Goal: Information Seeking & Learning: Learn about a topic

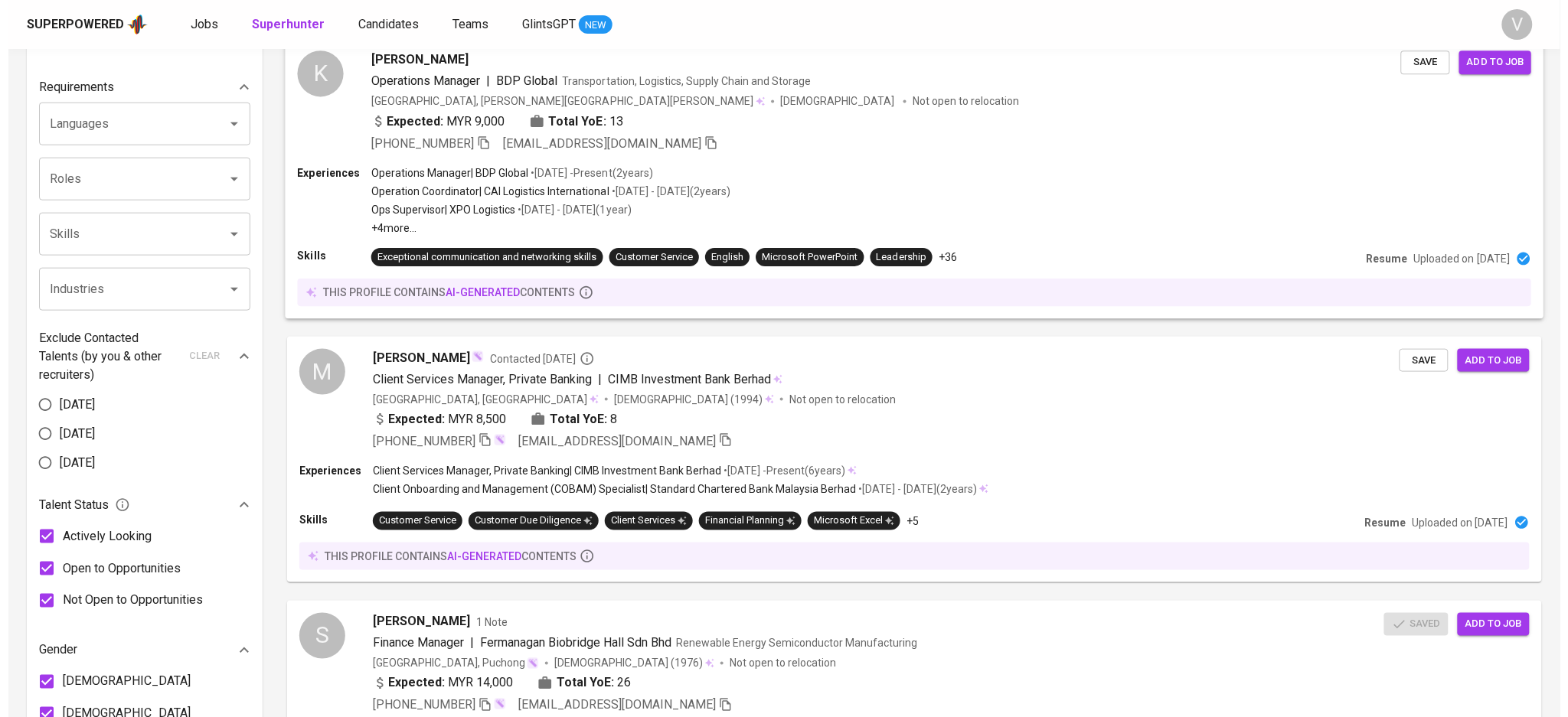
scroll to position [509, 0]
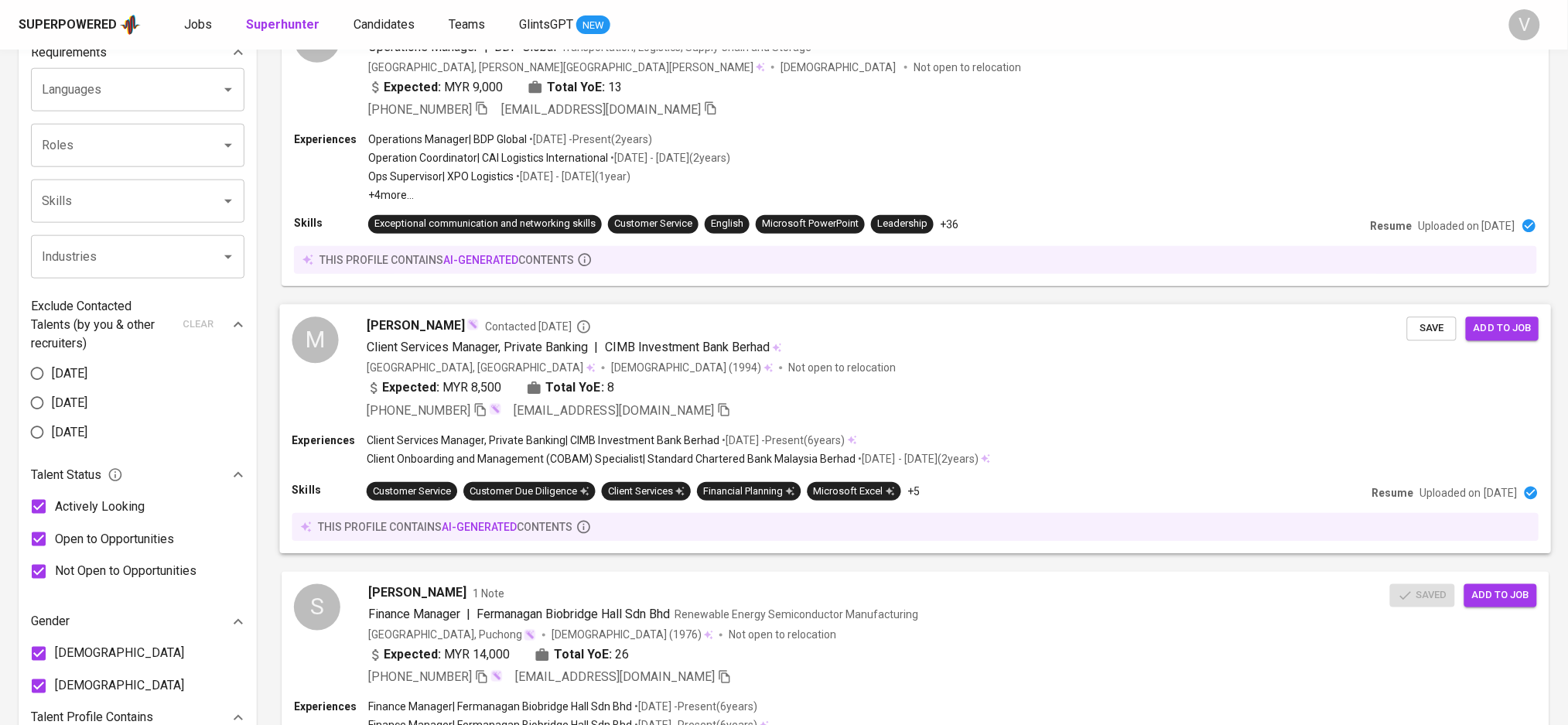
click at [447, 344] on span "Client Services Manager, Private Banking" at bounding box center [478, 347] width 222 height 15
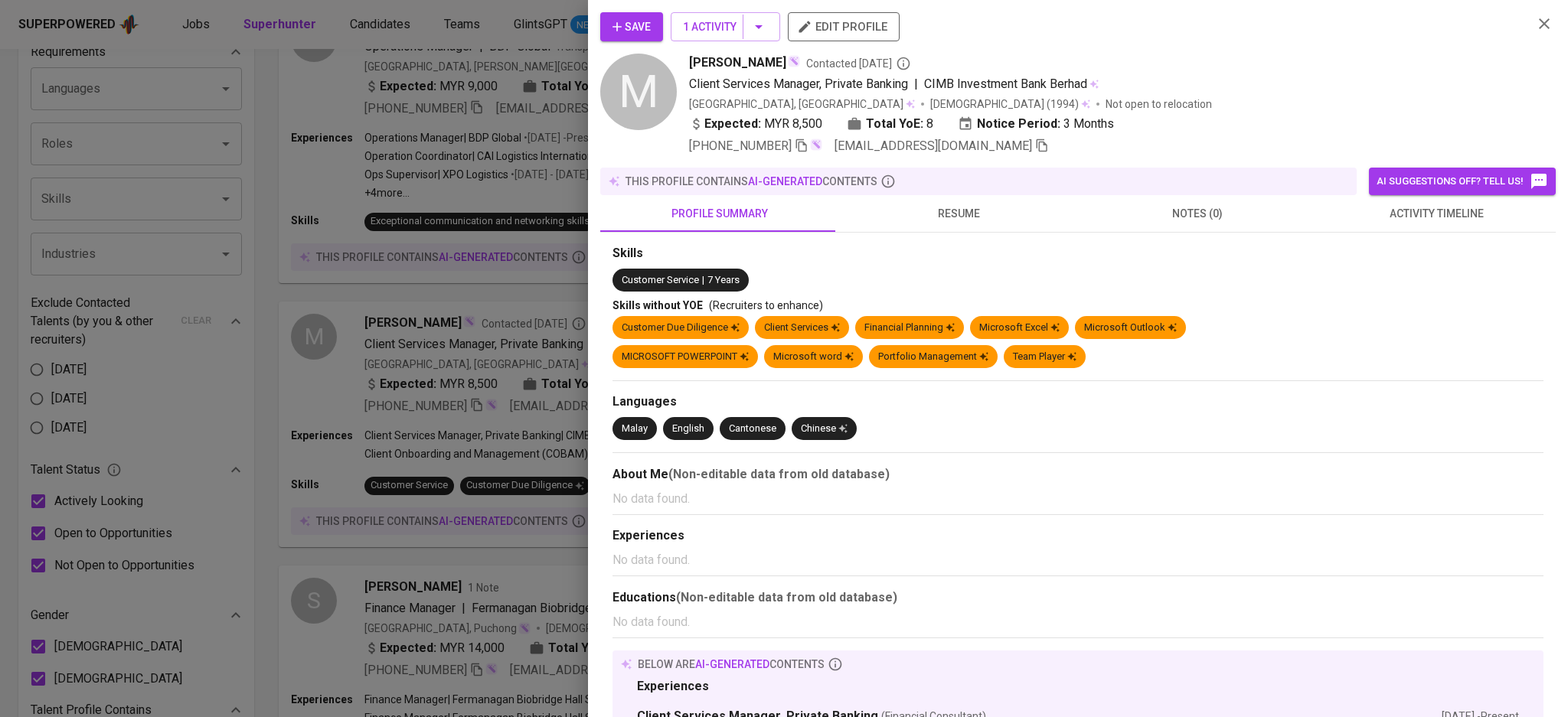
click at [980, 224] on button "resume" at bounding box center [958, 213] width 239 height 36
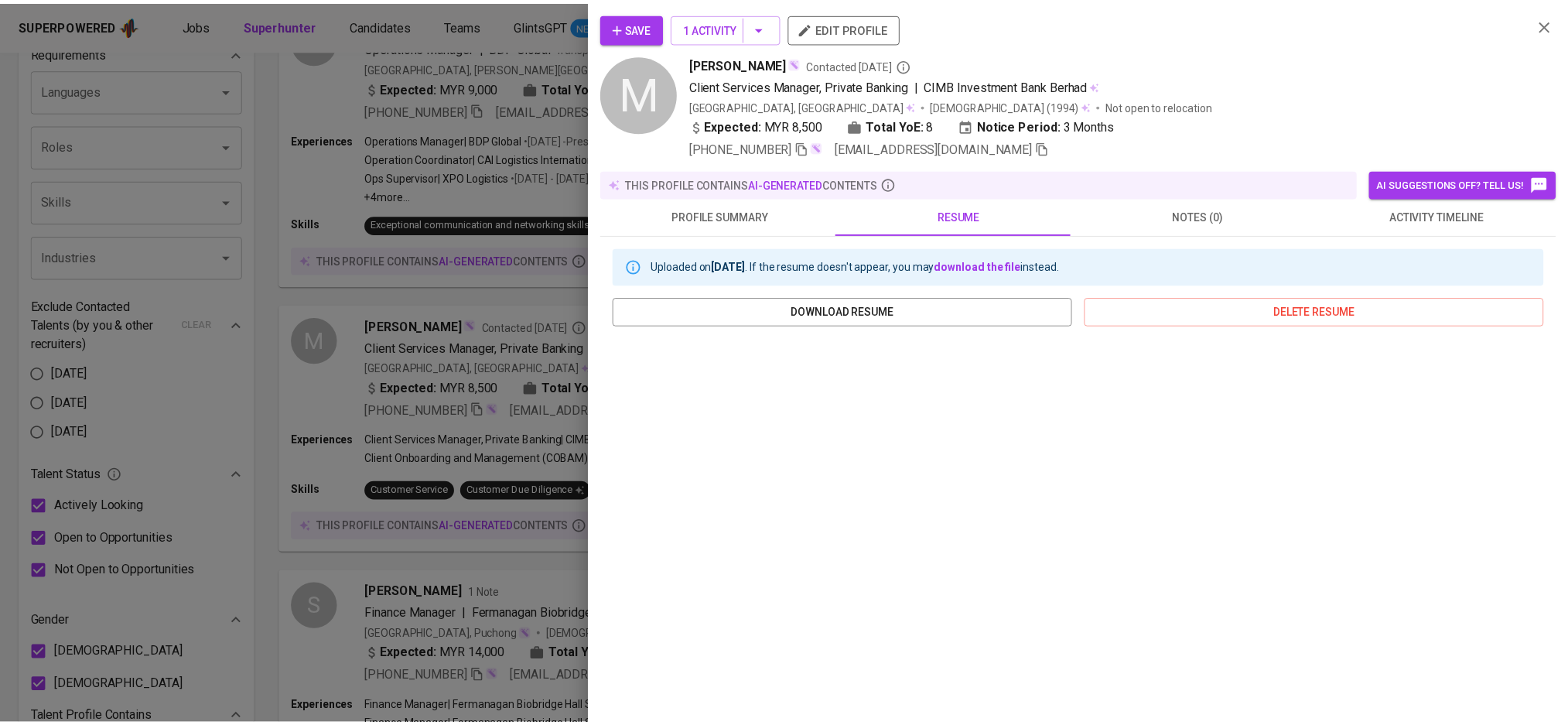
scroll to position [101, 0]
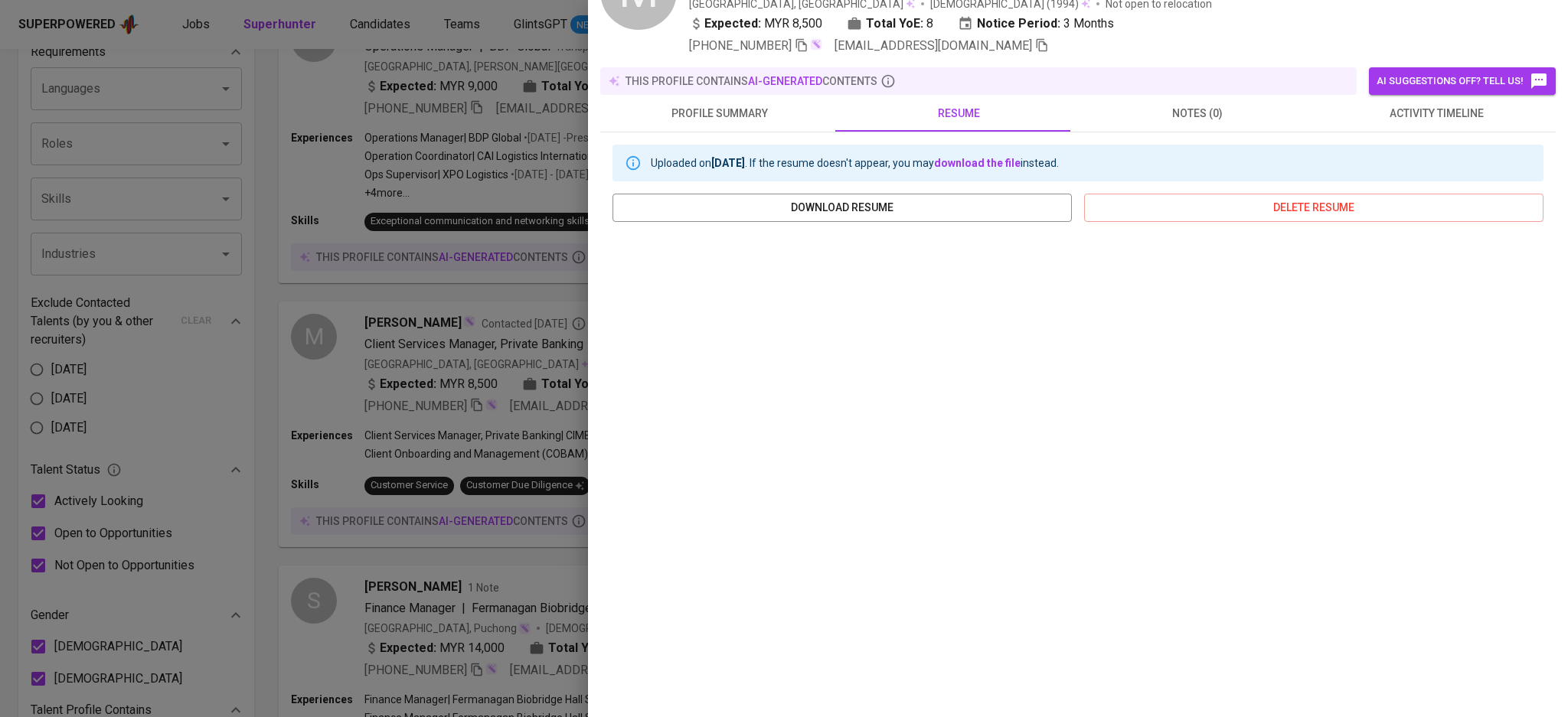
click at [294, 215] on div at bounding box center [784, 358] width 1568 height 717
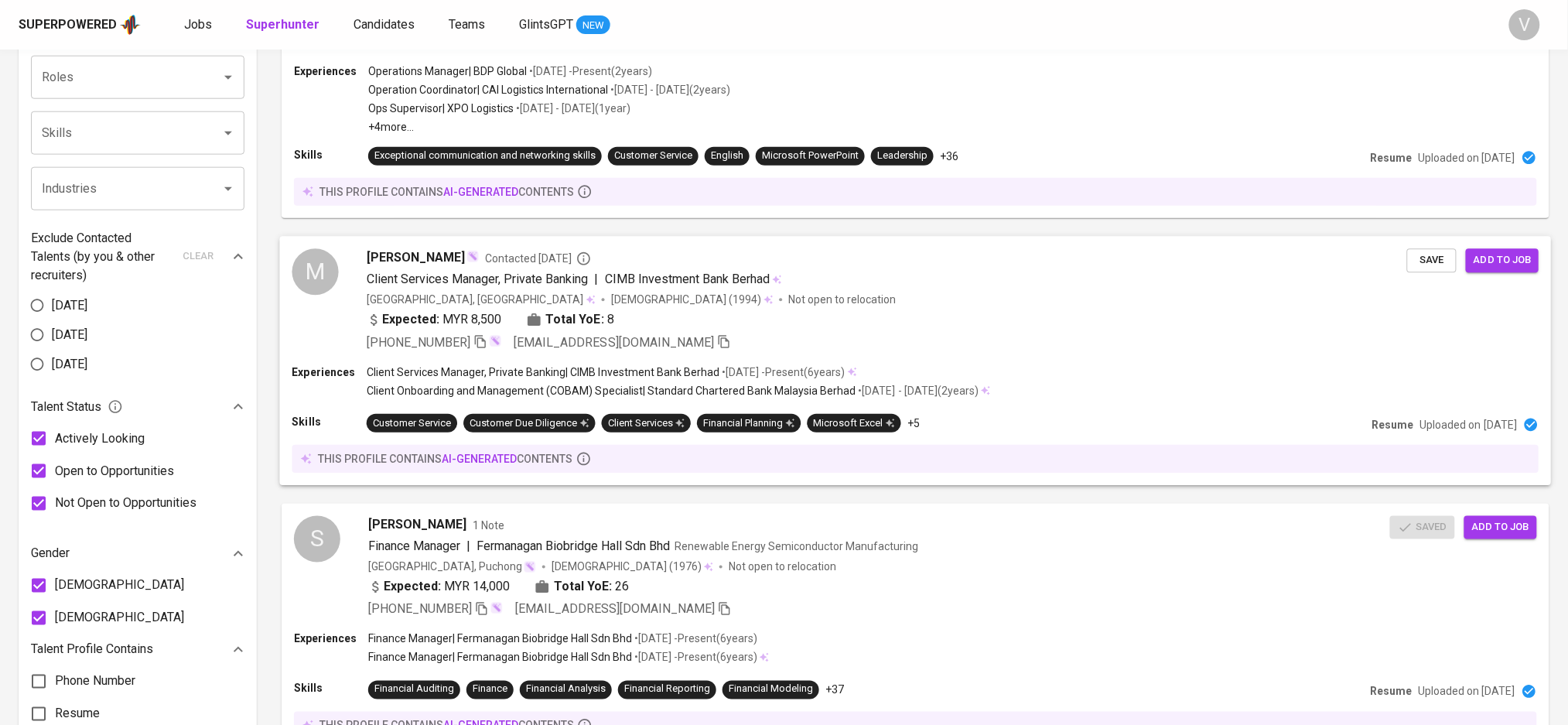
scroll to position [619, 0]
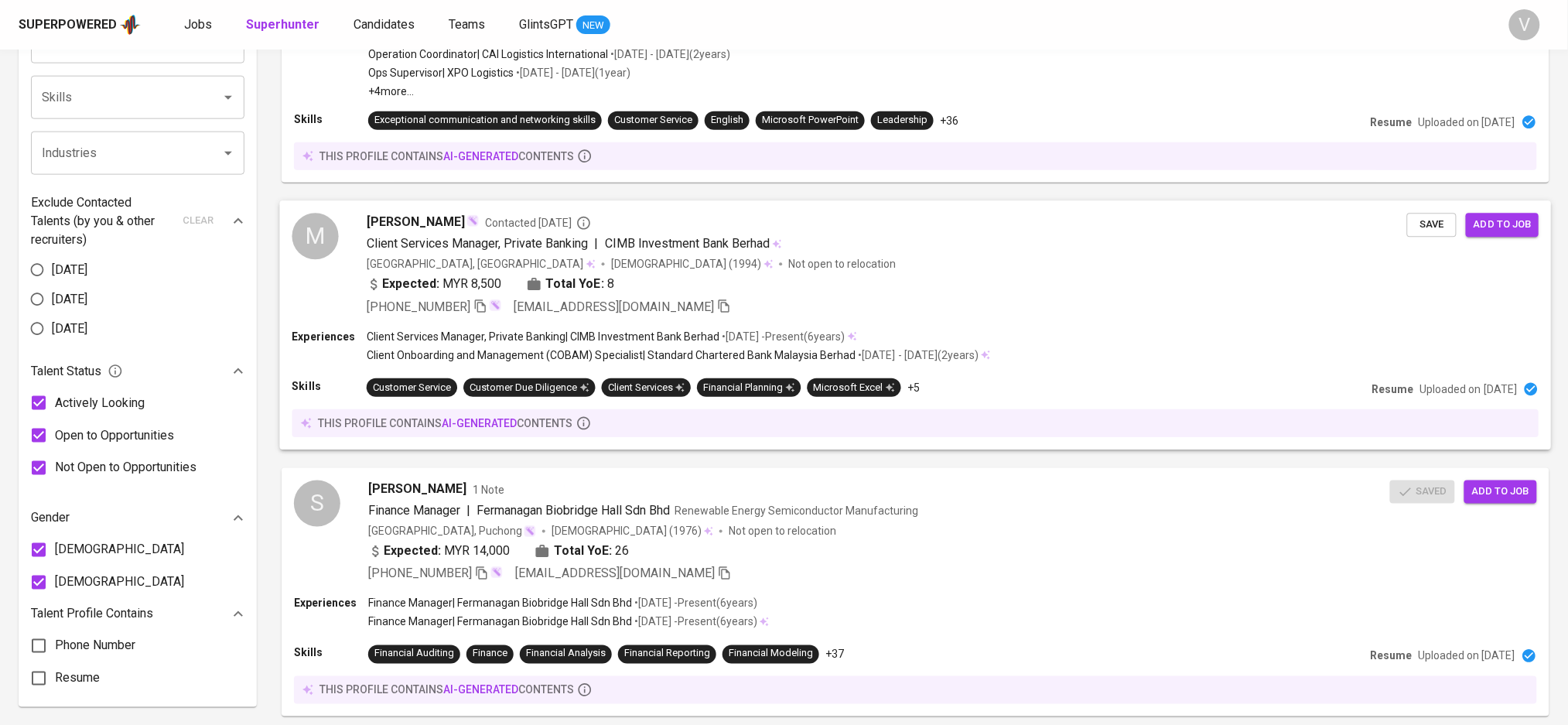
click at [410, 243] on span "Client Services Manager, Private Banking" at bounding box center [478, 243] width 222 height 15
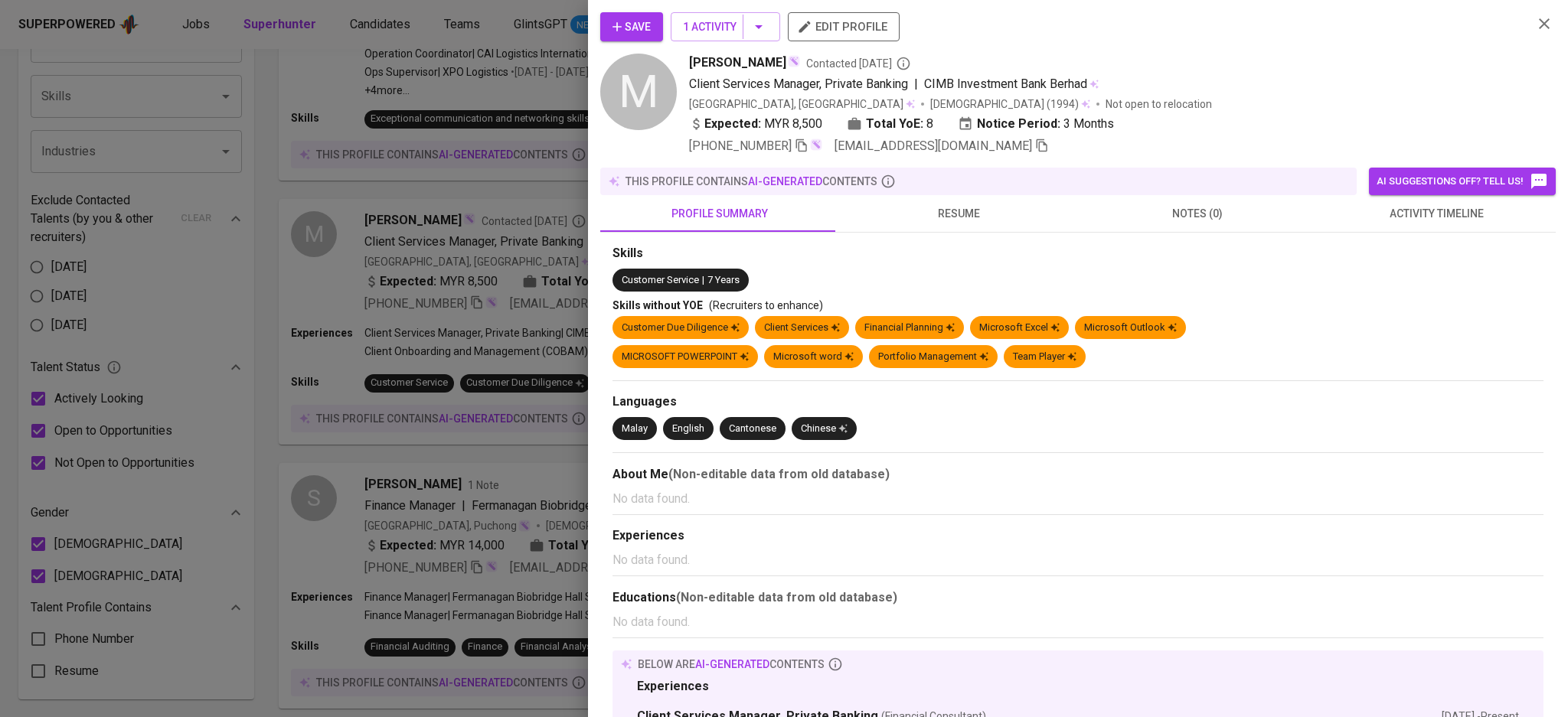
click at [945, 209] on span "resume" at bounding box center [958, 213] width 221 height 19
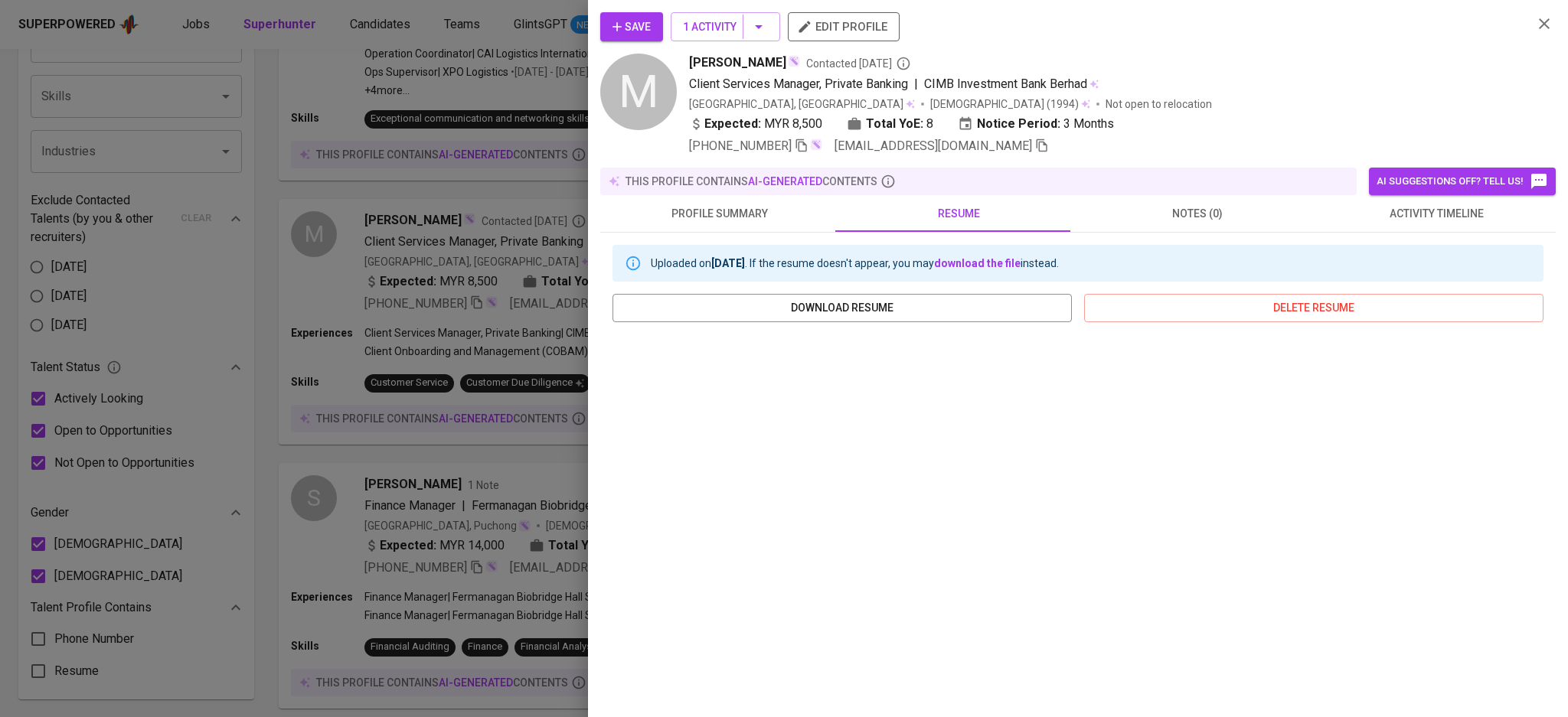
click at [1537, 26] on div "Save 1 Activity edit profile M Mei Yi Contacted 1 year ago Client Services Mana…" at bounding box center [1077, 84] width 956 height 143
click at [1535, 18] on icon "button" at bounding box center [1544, 24] width 18 height 18
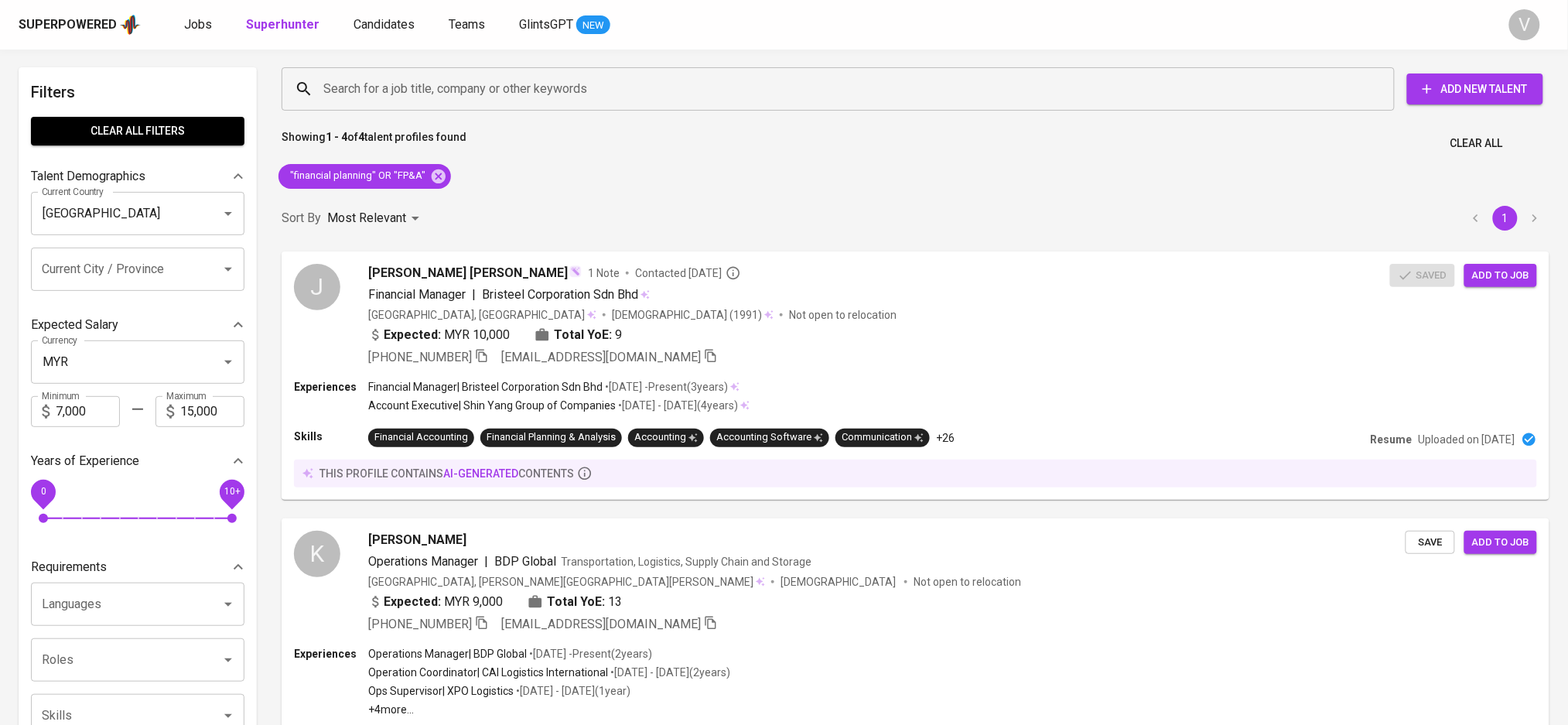
scroll to position [0, 0]
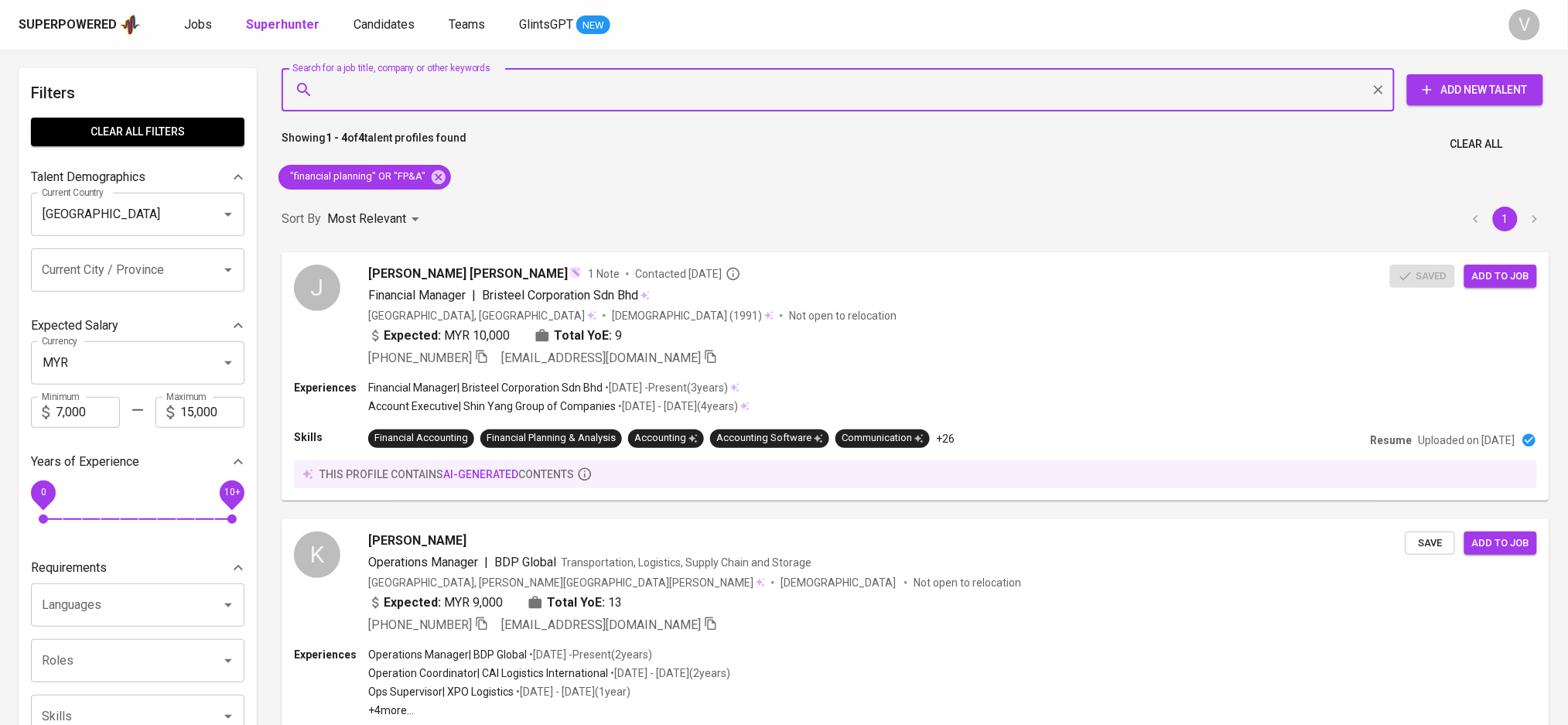
click at [460, 89] on input "Search for a job title, company or other keywords" at bounding box center [842, 89] width 1045 height 29
type input """
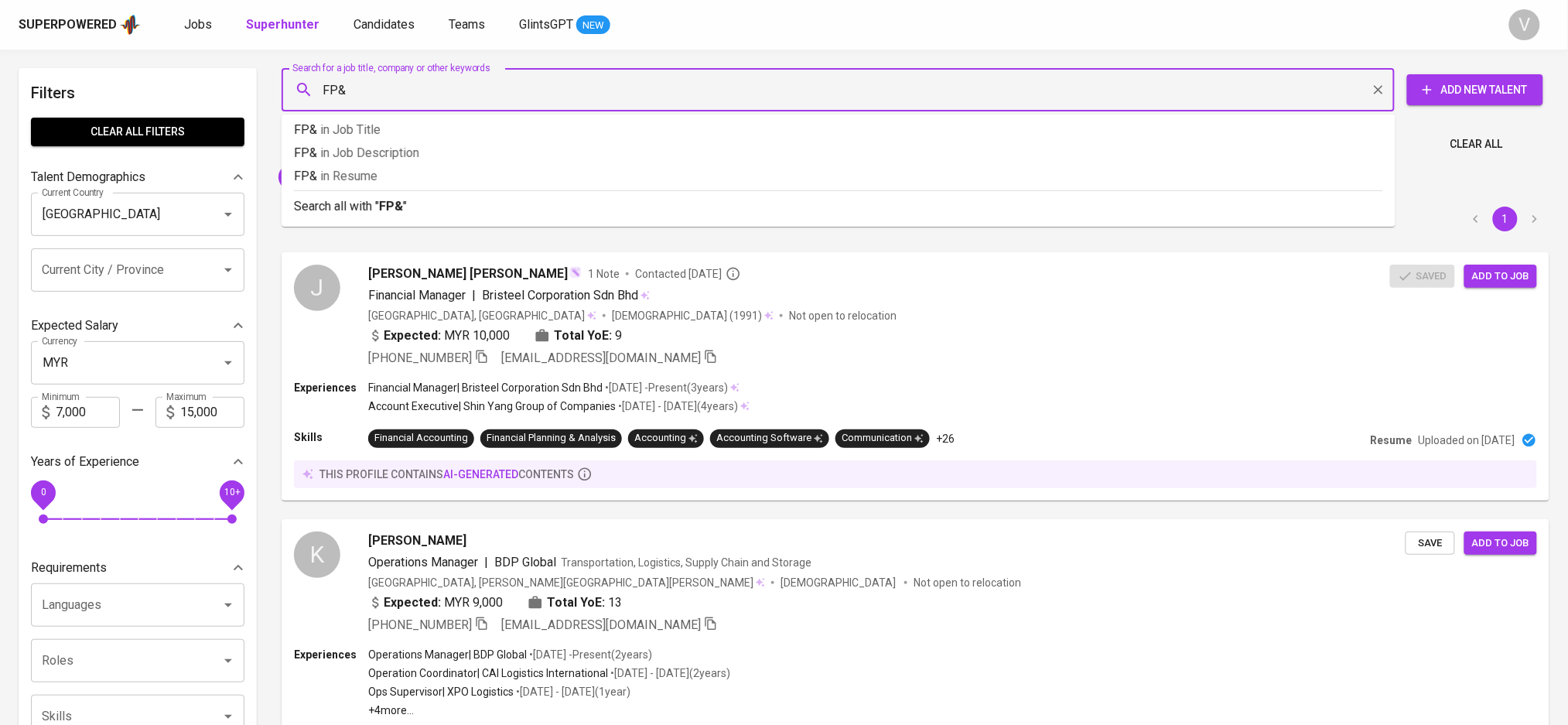
type input "FP&A"
click at [607, 122] on p "FP&A in Job Title" at bounding box center [838, 130] width 1089 height 18
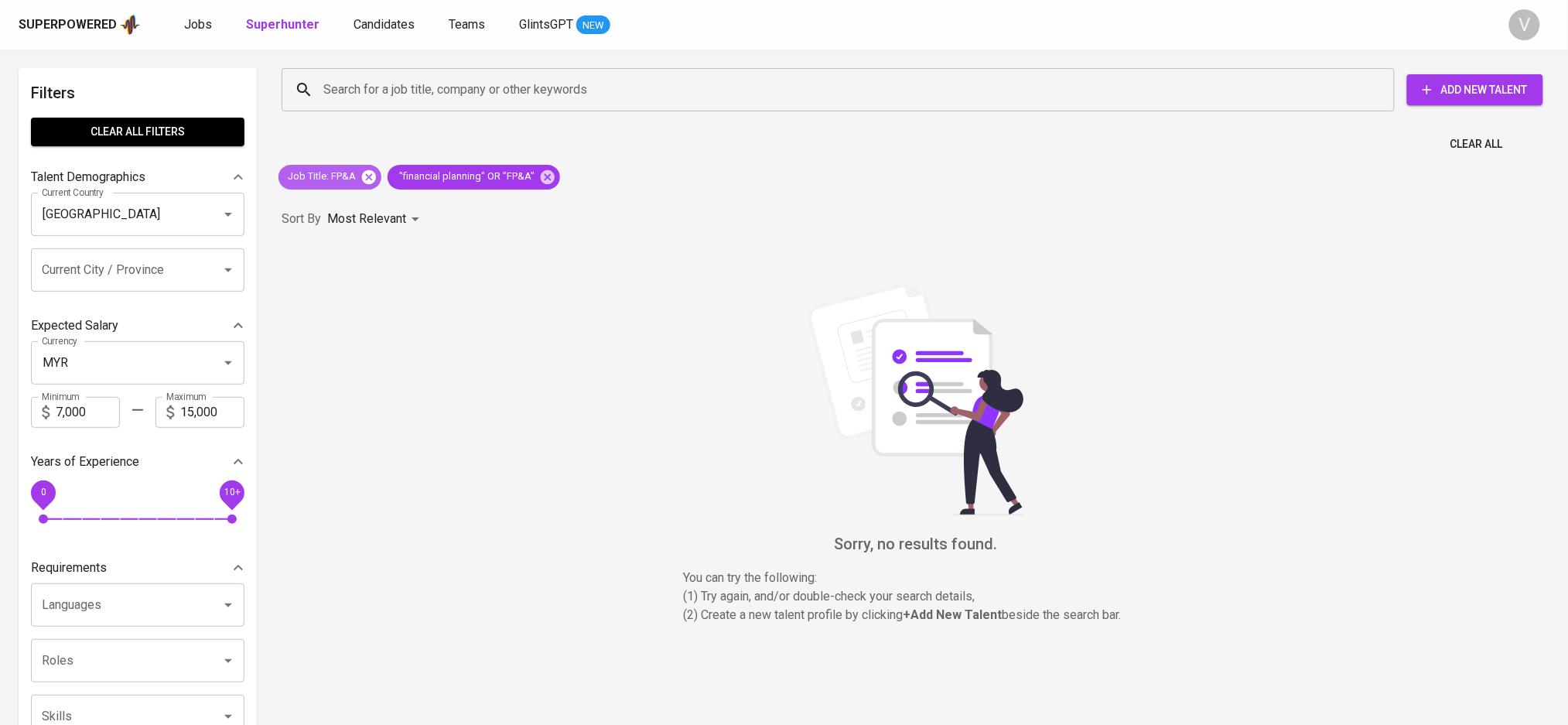
click at [374, 179] on icon at bounding box center [369, 176] width 14 height 14
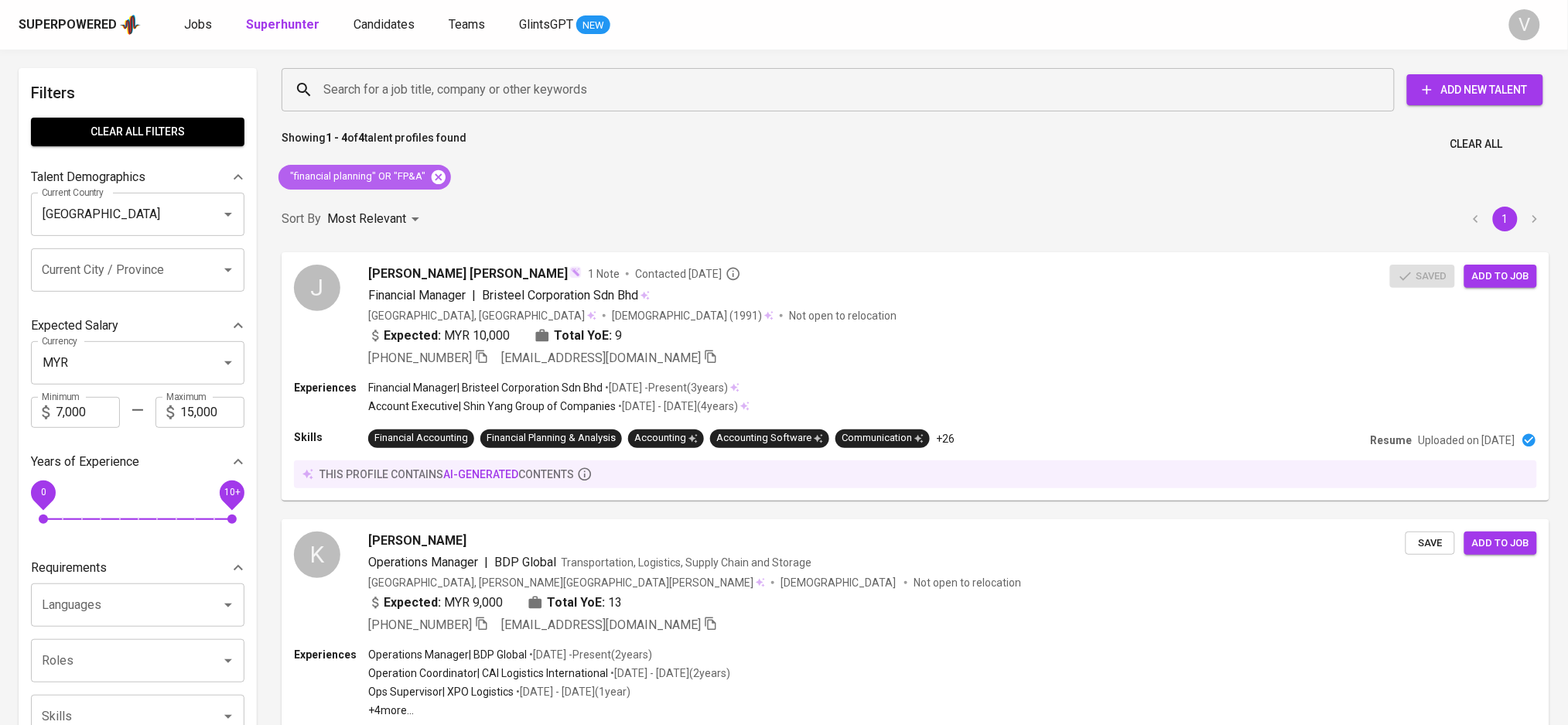
click at [437, 181] on icon at bounding box center [438, 176] width 14 height 14
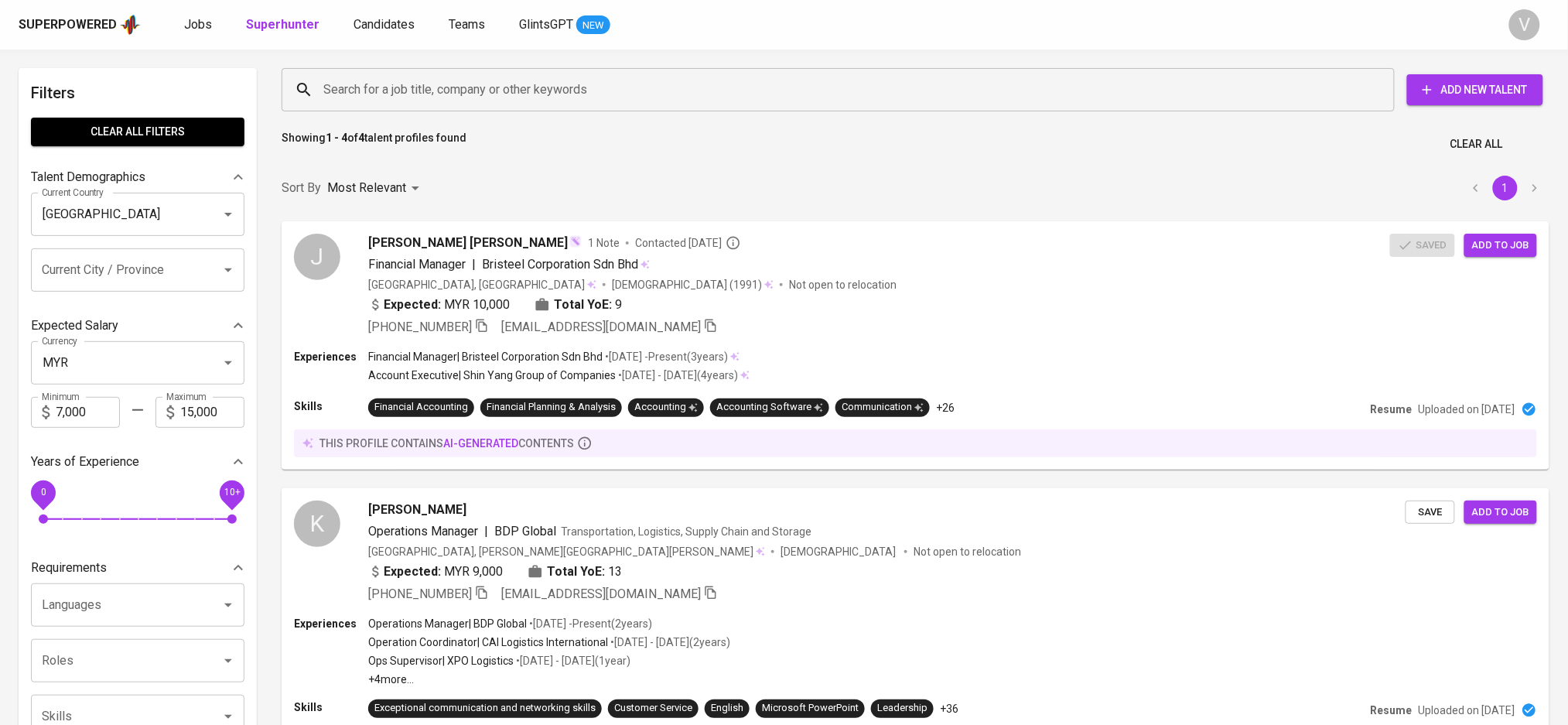
click at [425, 99] on input "Search for a job title, company or other keywords" at bounding box center [842, 89] width 1045 height 29
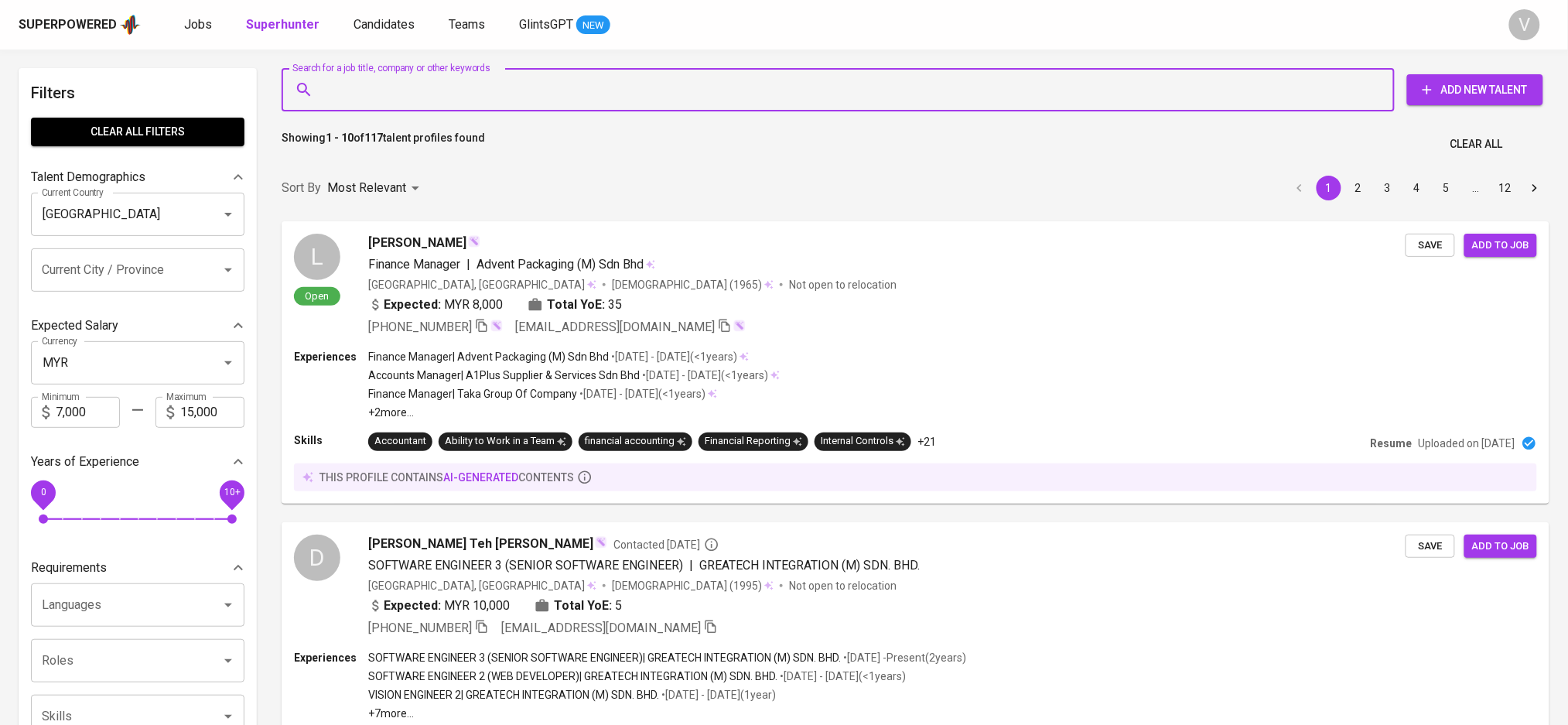
click at [430, 80] on input "Search for a job title, company or other keywords" at bounding box center [842, 89] width 1045 height 29
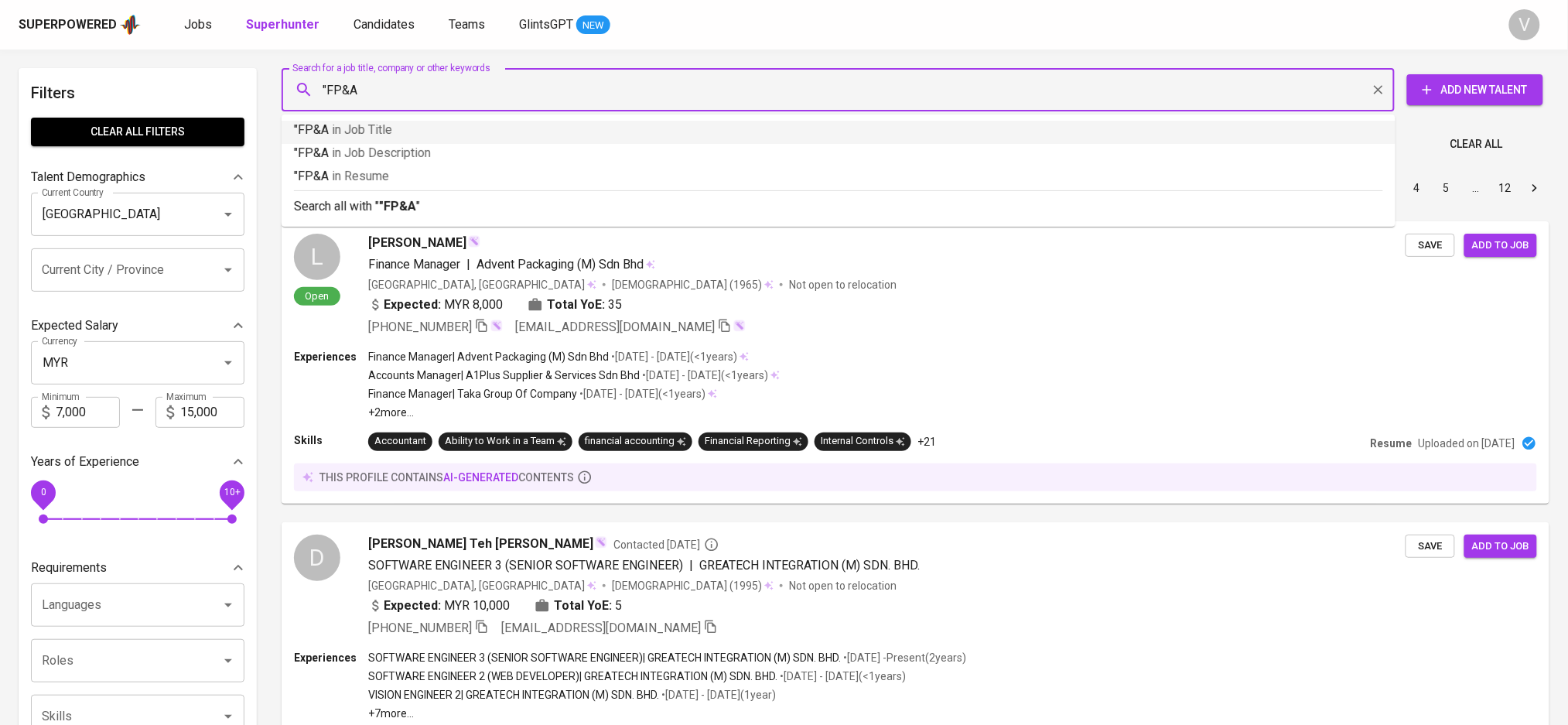
type input ""FP&A""
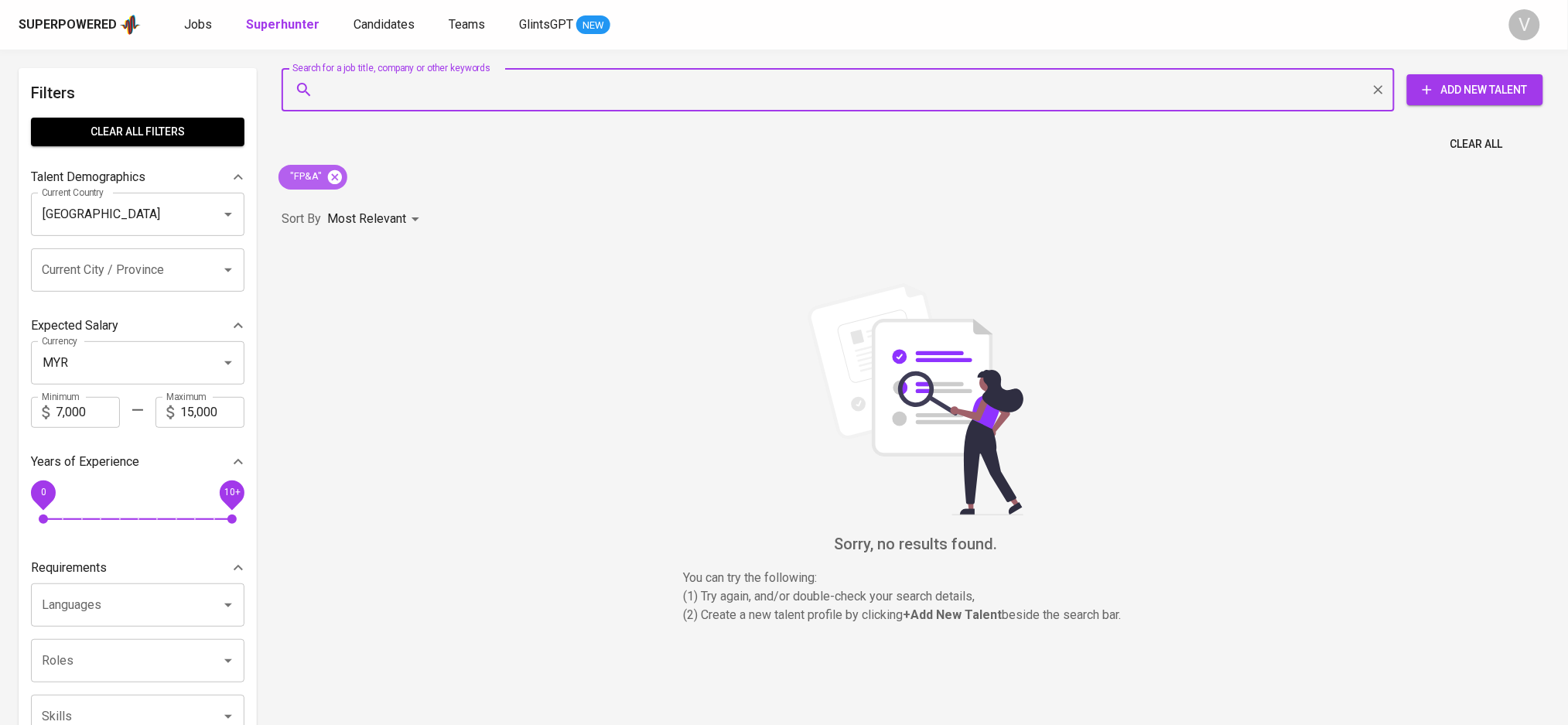
click at [335, 178] on icon at bounding box center [335, 177] width 17 height 17
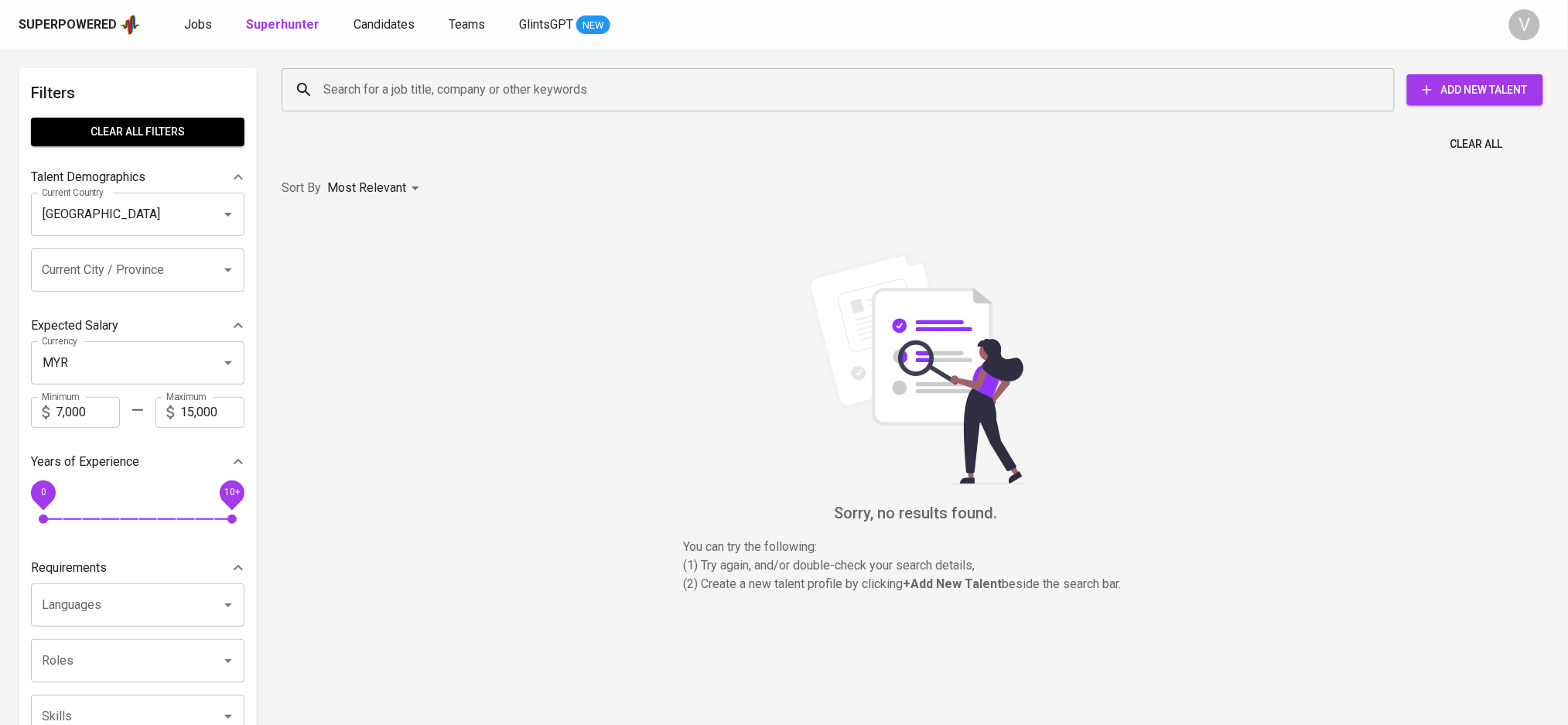
click at [361, 99] on input "Search for a job title, company or other keywords" at bounding box center [842, 89] width 1045 height 29
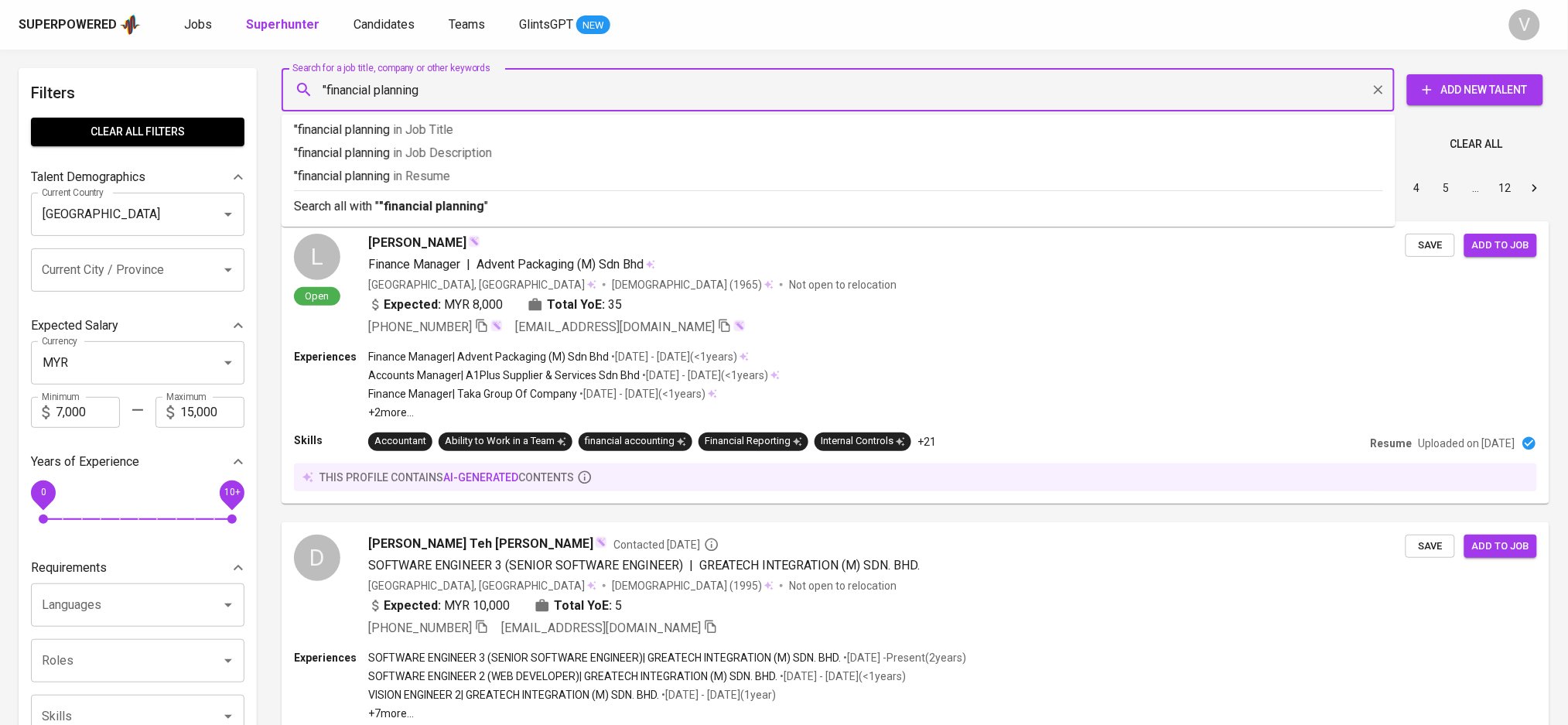
type input ""financial planning""
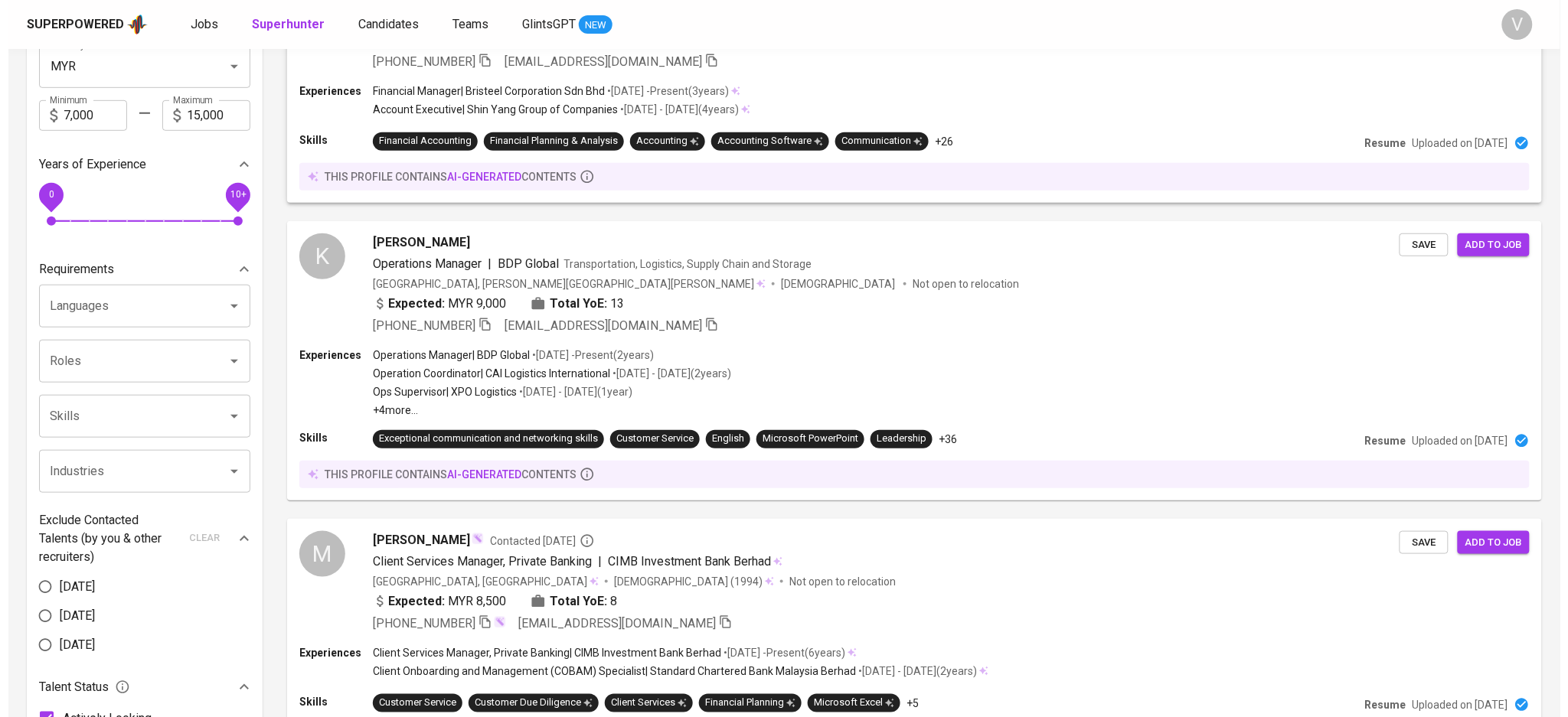
scroll to position [306, 0]
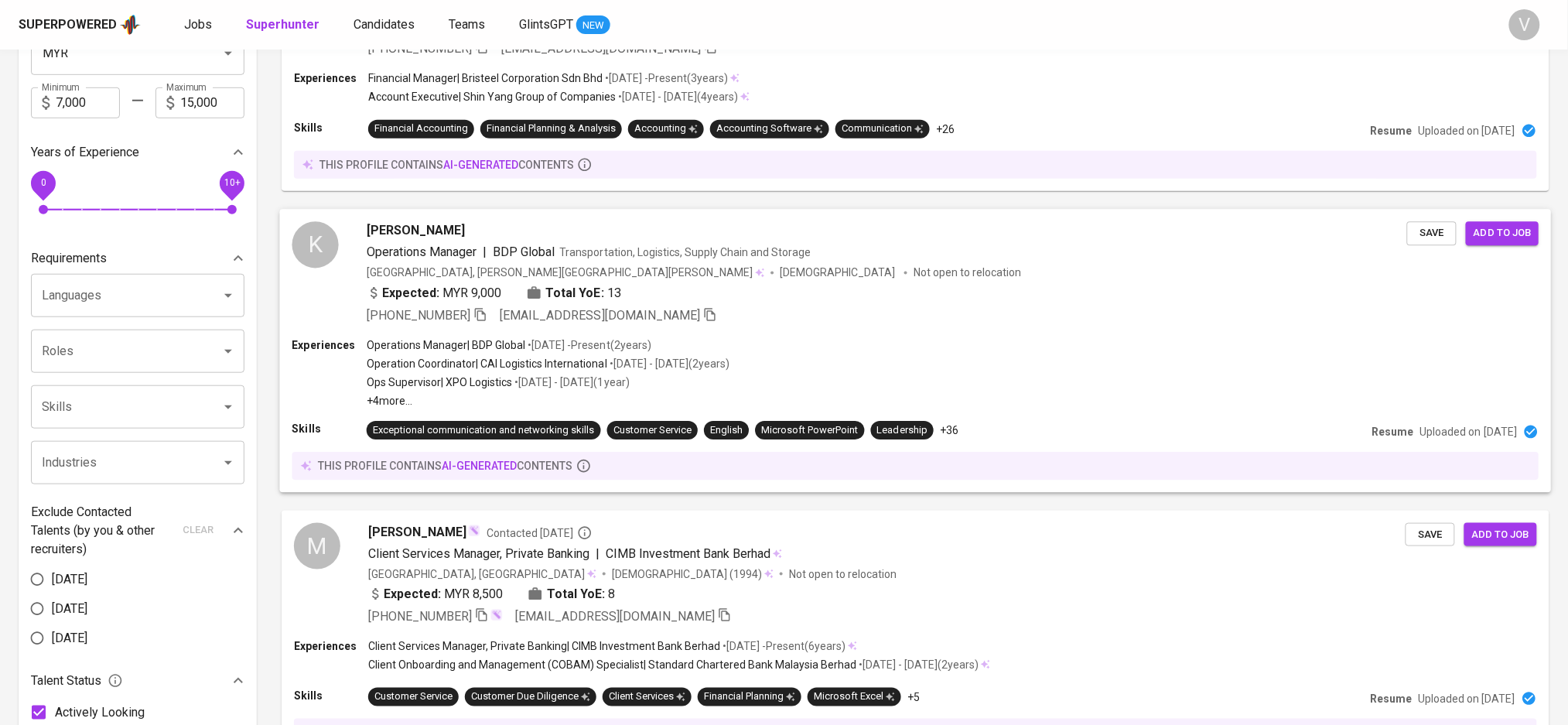
click at [402, 240] on span "kohila Muniswaran" at bounding box center [416, 231] width 99 height 18
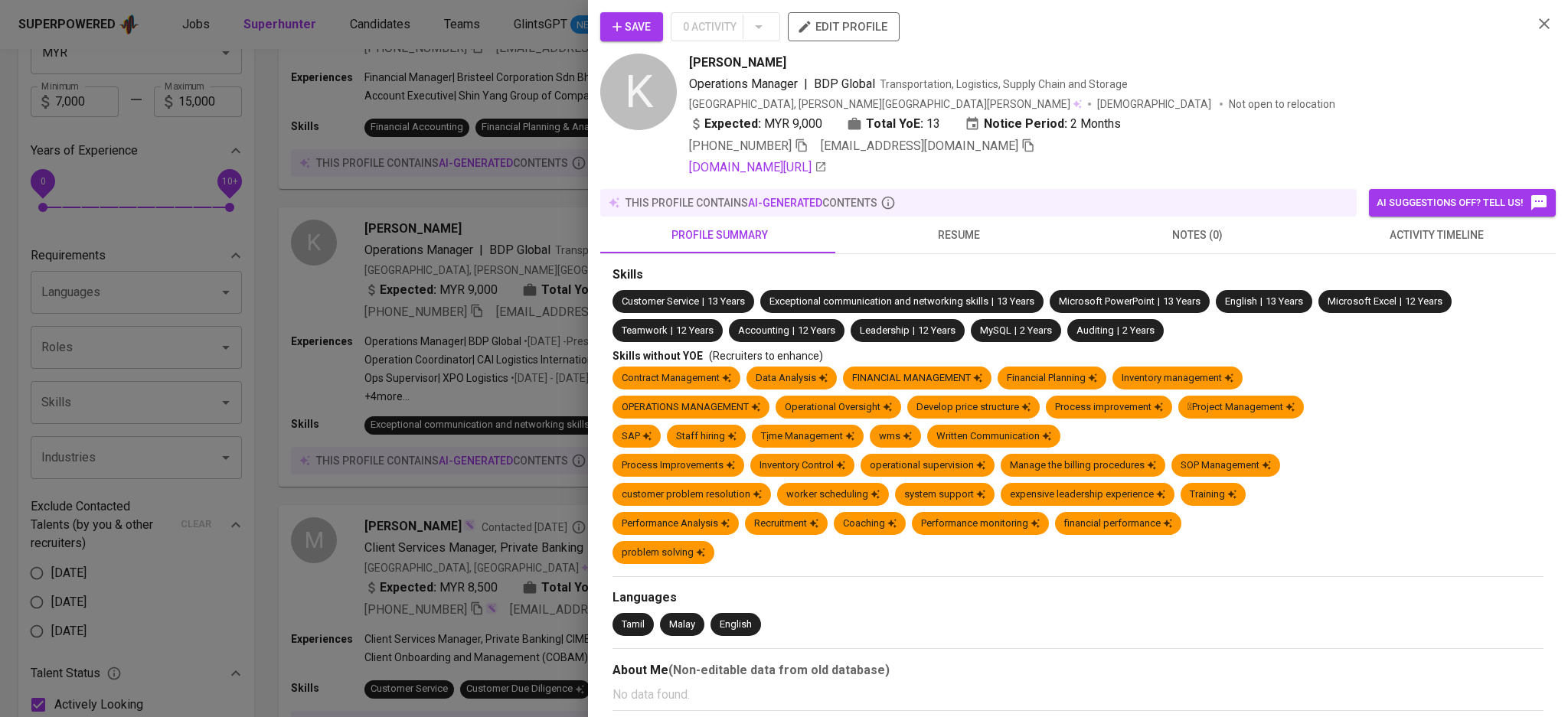
scroll to position [203, 0]
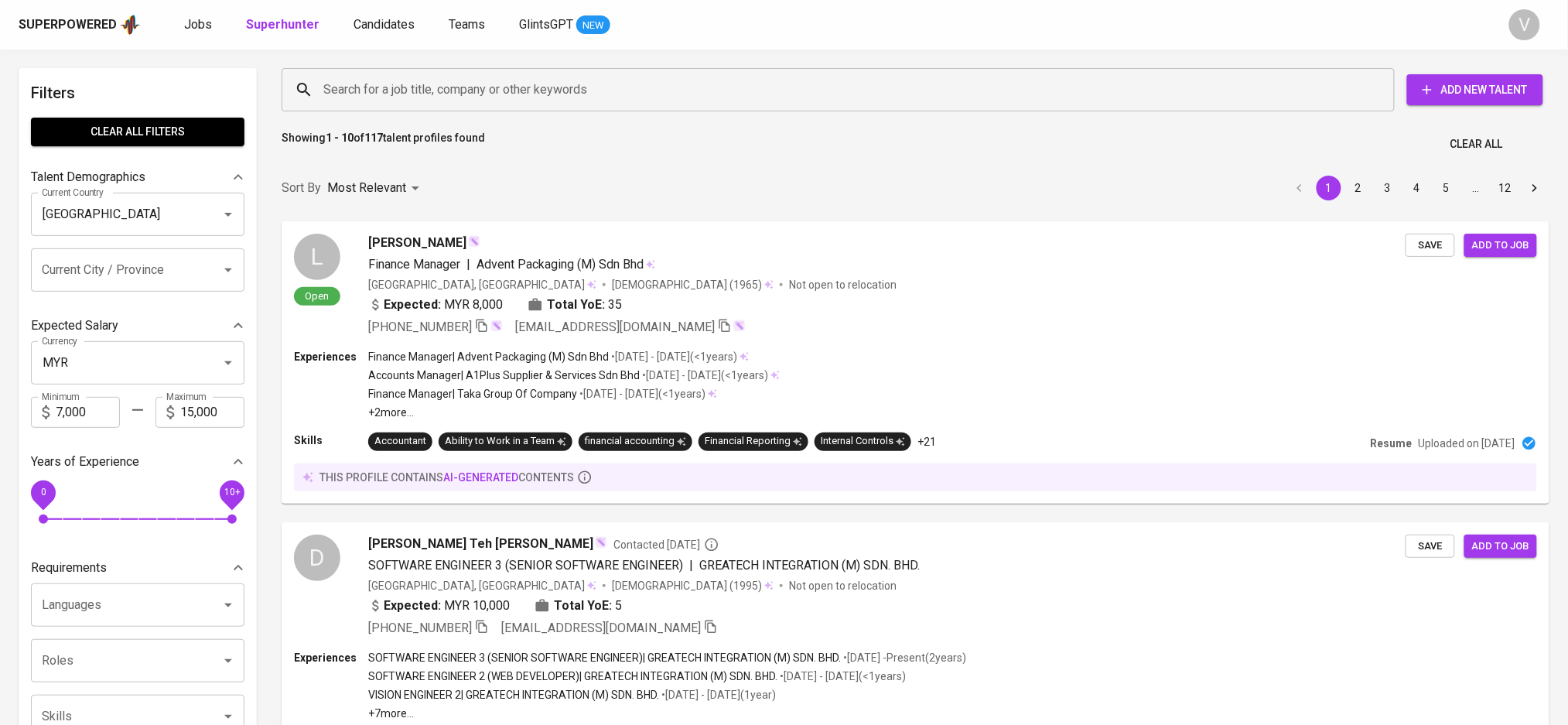
click at [737, 85] on input "Search for a job title, company or other keywords" at bounding box center [842, 89] width 1045 height 29
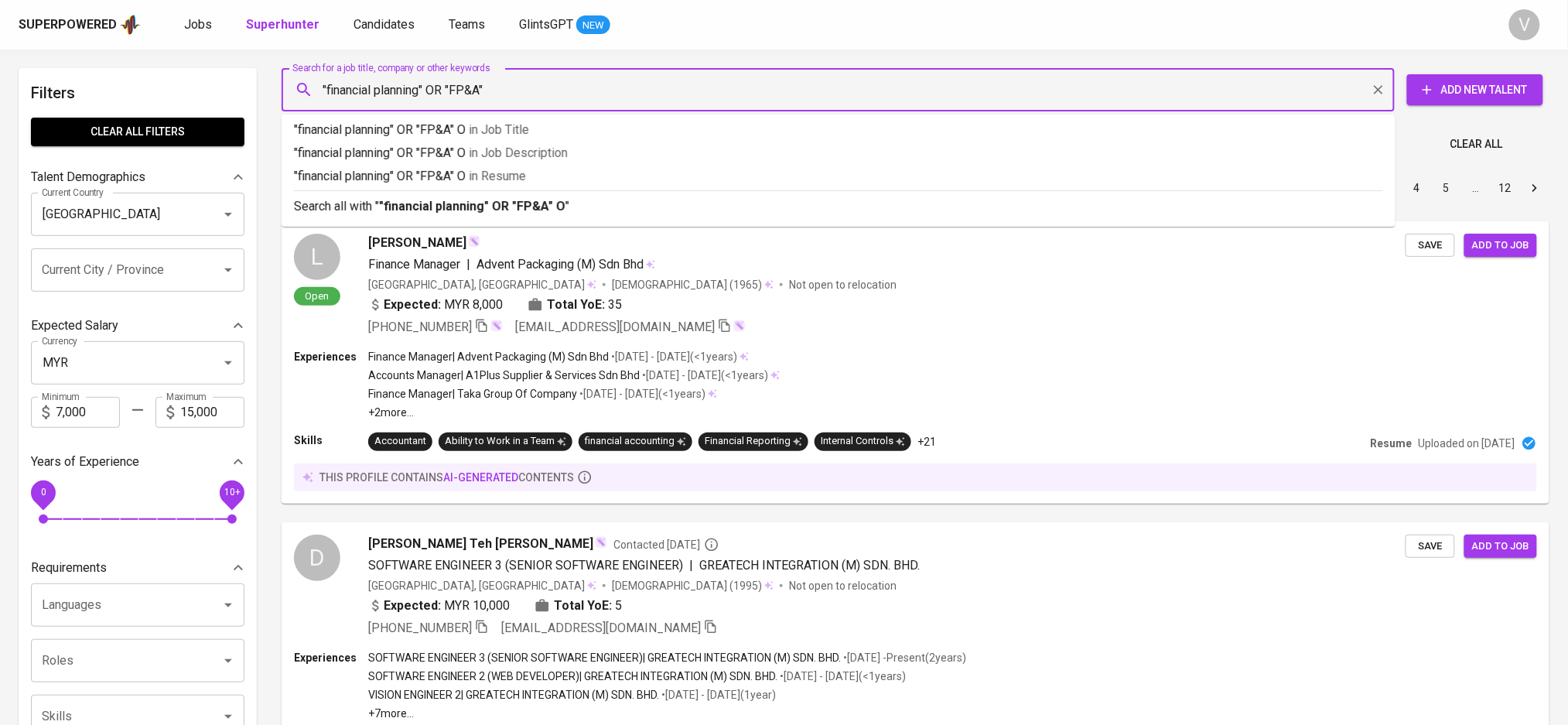
type input ""financial planning" OR "FP&A""
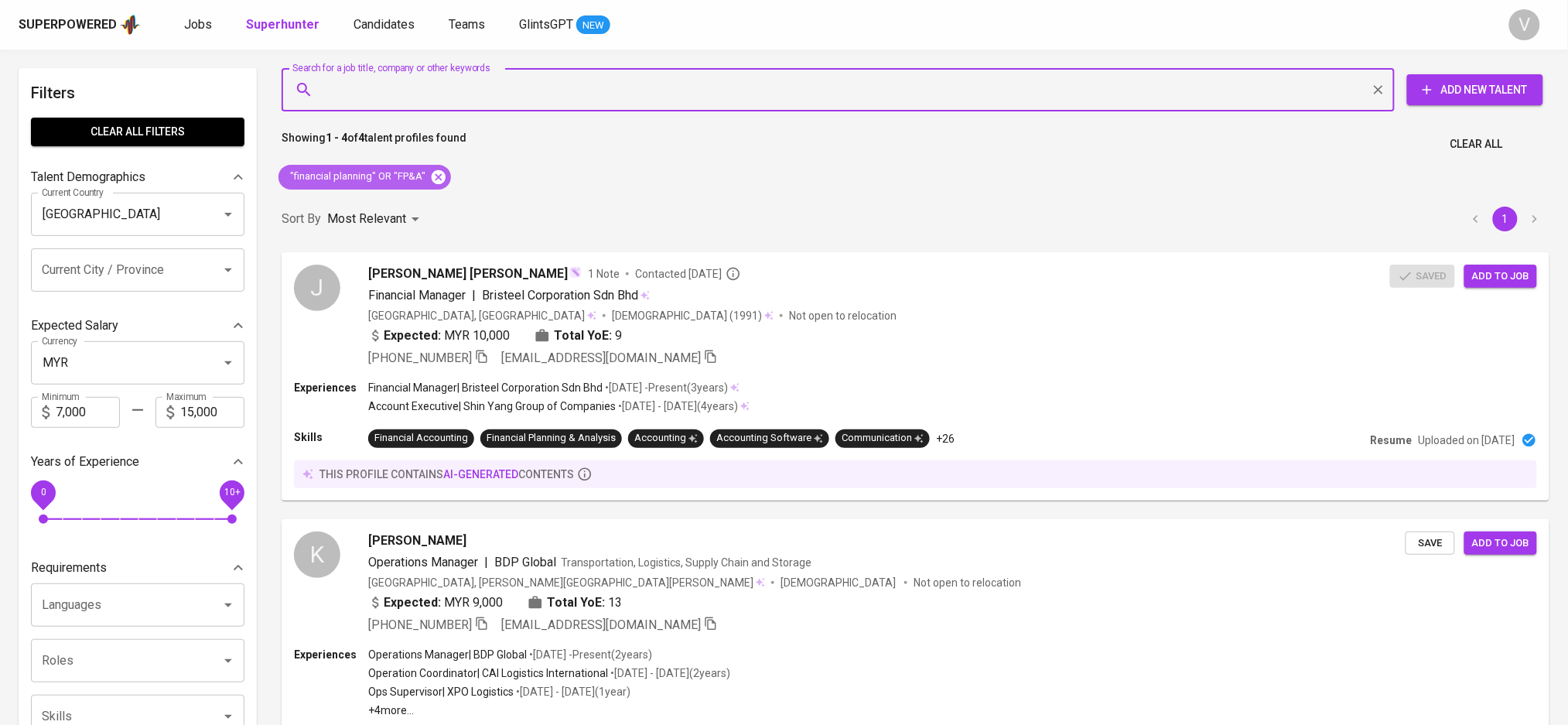
click at [435, 171] on icon at bounding box center [438, 176] width 14 height 14
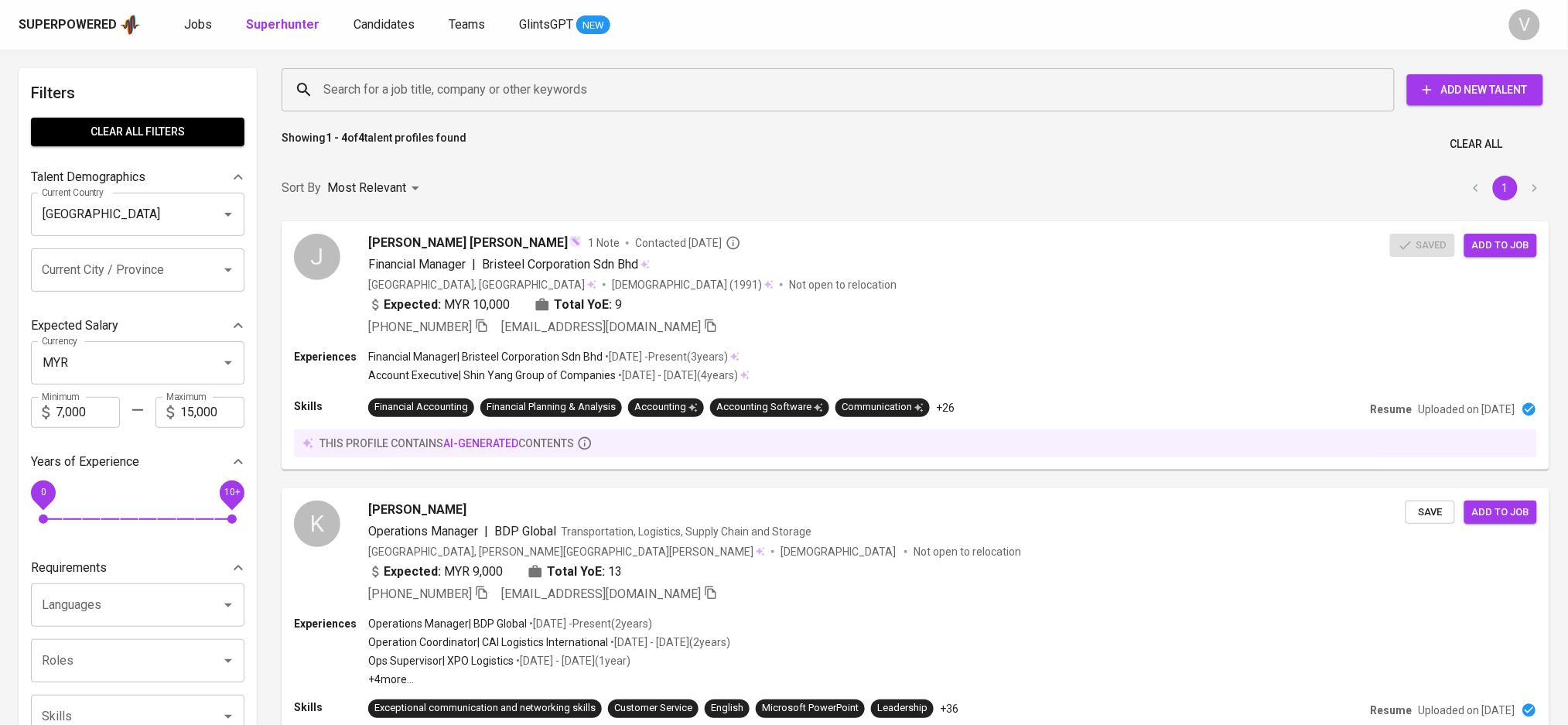
click at [389, 81] on input "Search for a job title, company or other keywords" at bounding box center [842, 89] width 1045 height 29
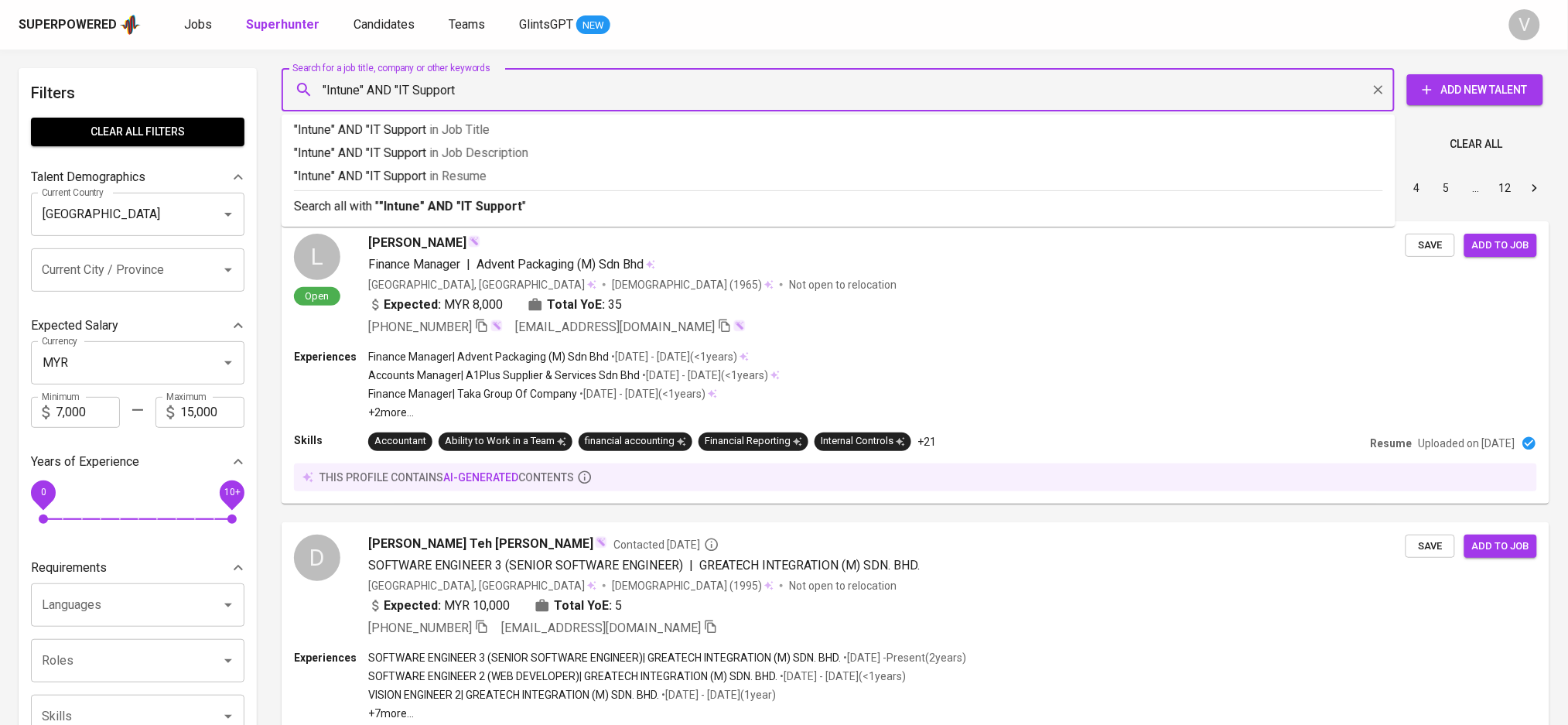
type input ""Intune" AND "IT Support""
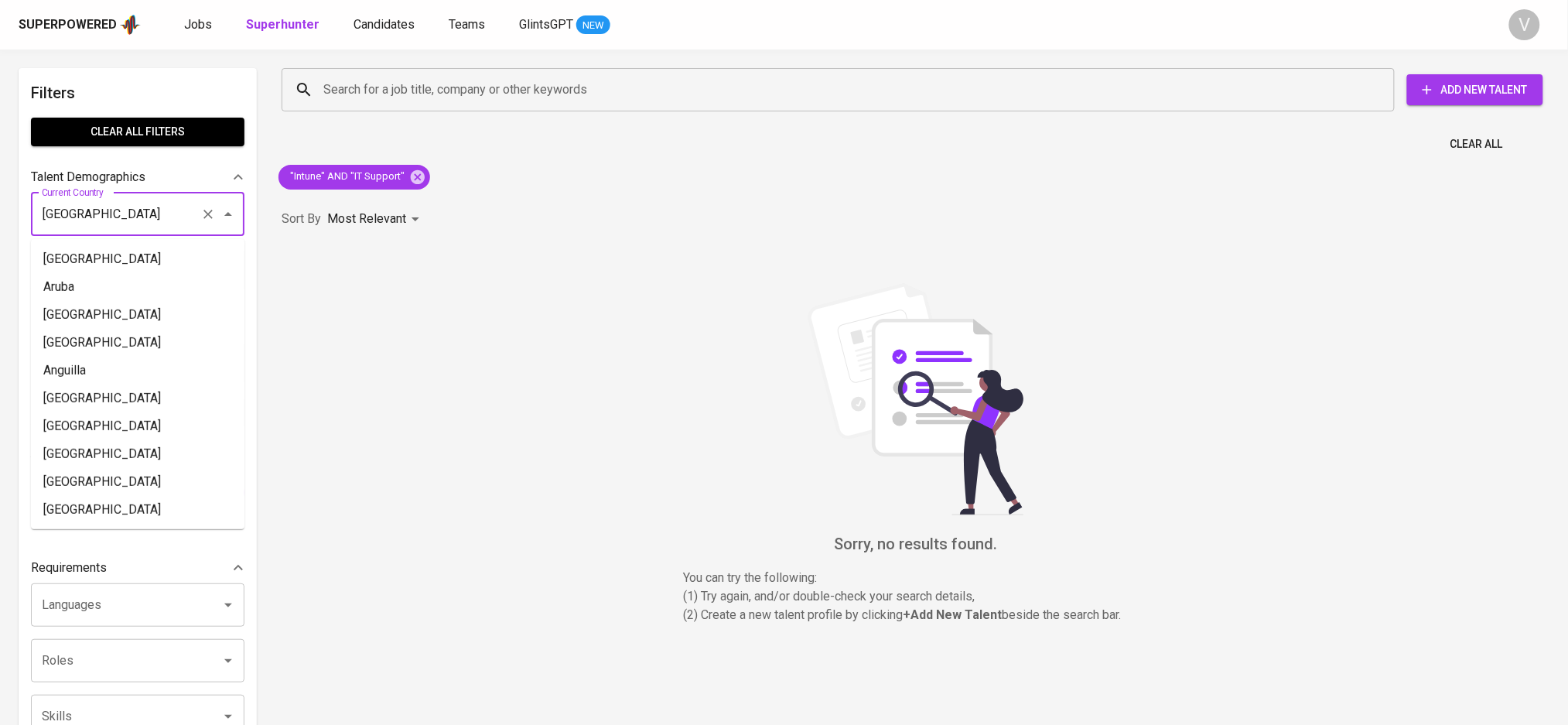
click at [96, 213] on input "[GEOGRAPHIC_DATA]" at bounding box center [115, 214] width 156 height 29
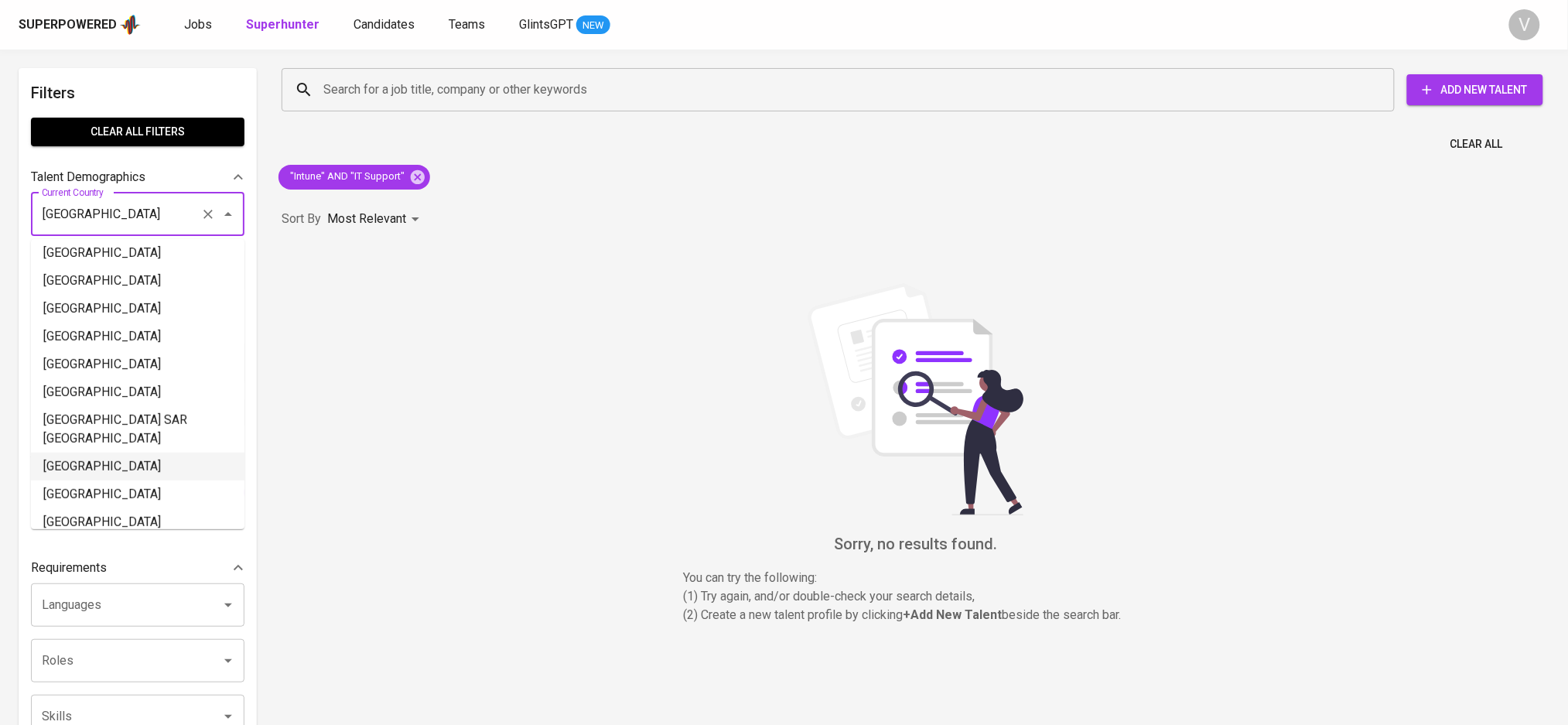
click at [120, 452] on li "Indonesia" at bounding box center [137, 466] width 213 height 28
type input "Indonesia"
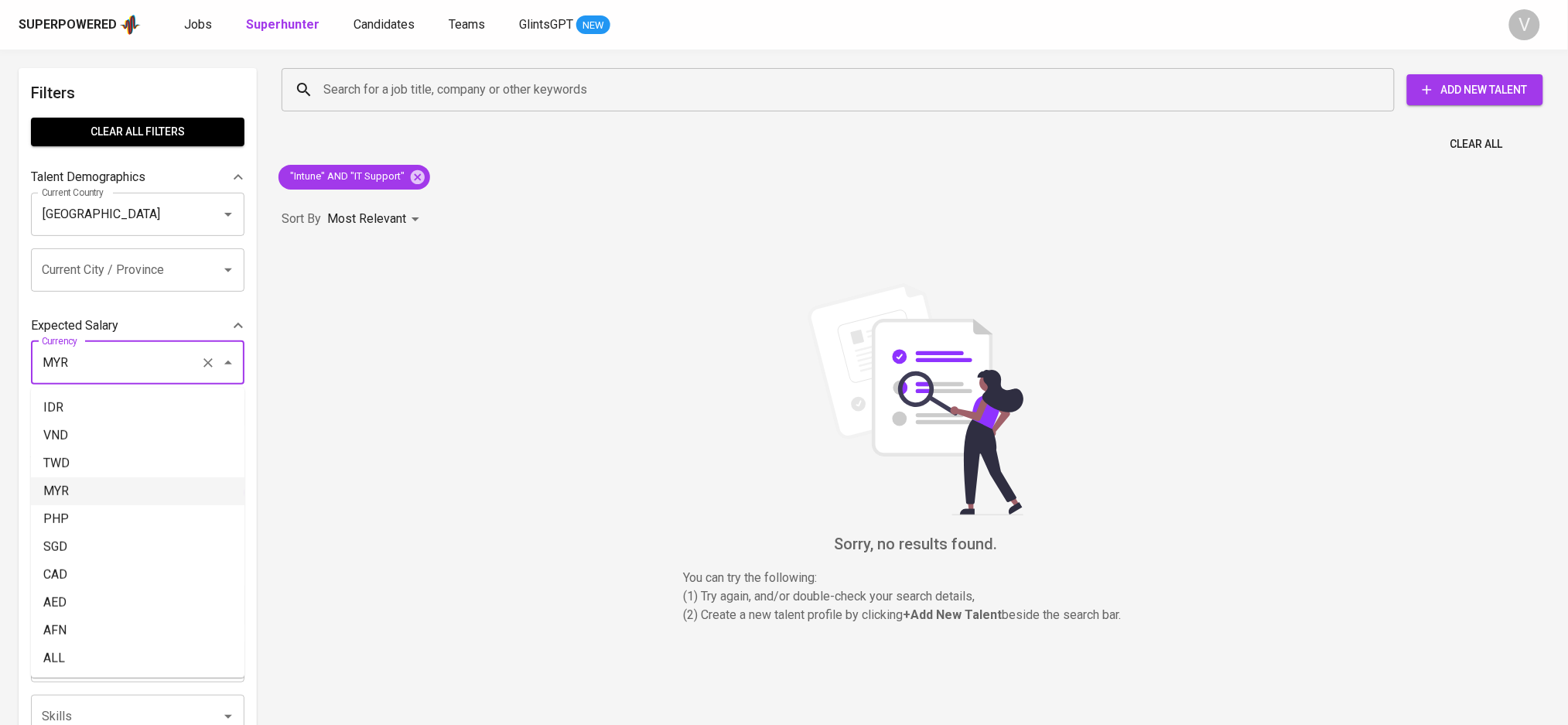
click at [126, 359] on input "MYR" at bounding box center [115, 362] width 156 height 29
click at [211, 365] on icon "Clear" at bounding box center [208, 363] width 16 height 16
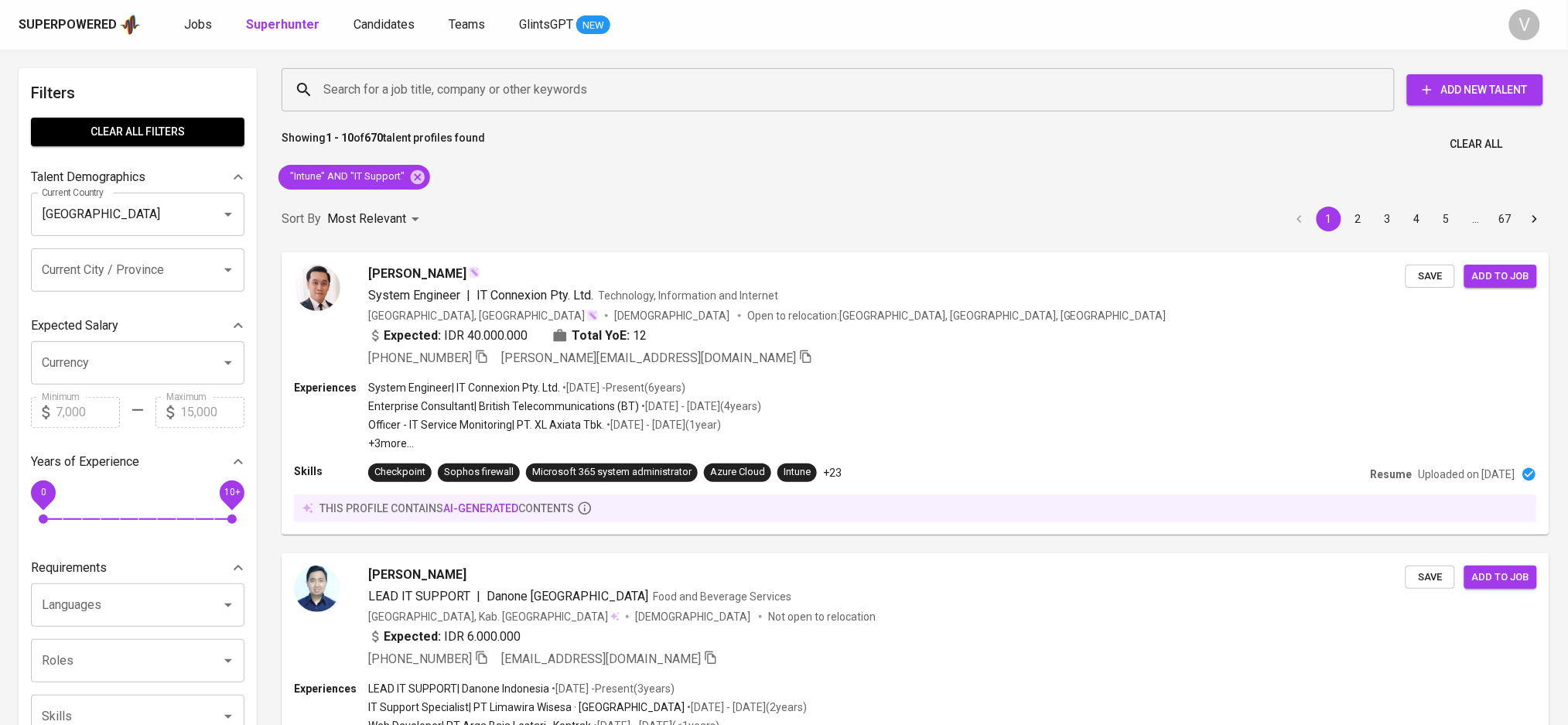
click at [275, 437] on div "Jeffrey Setyadi System Engineer | IT Connexion Pty. Ltd. Technology, Informatio…" at bounding box center [915, 394] width 1286 height 301
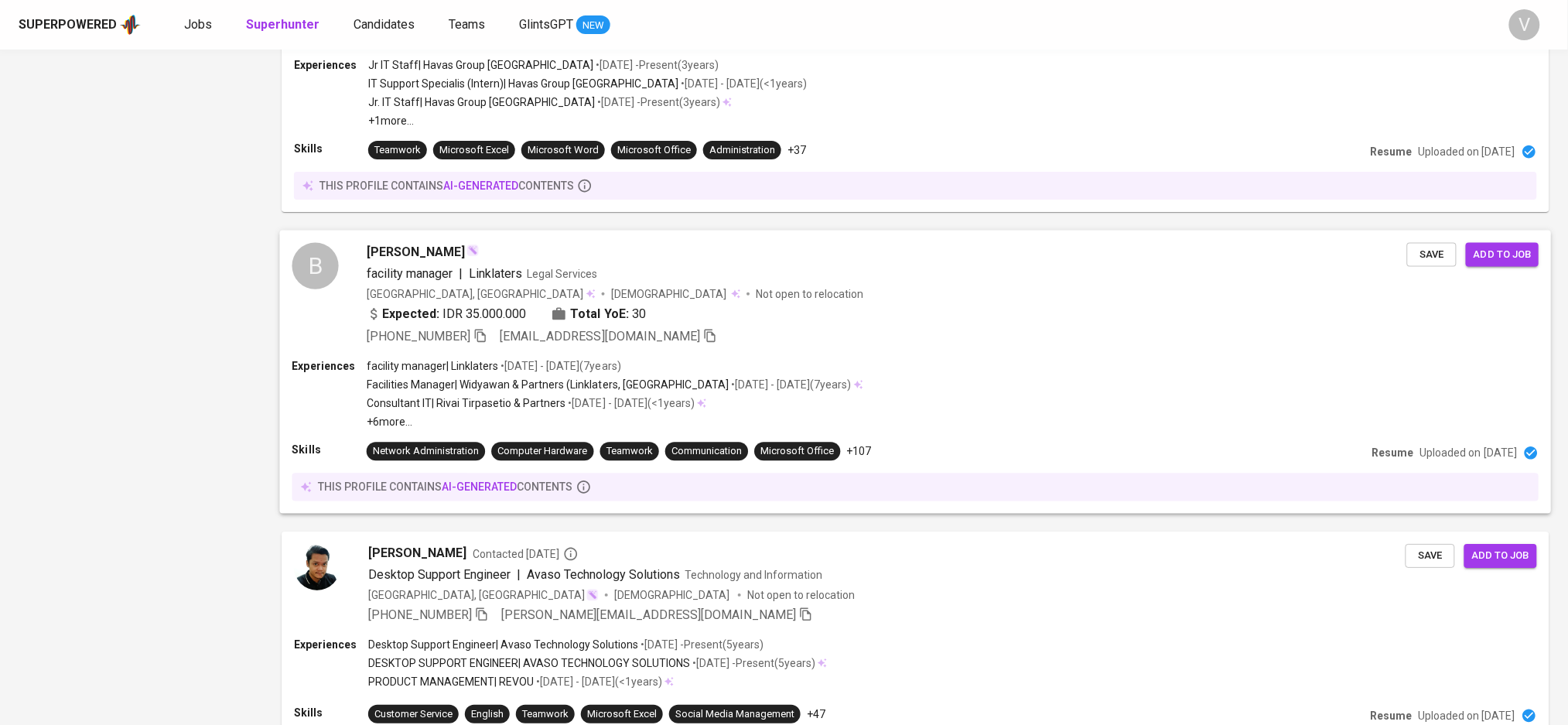
scroll to position [1960, 0]
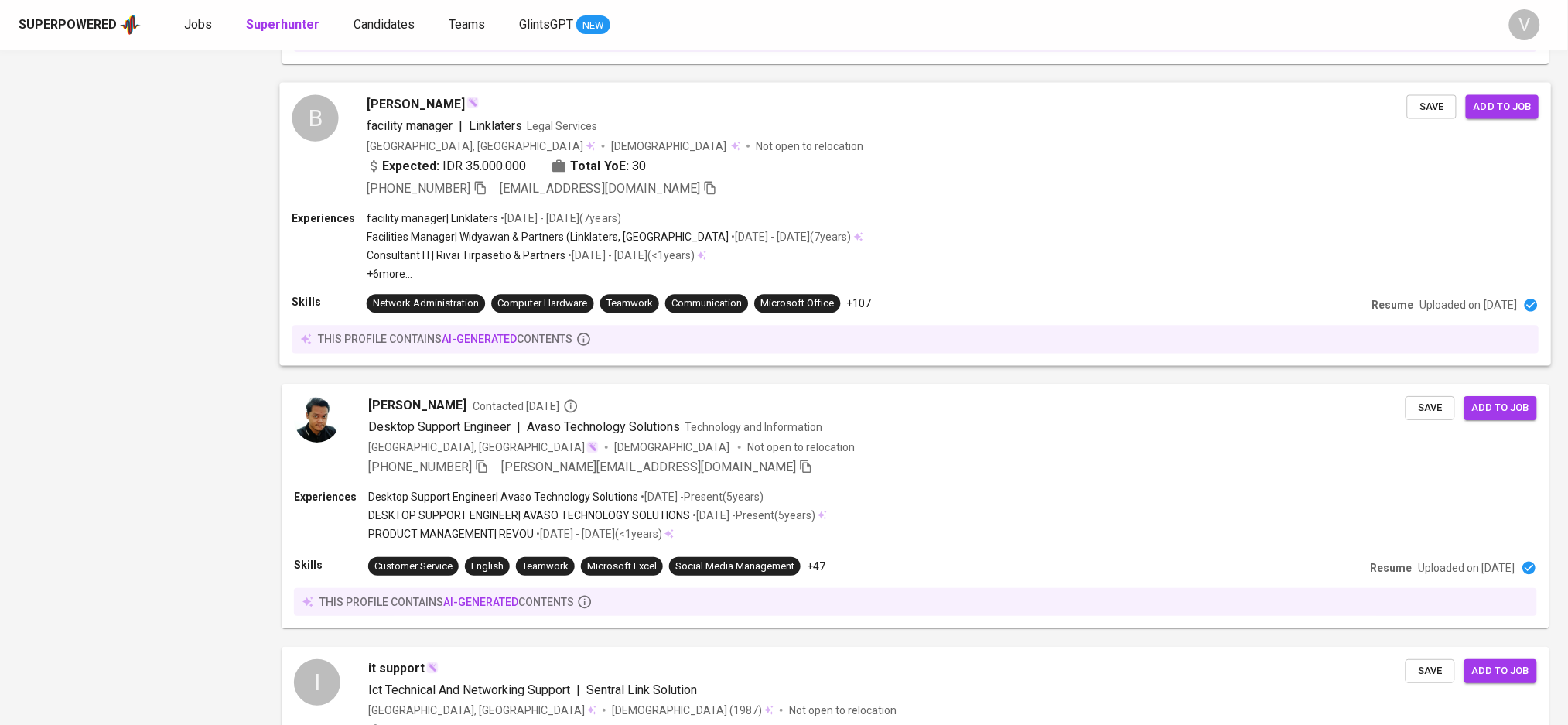
click at [396, 120] on span "facility manager" at bounding box center [410, 126] width 86 height 15
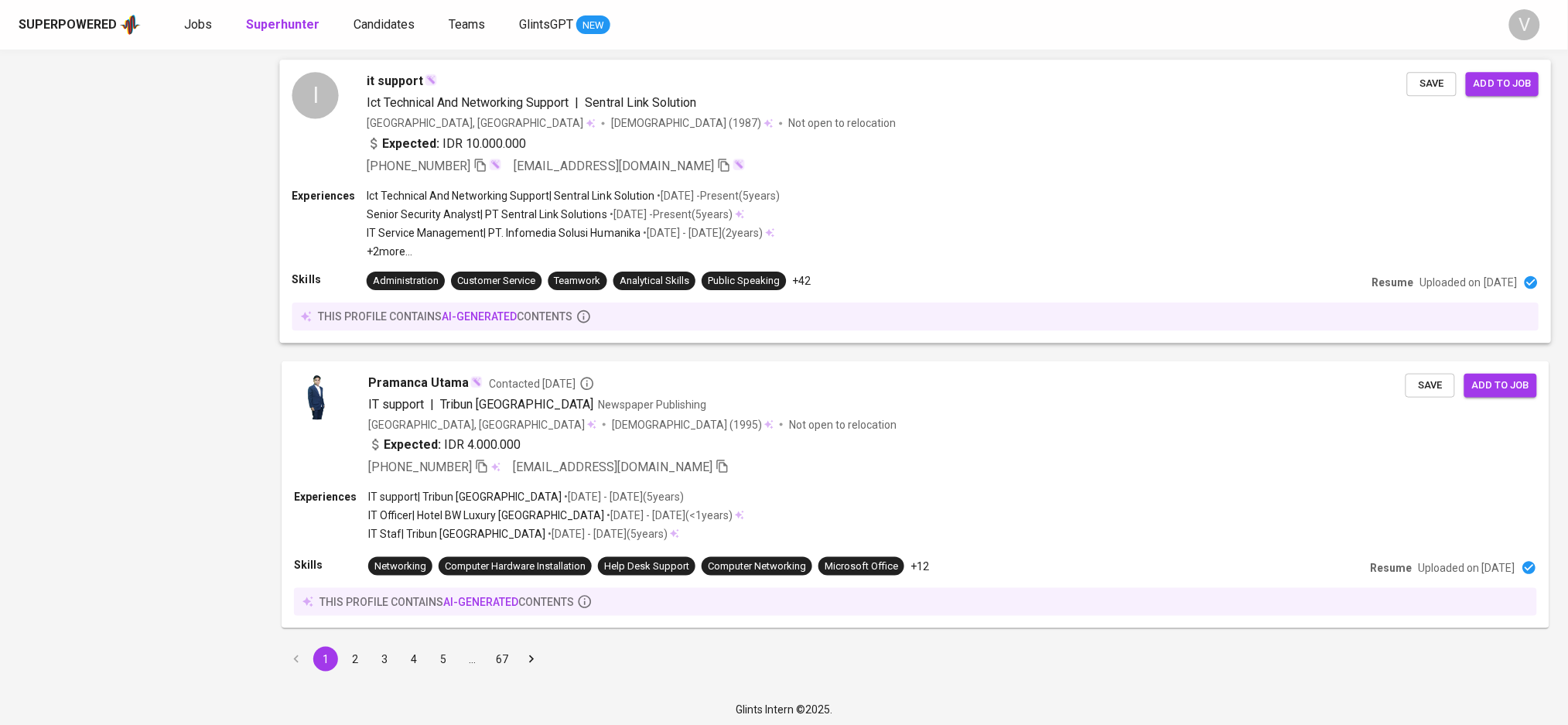
scroll to position [2551, 0]
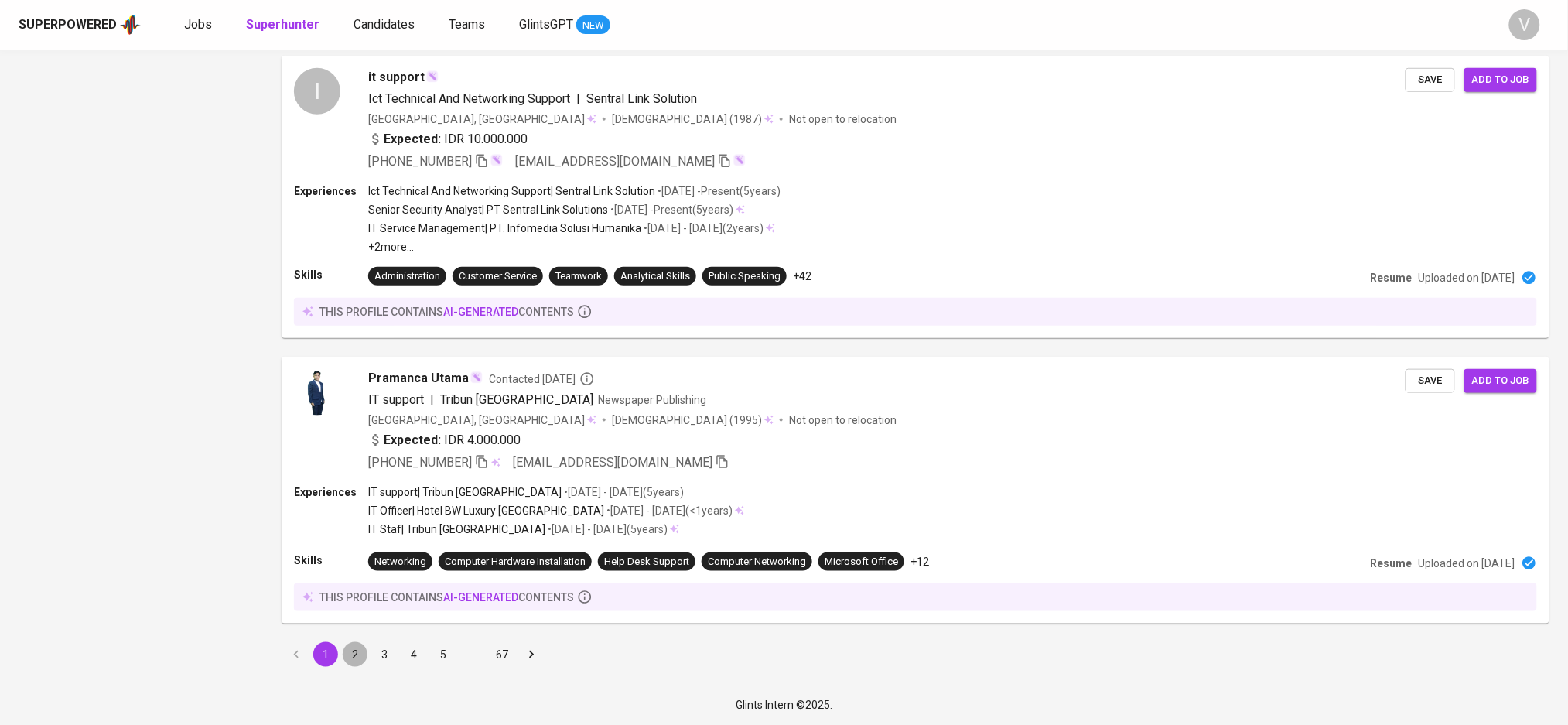
drag, startPoint x: 358, startPoint y: 654, endPoint x: 774, endPoint y: 380, distance: 498.1
click at [357, 654] on button "2" at bounding box center [355, 655] width 25 height 25
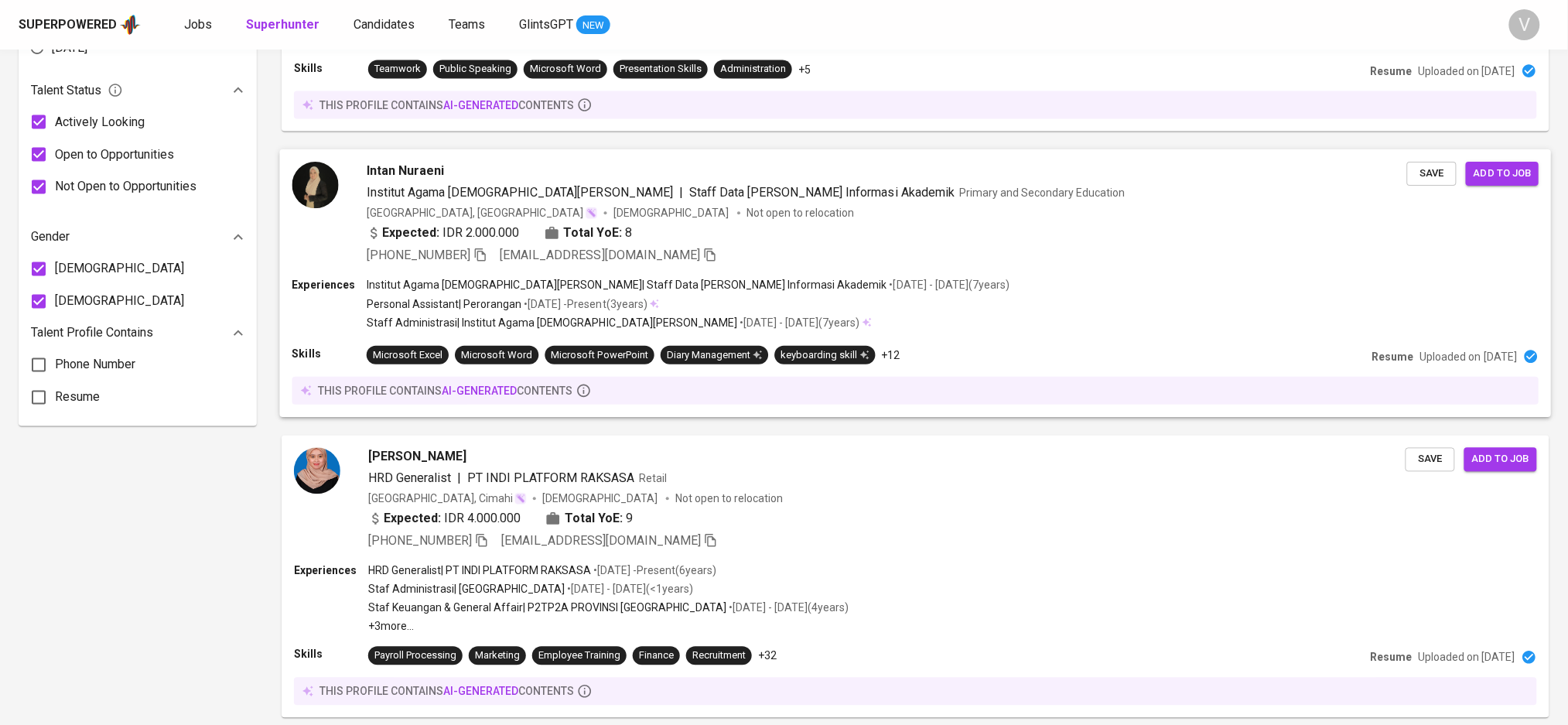
scroll to position [1135, 0]
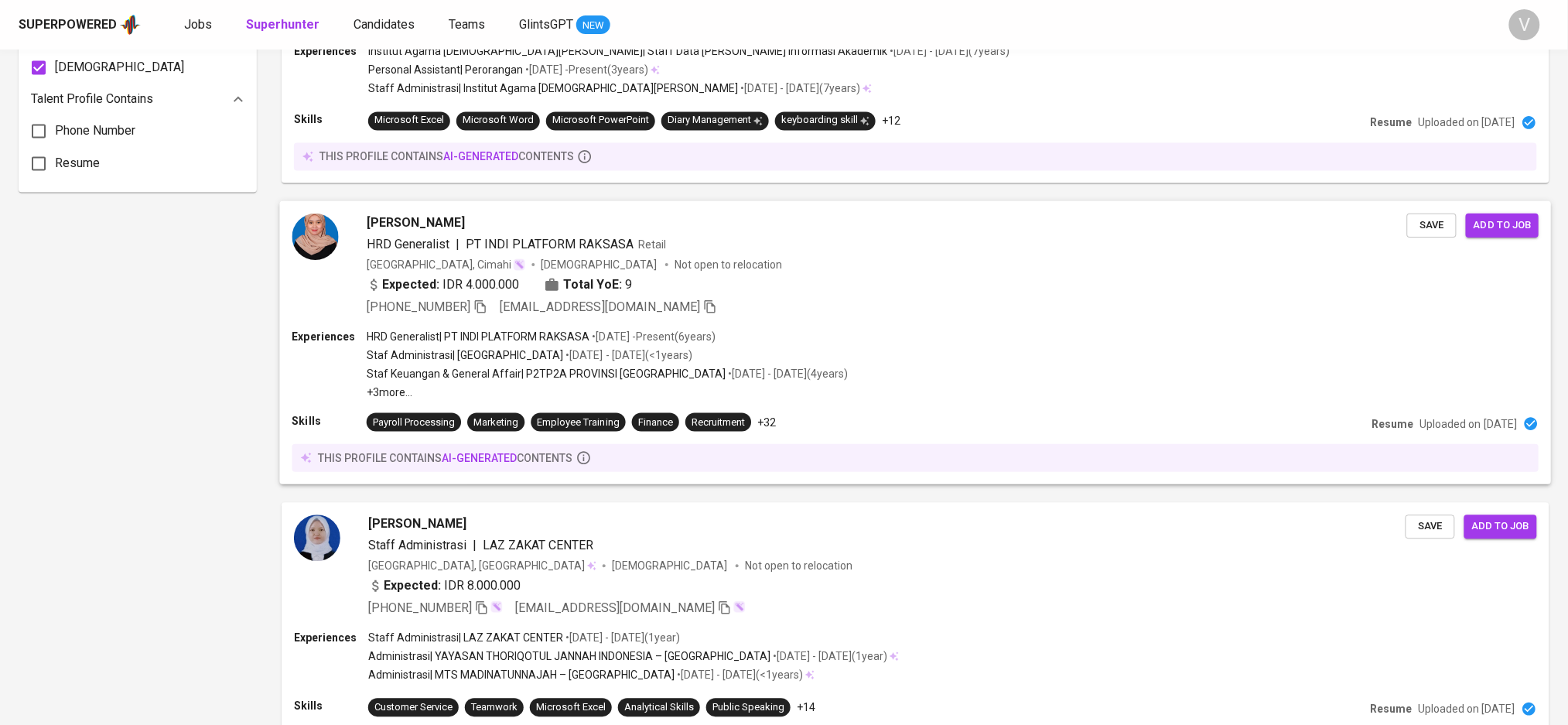
click at [460, 246] on div "HRD Generalist | PT INDI PLATFORM RAKSASA" at bounding box center [500, 243] width 267 height 18
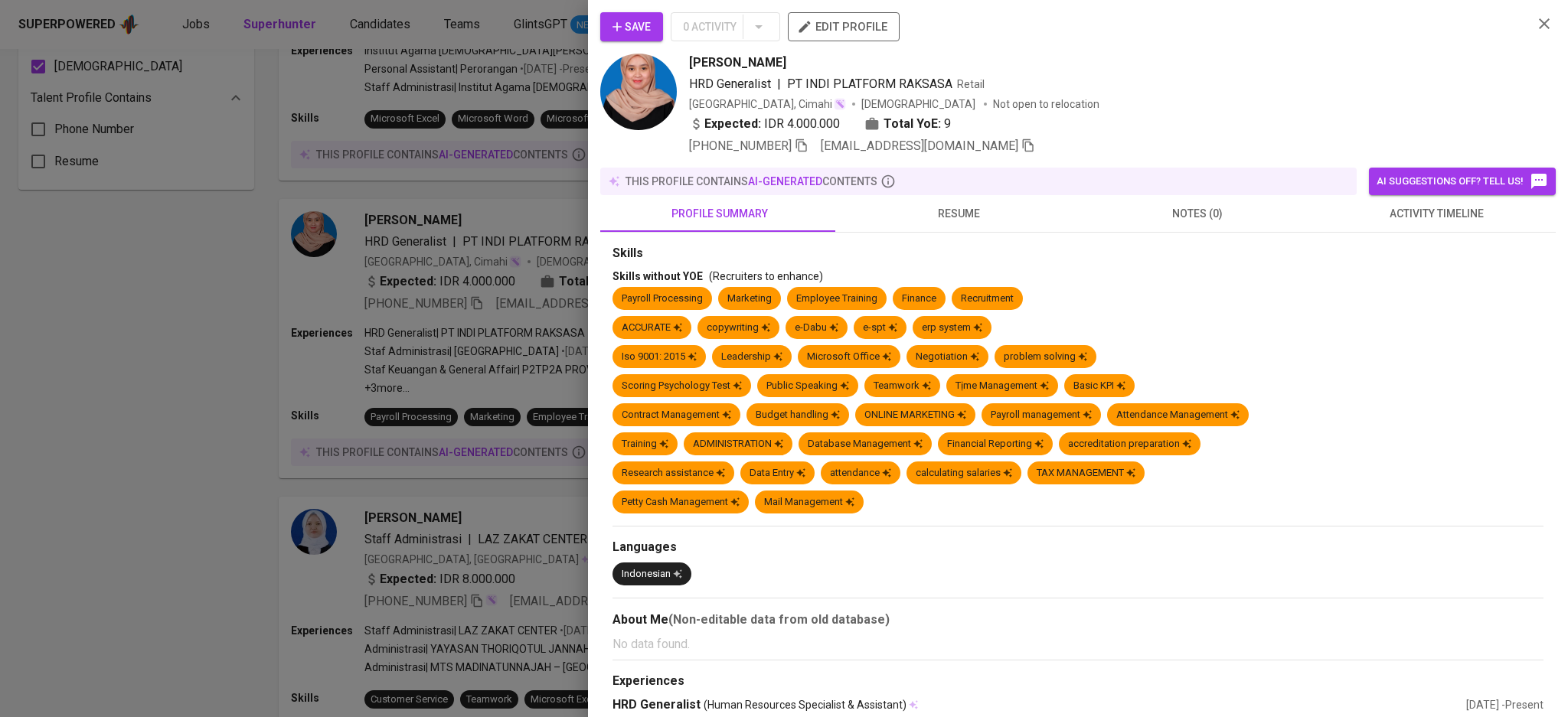
click at [951, 209] on span "resume" at bounding box center [958, 213] width 221 height 19
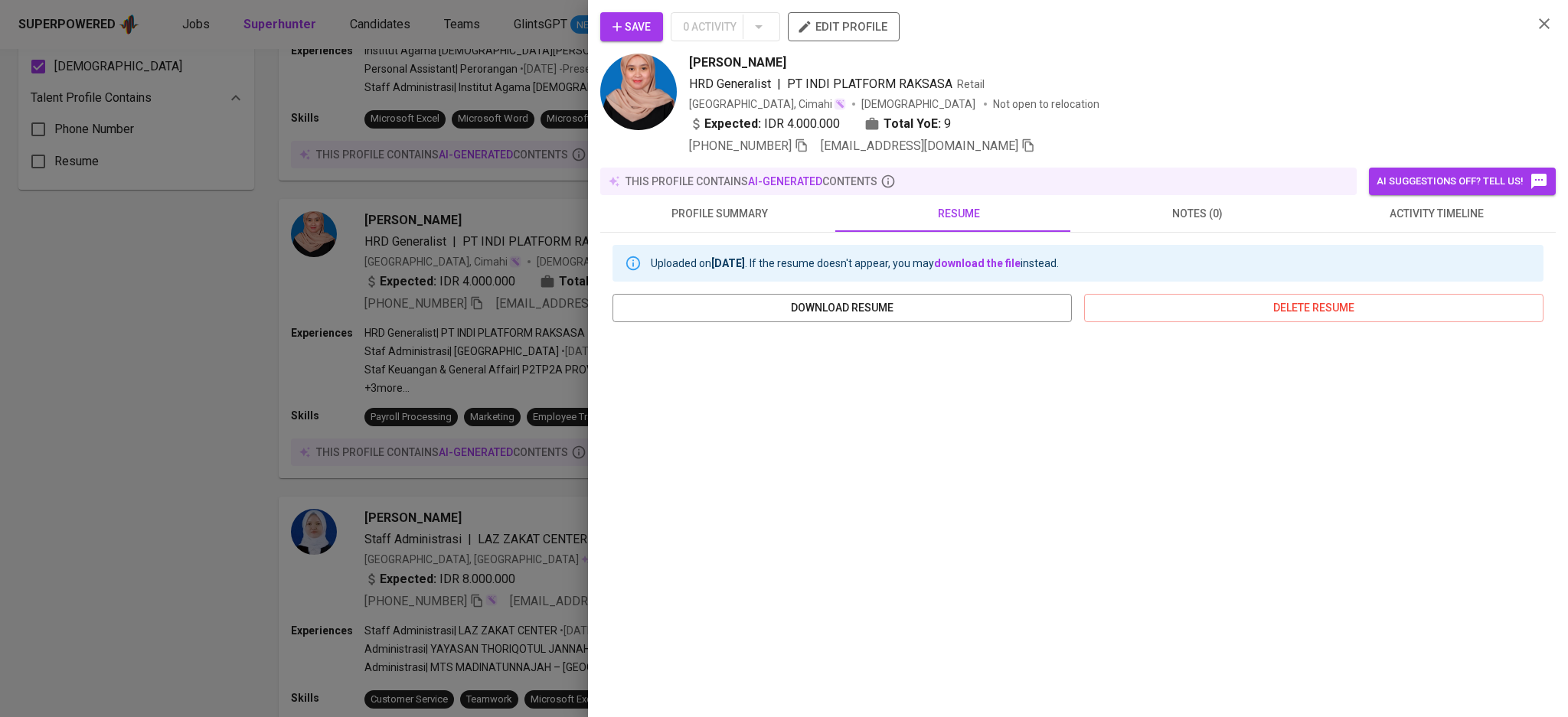
click at [158, 428] on div at bounding box center [784, 358] width 1568 height 717
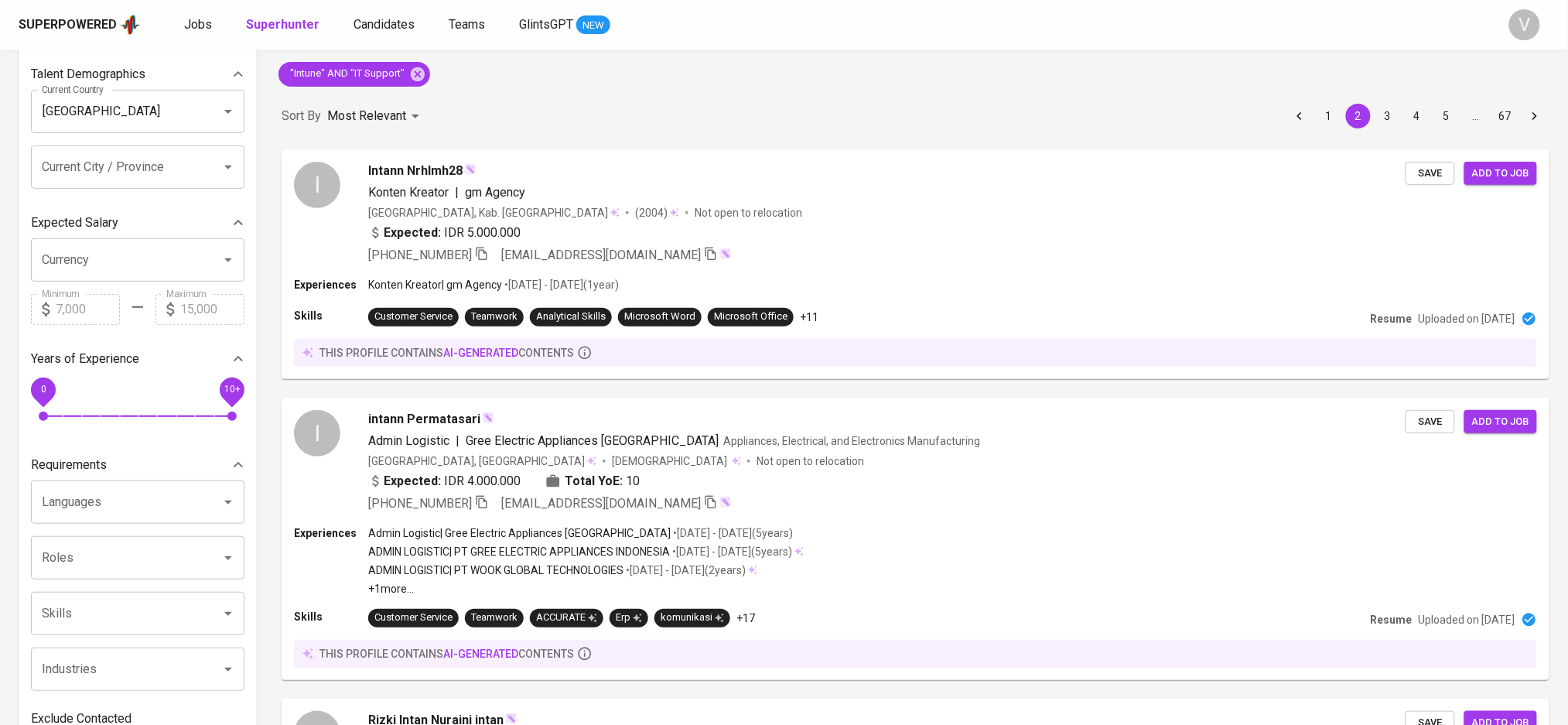
scroll to position [0, 0]
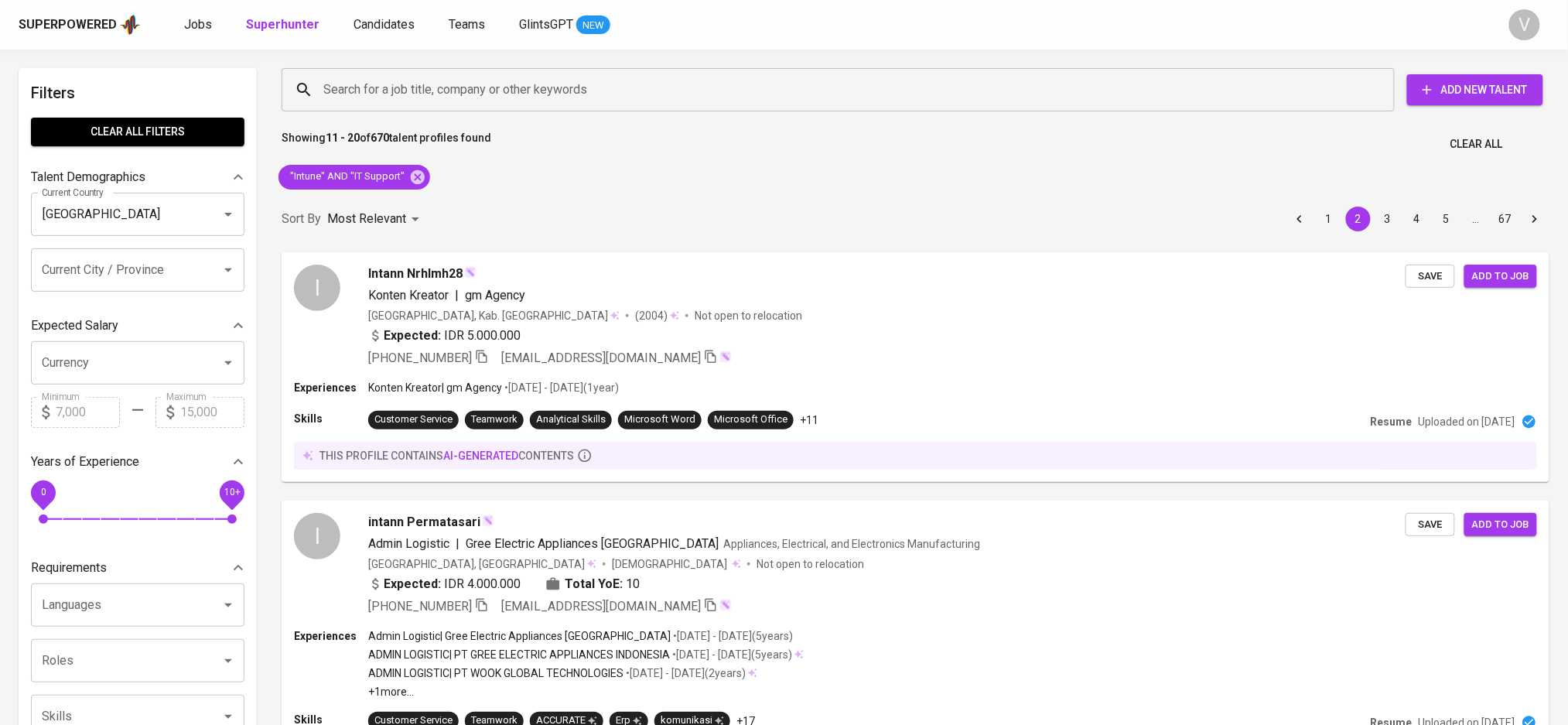
click at [324, 182] on span ""Intune" AND "IT Support"" at bounding box center [346, 177] width 135 height 15
click at [325, 172] on span ""Intune" AND "IT Support"" at bounding box center [346, 177] width 135 height 15
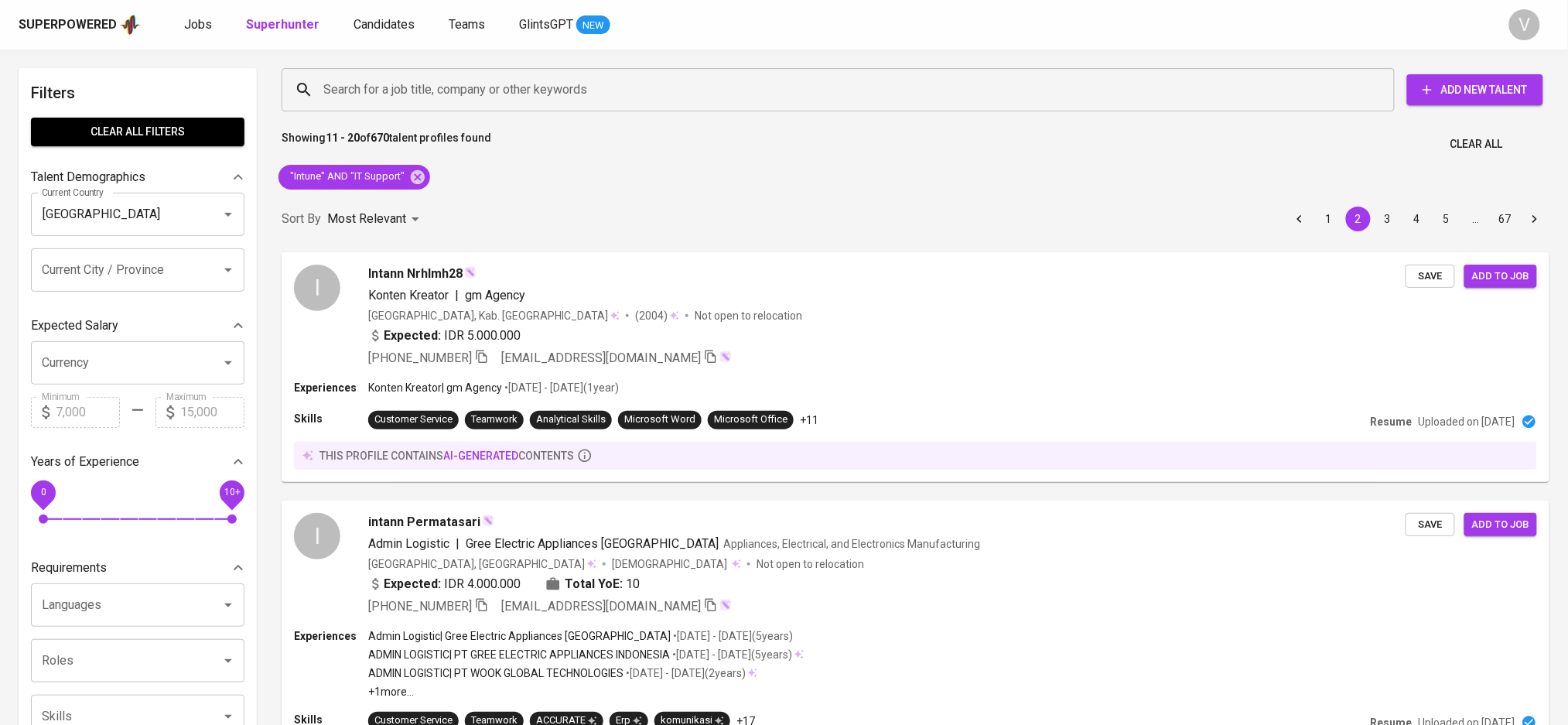
click at [323, 211] on div "Sort By Most Relevant MOST_RELEVANT" at bounding box center [353, 219] width 143 height 28
click at [657, 212] on div "Sort By Most Relevant MOST_RELEVANT 1 2 3 4 5 … 67" at bounding box center [915, 219] width 1286 height 47
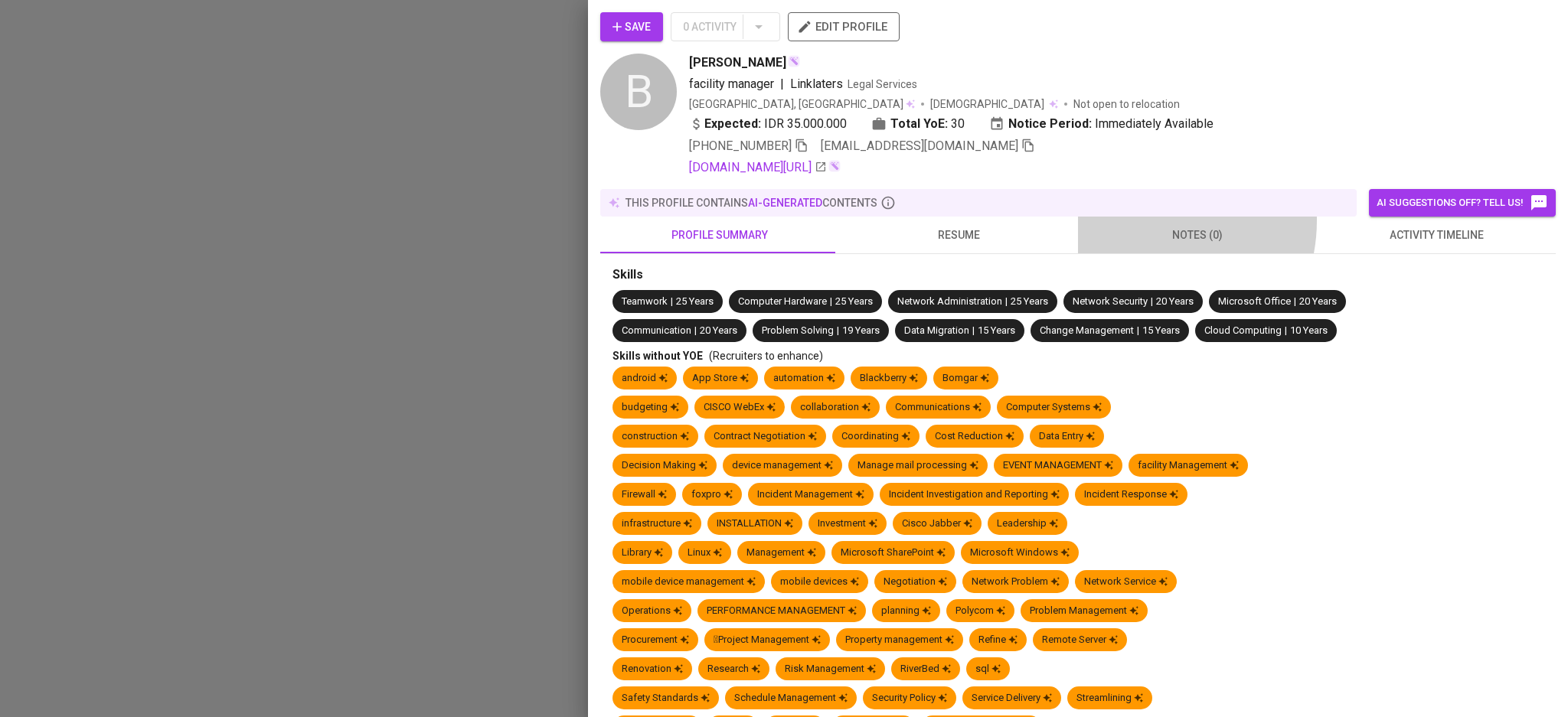
click at [1129, 220] on button "notes (0)" at bounding box center [1197, 235] width 239 height 36
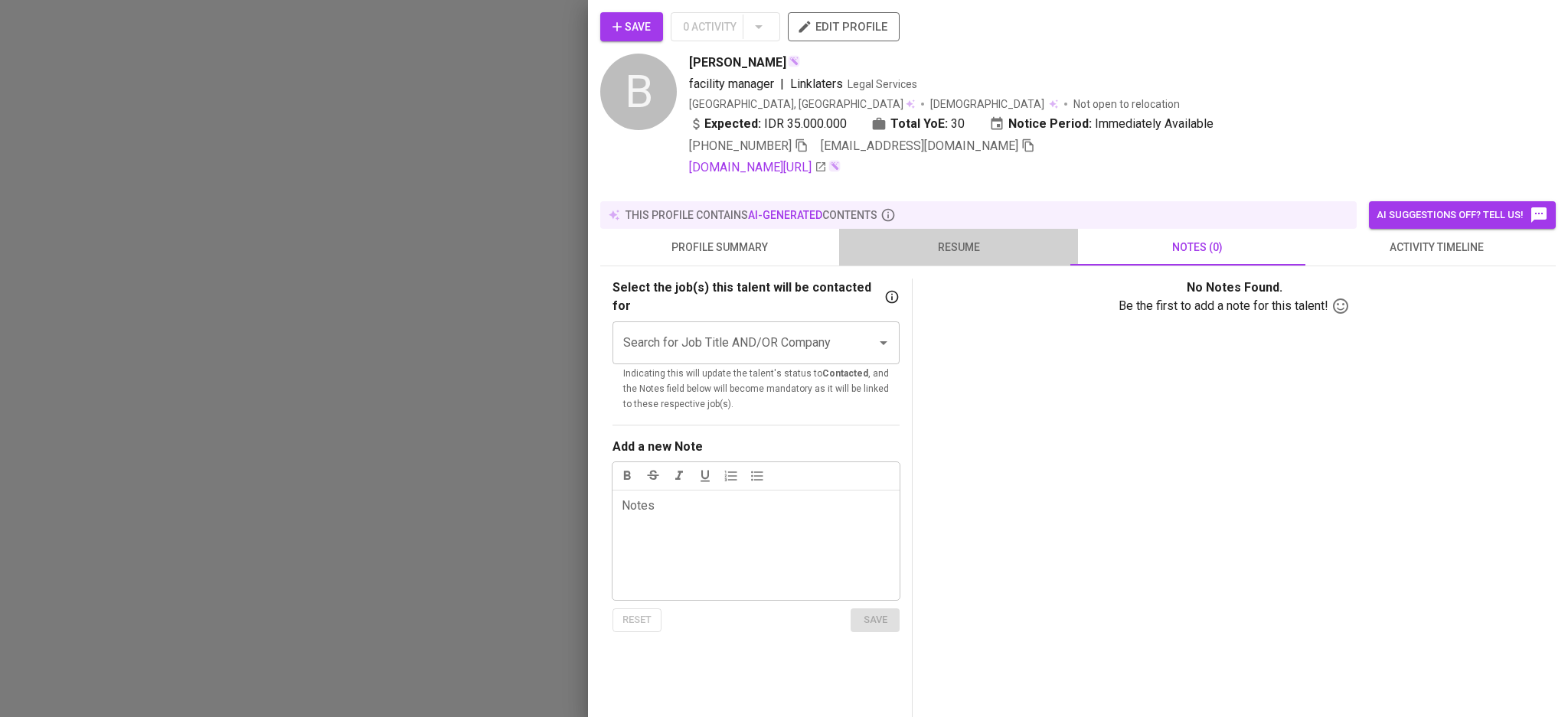
click at [957, 257] on button "resume" at bounding box center [958, 247] width 239 height 36
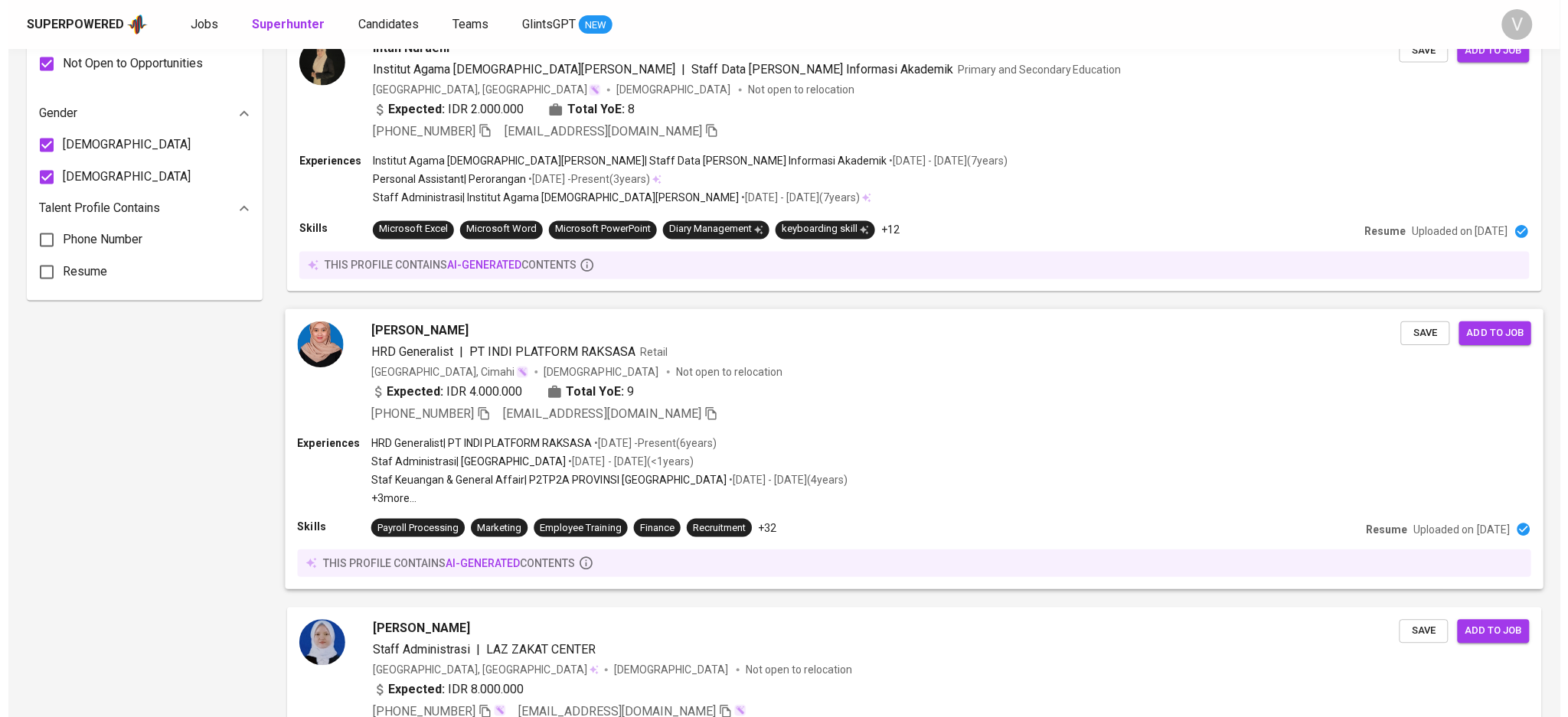
scroll to position [1225, 0]
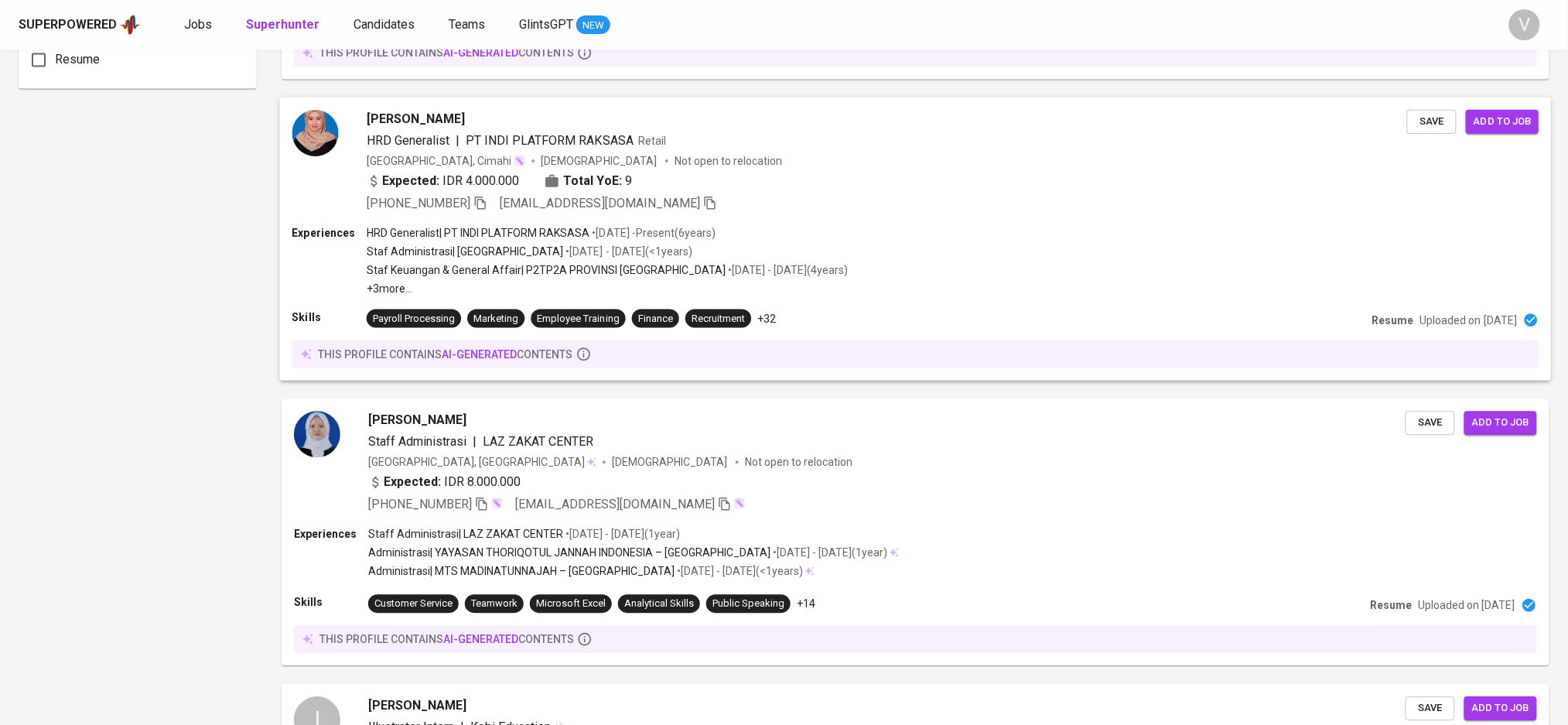
click at [359, 165] on div "Intan Rahmawati HRD Generalist | PT INDI PLATFORM RAKSASA Retail Indonesia, Cim…" at bounding box center [849, 160] width 1114 height 103
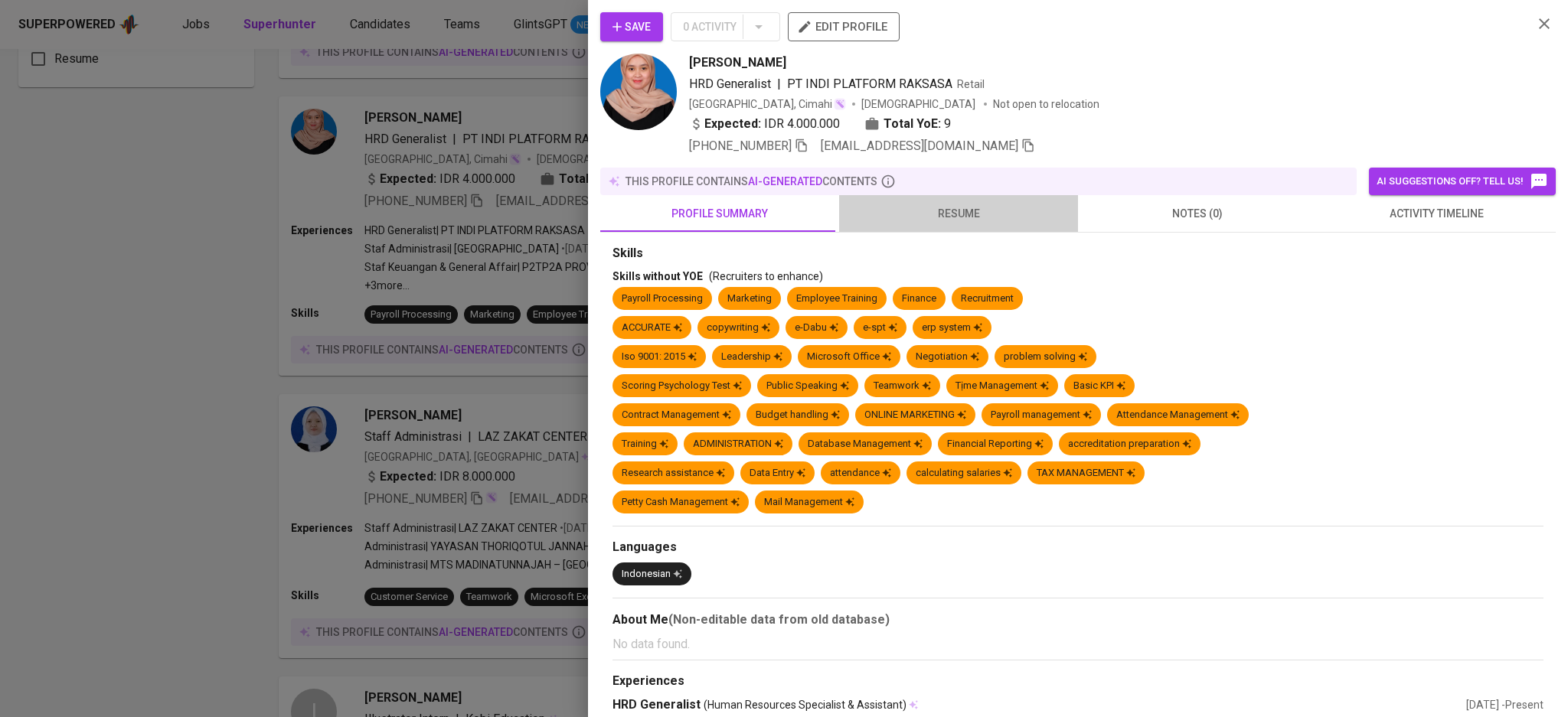
click at [990, 219] on span "resume" at bounding box center [958, 213] width 221 height 19
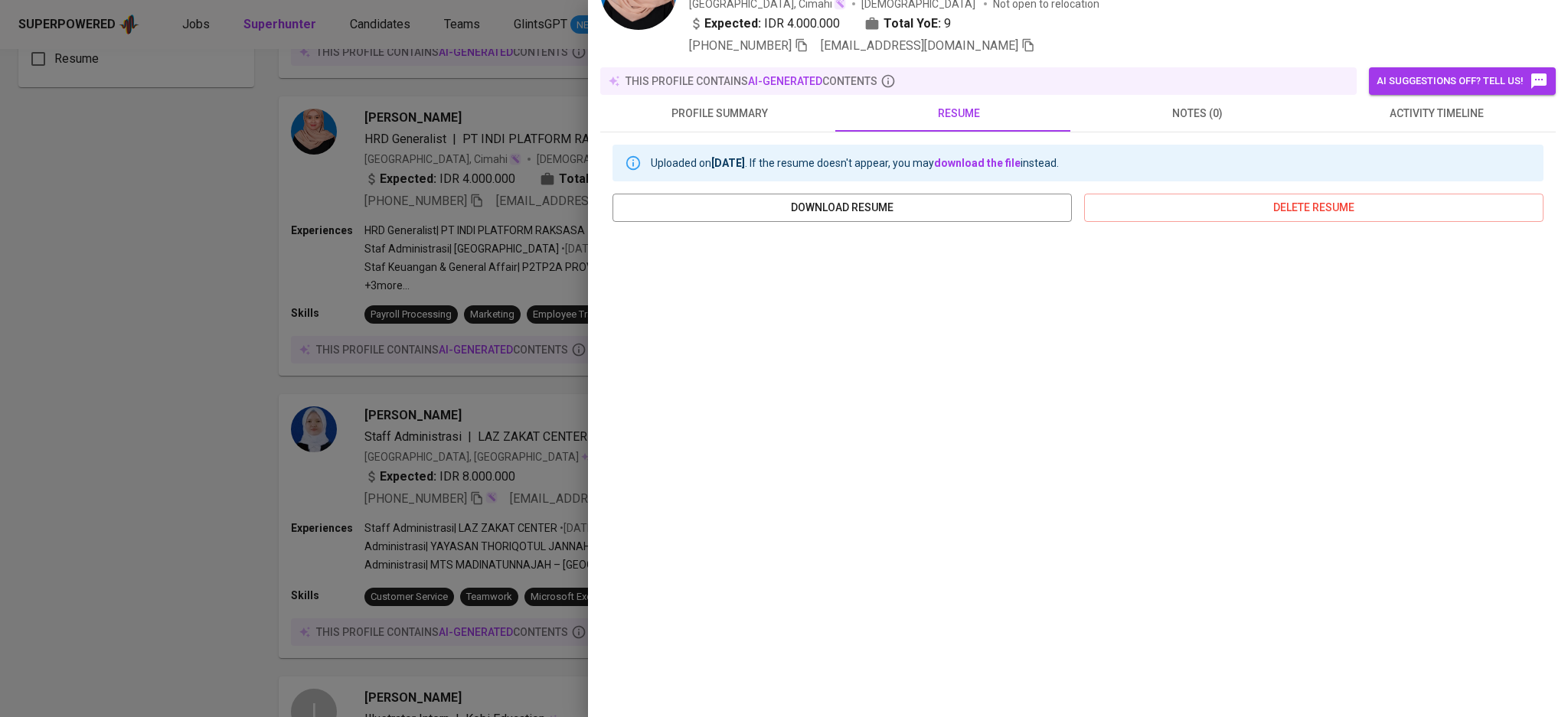
scroll to position [0, 0]
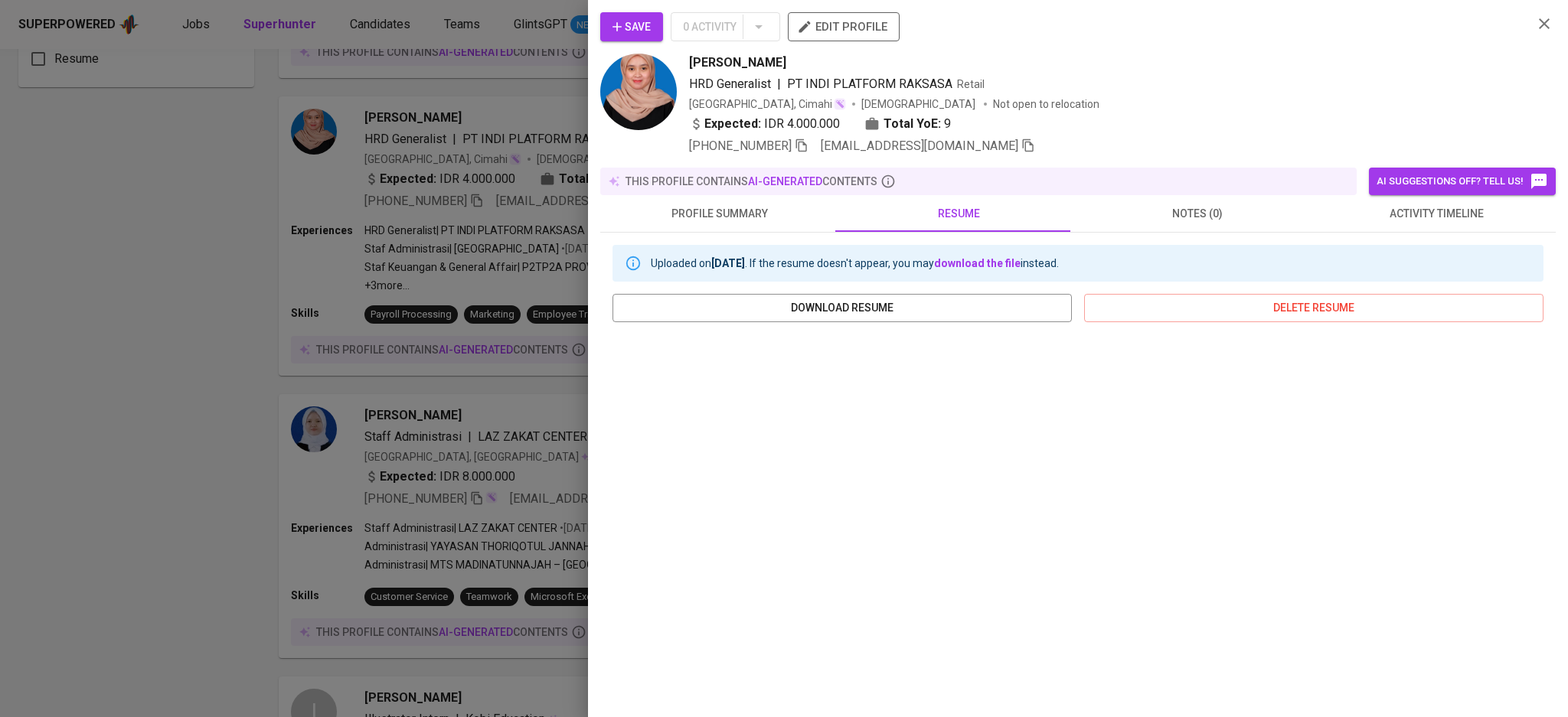
click at [1135, 229] on button "notes (0)" at bounding box center [1197, 213] width 239 height 36
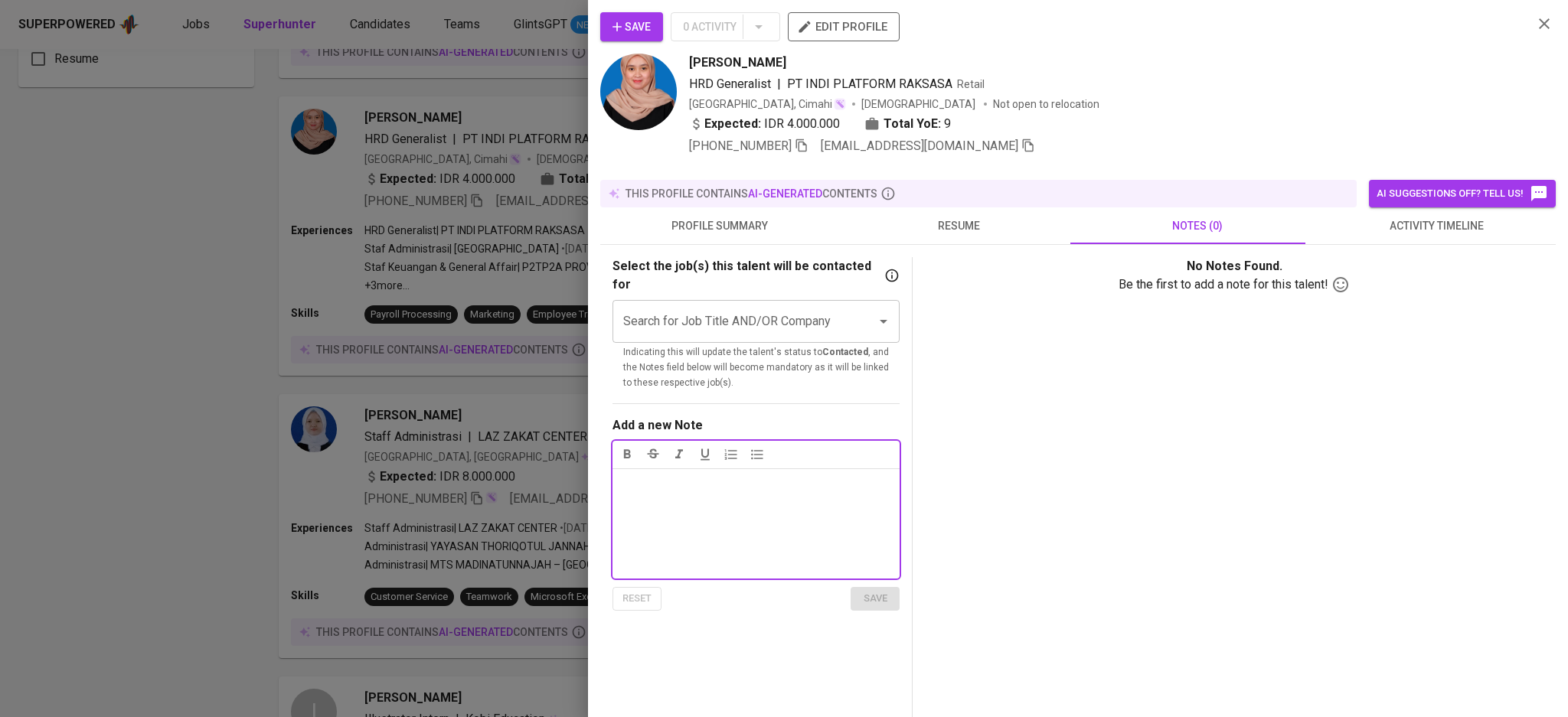
click at [998, 227] on span "resume" at bounding box center [958, 226] width 221 height 19
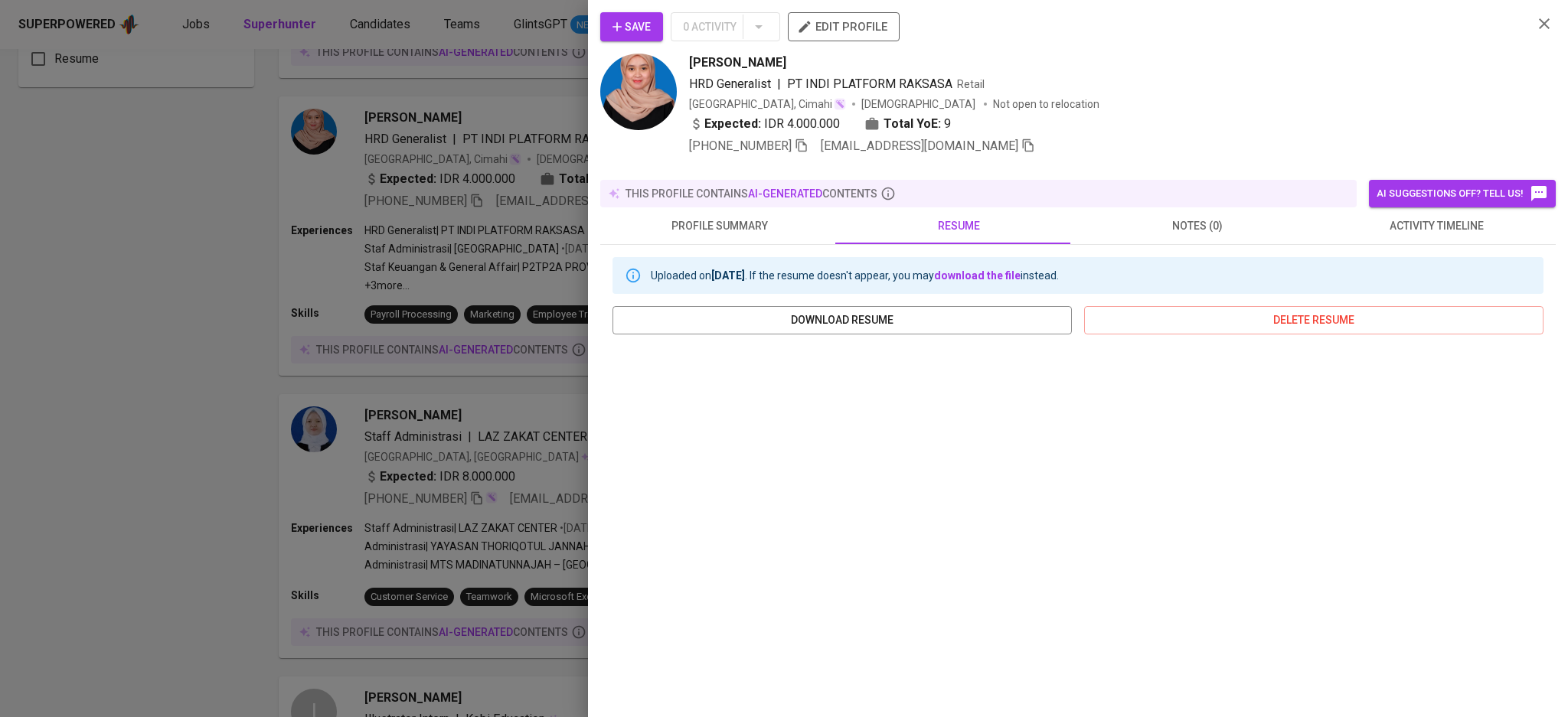
click at [1535, 27] on icon "button" at bounding box center [1544, 24] width 18 height 18
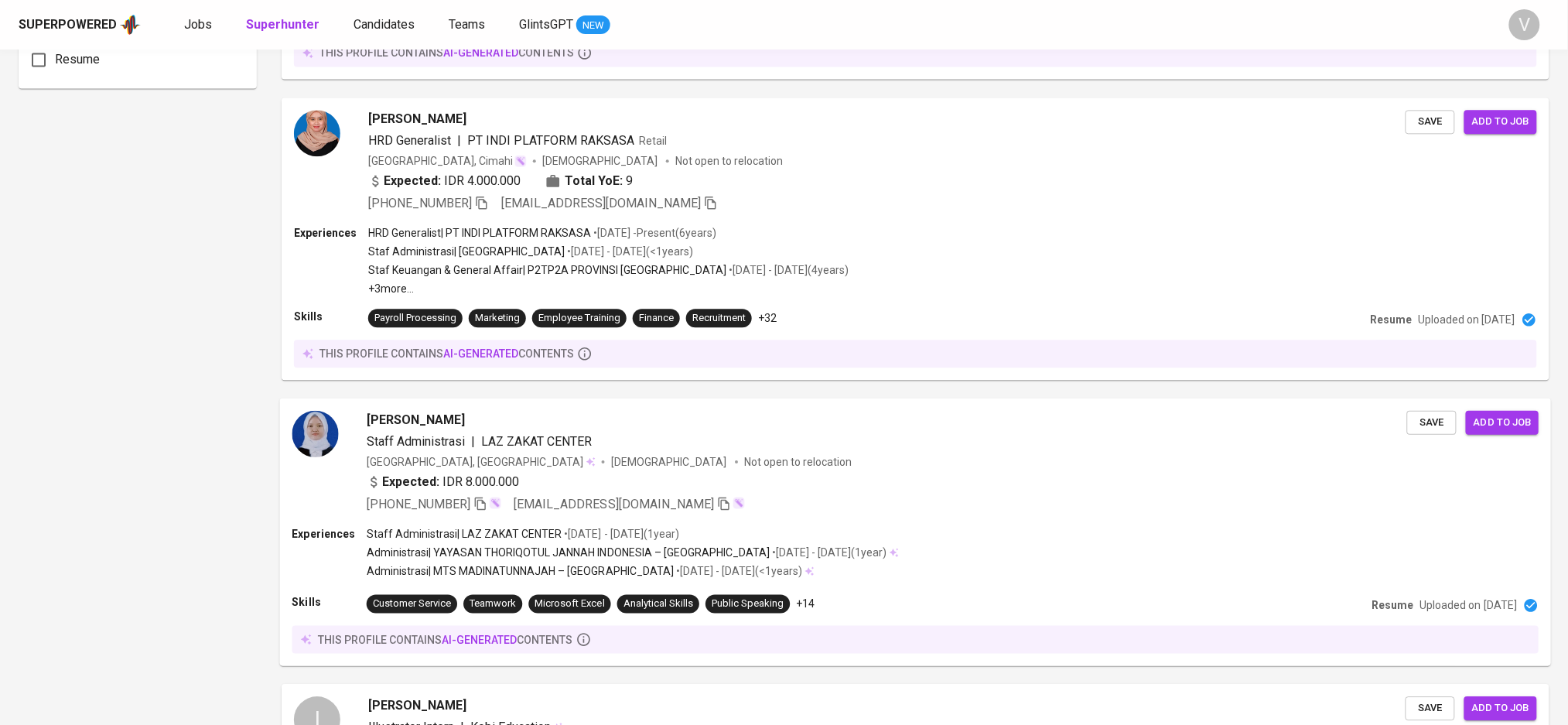
click at [430, 430] on div "Intan Tamiya Staff Administrasi | LAZ ZAKAT CENTER Indonesia, Cirebon Female No…" at bounding box center [887, 461] width 1041 height 103
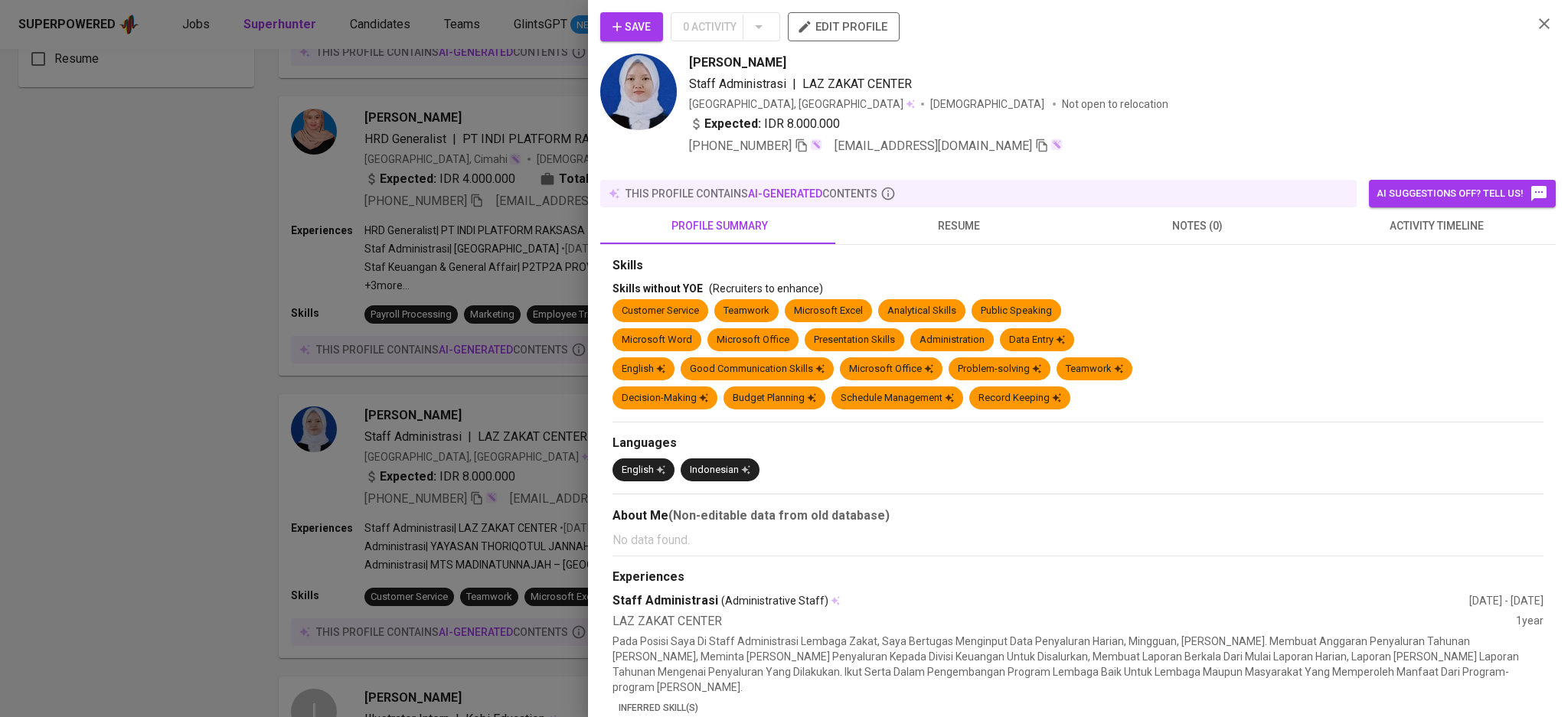
click at [981, 217] on span "resume" at bounding box center [958, 226] width 221 height 19
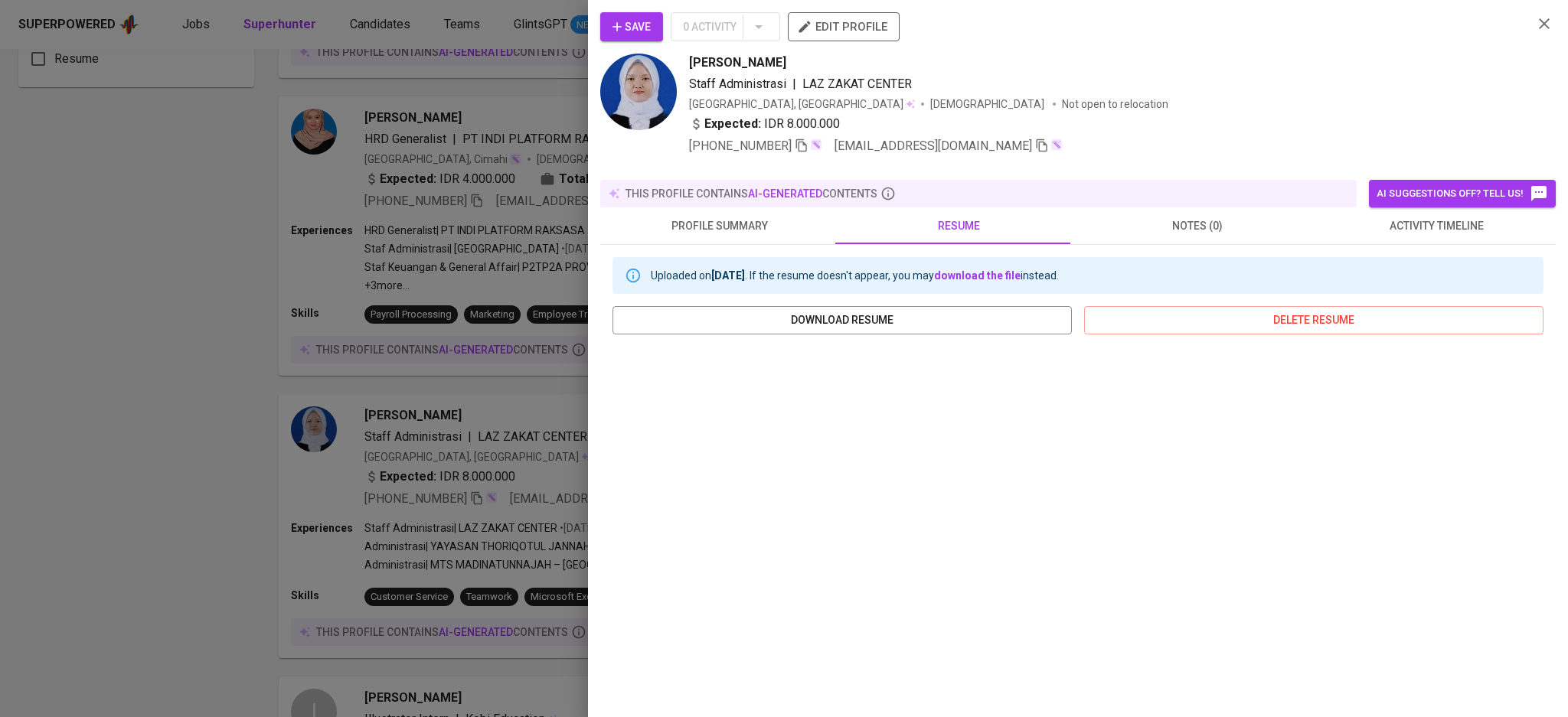
click at [1535, 17] on icon "button" at bounding box center [1544, 24] width 18 height 18
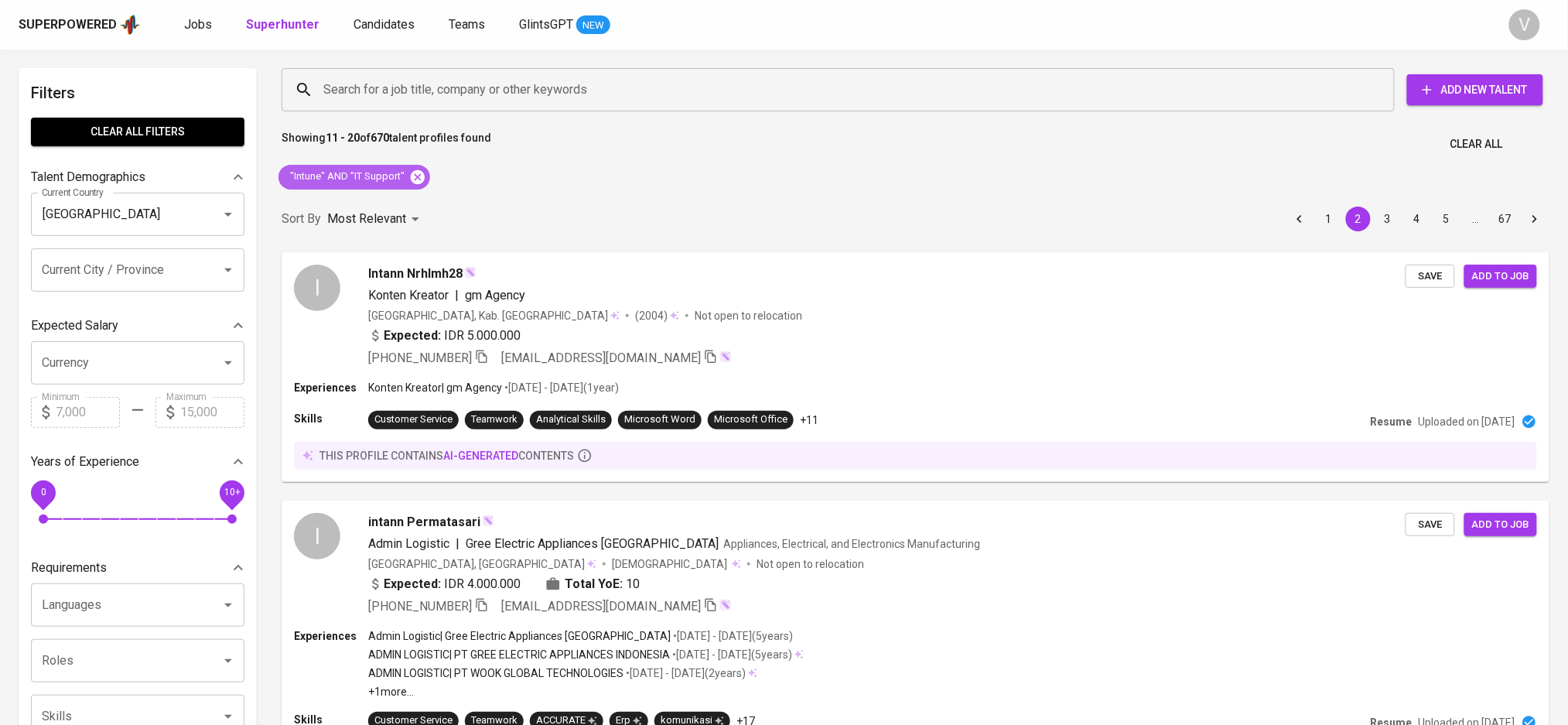
click at [416, 172] on icon at bounding box center [417, 176] width 14 height 14
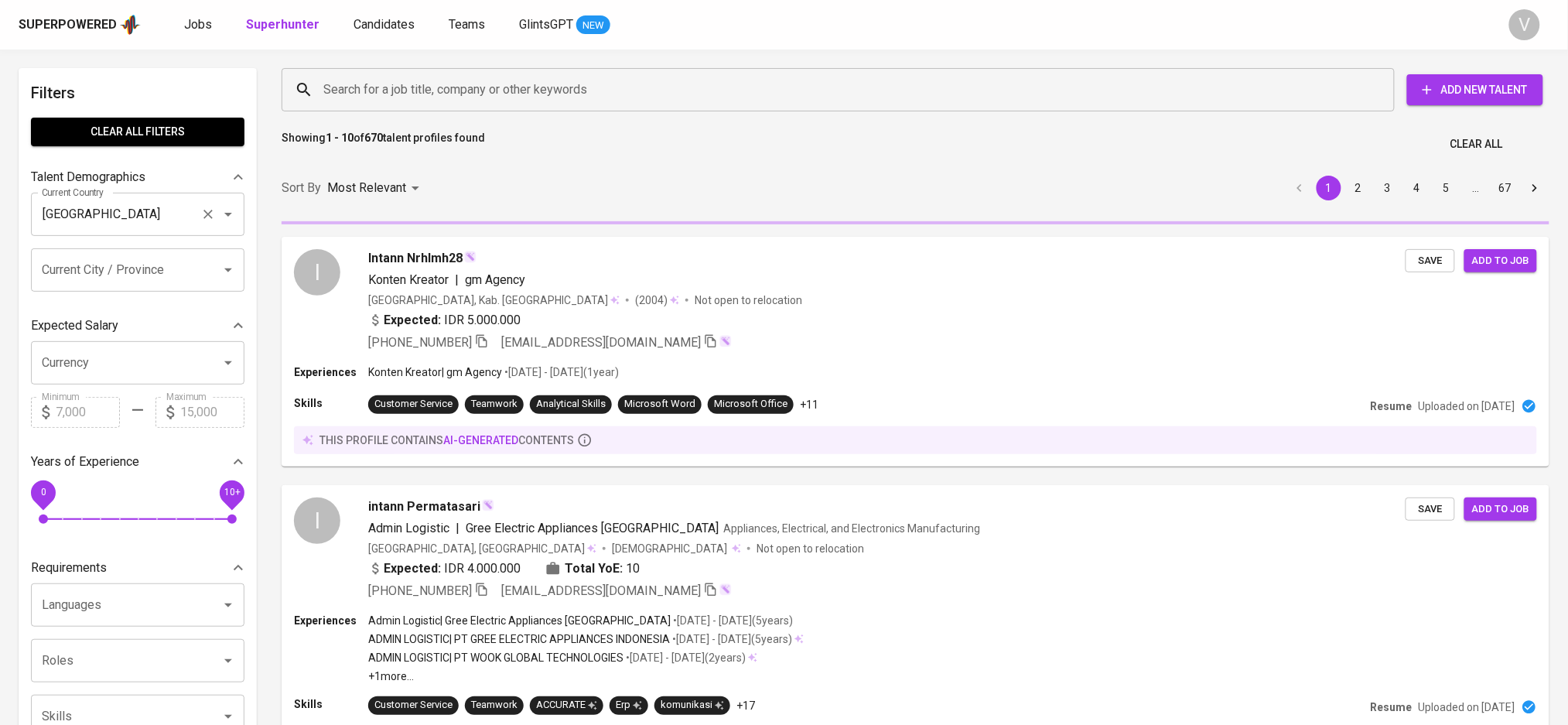
click at [215, 216] on icon "Clear" at bounding box center [208, 214] width 16 height 16
click at [213, 216] on div at bounding box center [217, 214] width 40 height 22
click at [211, 212] on div at bounding box center [217, 214] width 40 height 22
click at [227, 215] on icon "Open" at bounding box center [228, 214] width 18 height 18
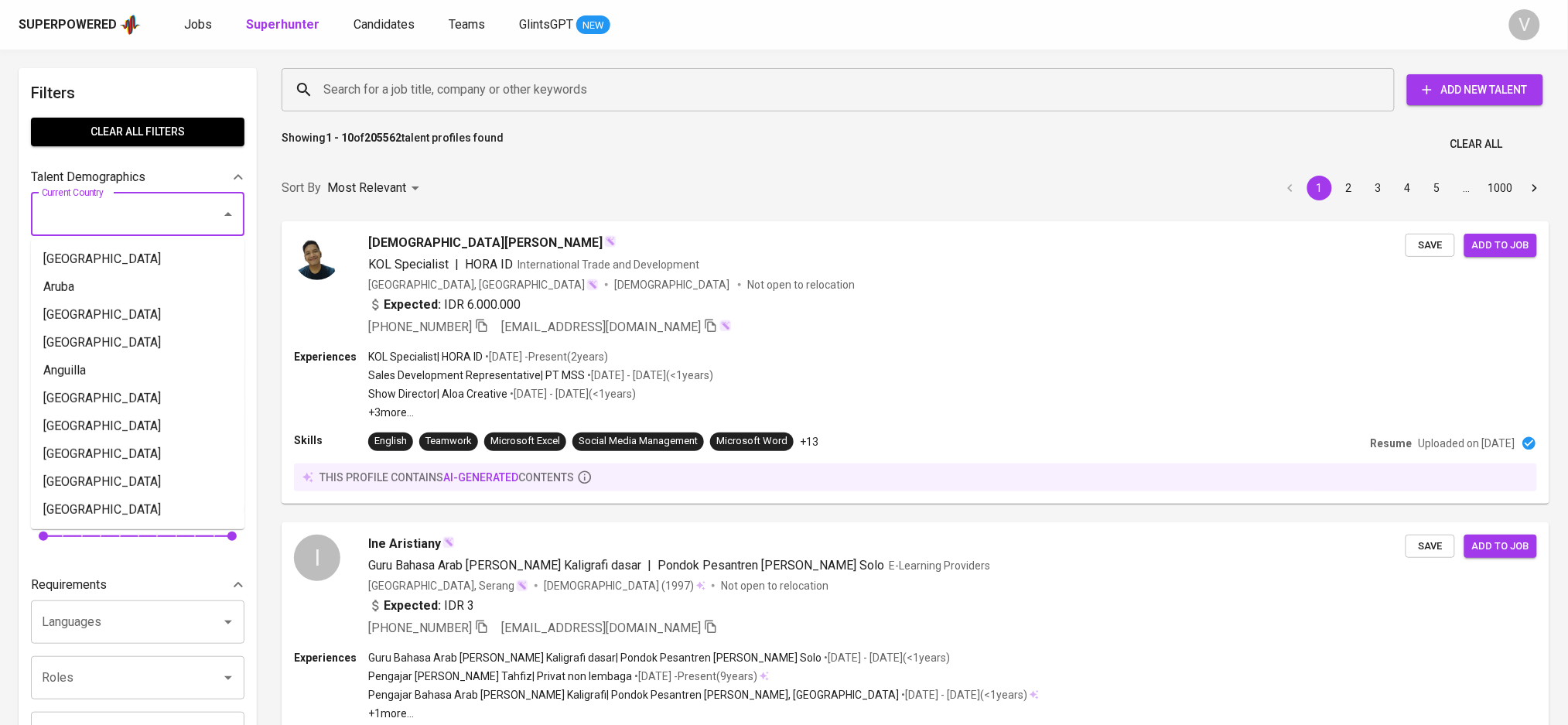
click at [229, 212] on icon "Close" at bounding box center [228, 214] width 18 height 18
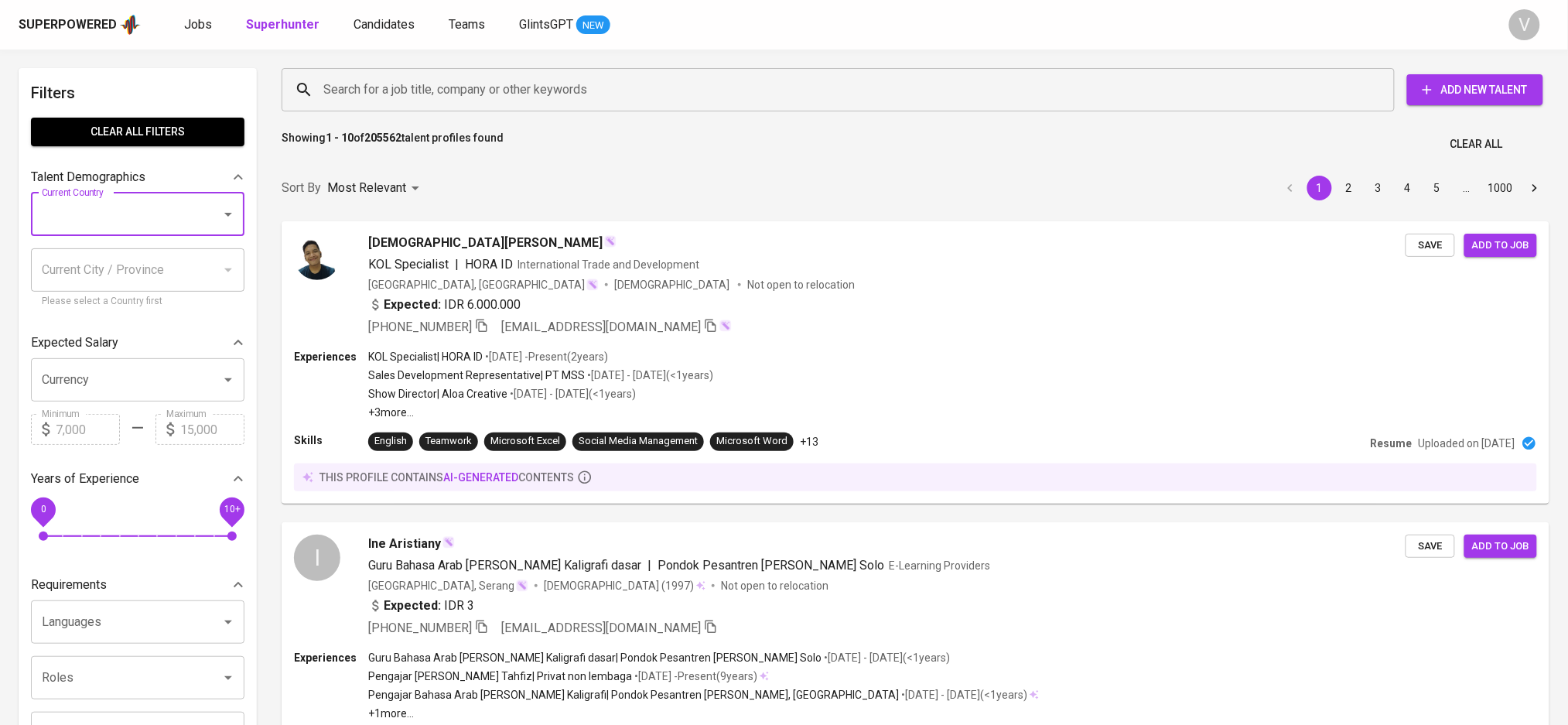
drag, startPoint x: 229, startPoint y: 212, endPoint x: 510, endPoint y: 183, distance: 282.5
click at [229, 212] on icon "Open" at bounding box center [227, 214] width 8 height 4
click at [229, 215] on icon "Open" at bounding box center [227, 214] width 8 height 4
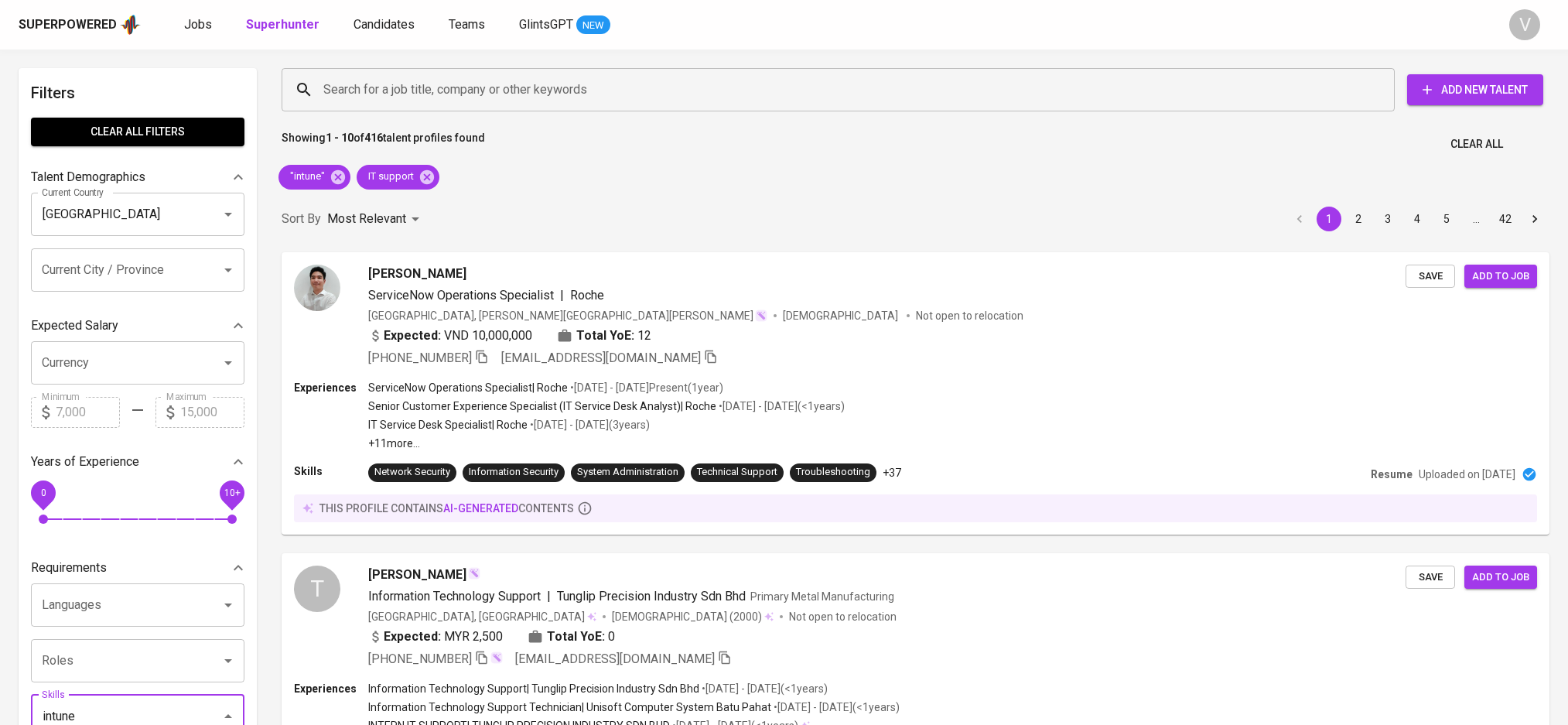
scroll to position [103, 0]
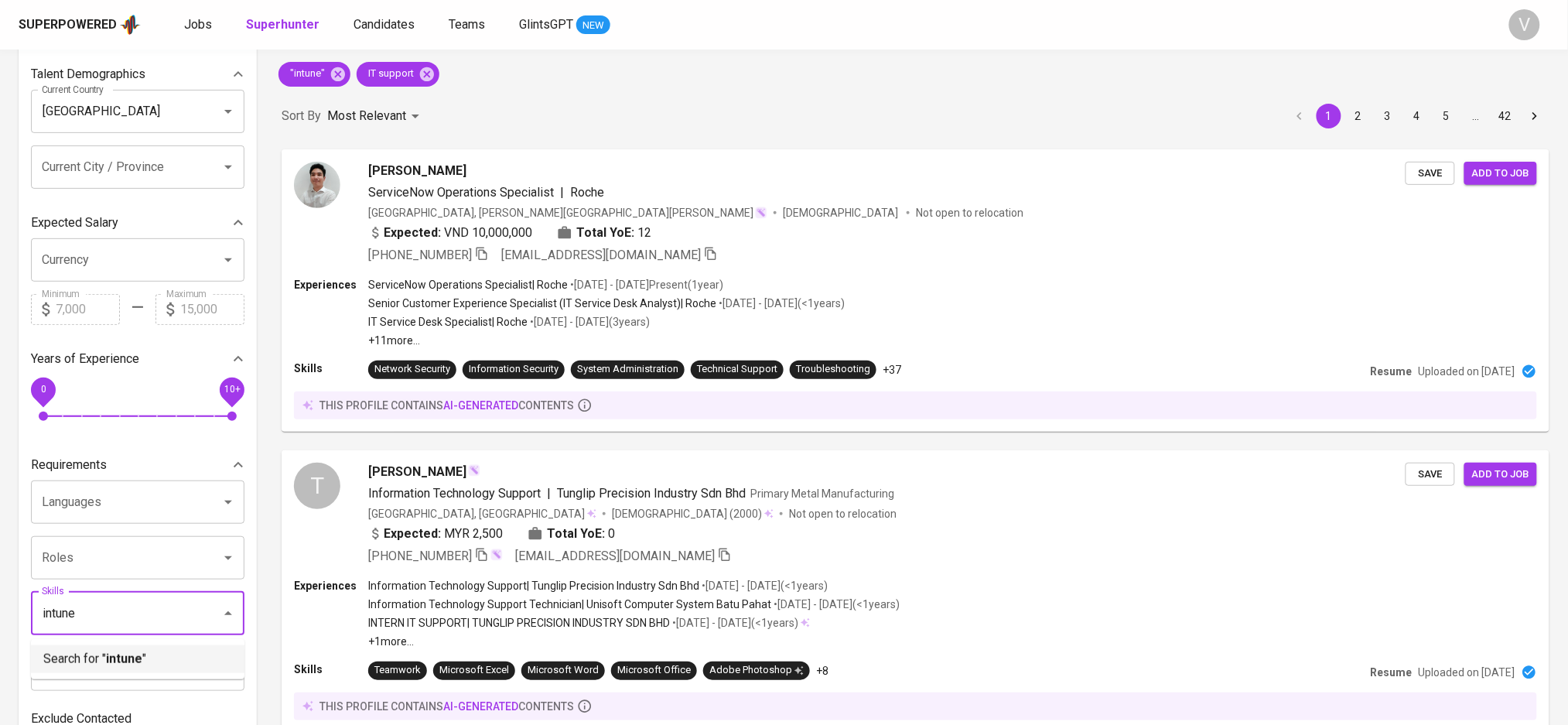
click at [107, 661] on b "intune" at bounding box center [124, 659] width 36 height 18
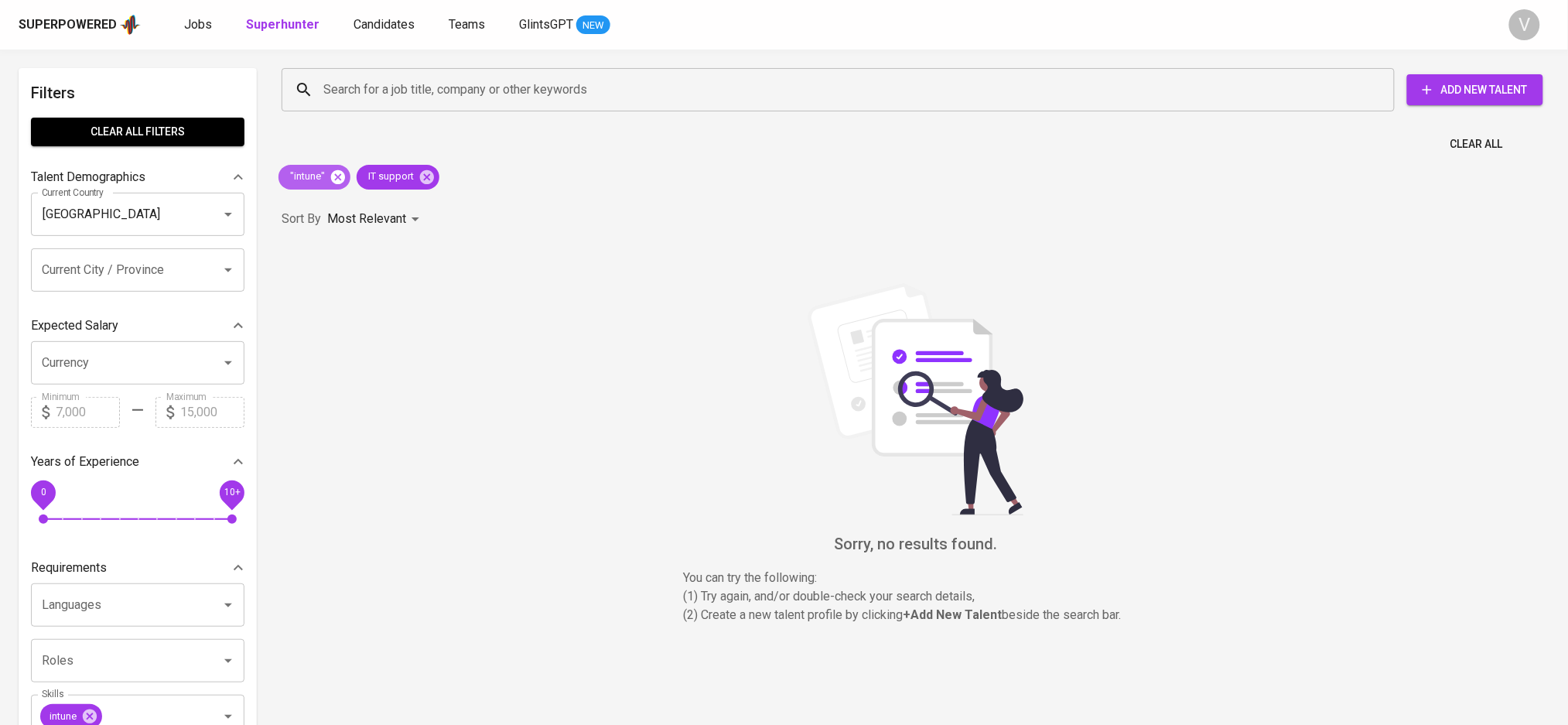
click at [337, 170] on icon at bounding box center [338, 176] width 14 height 14
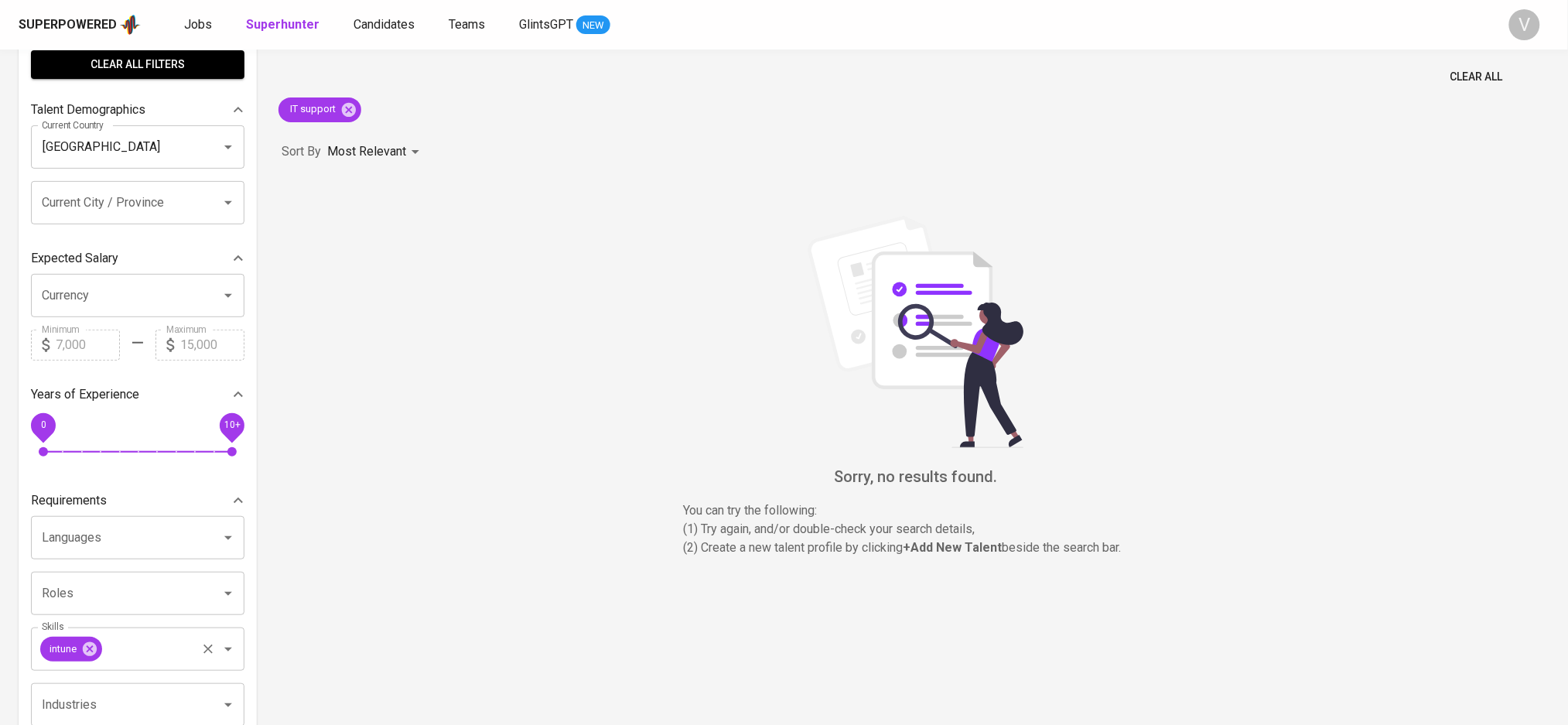
scroll to position [103, 0]
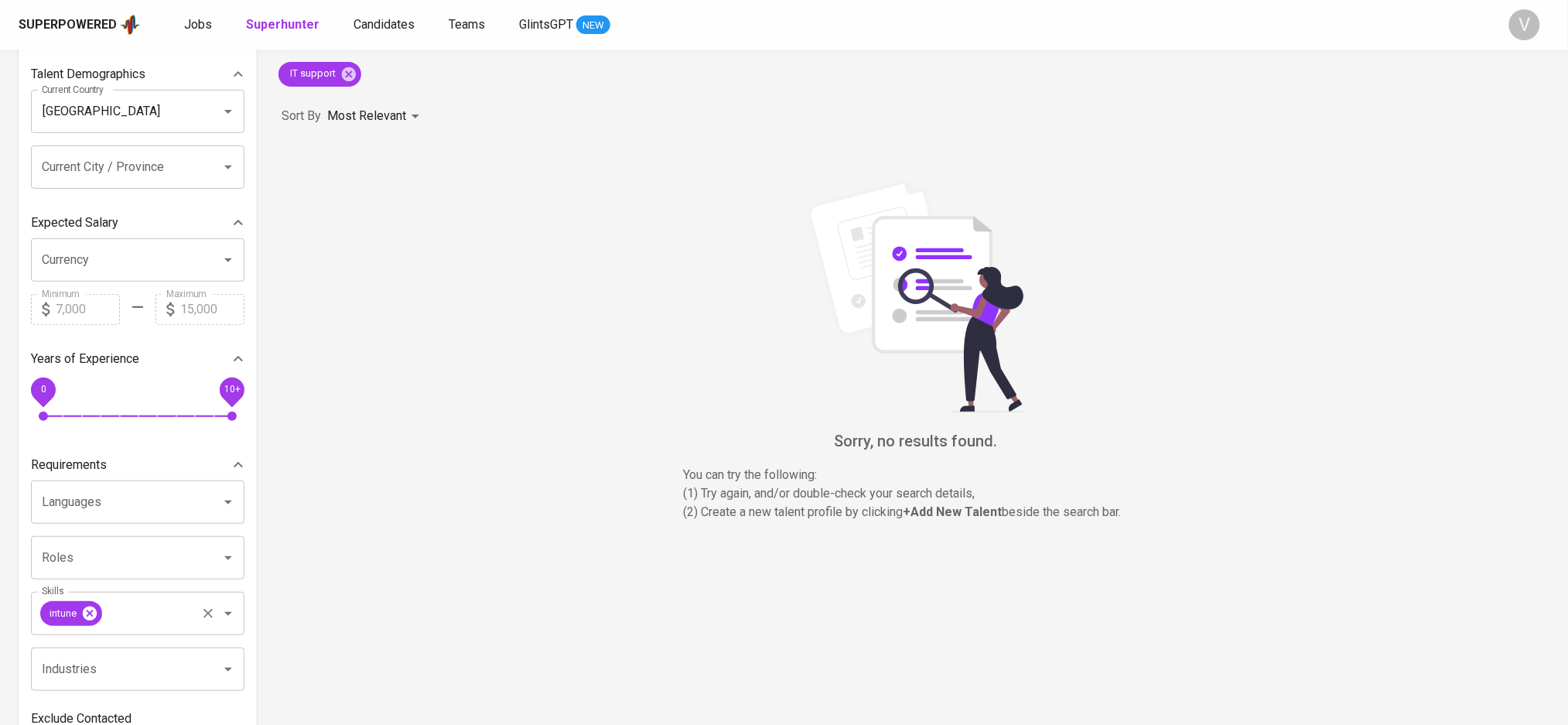
click at [87, 615] on icon at bounding box center [89, 613] width 14 height 14
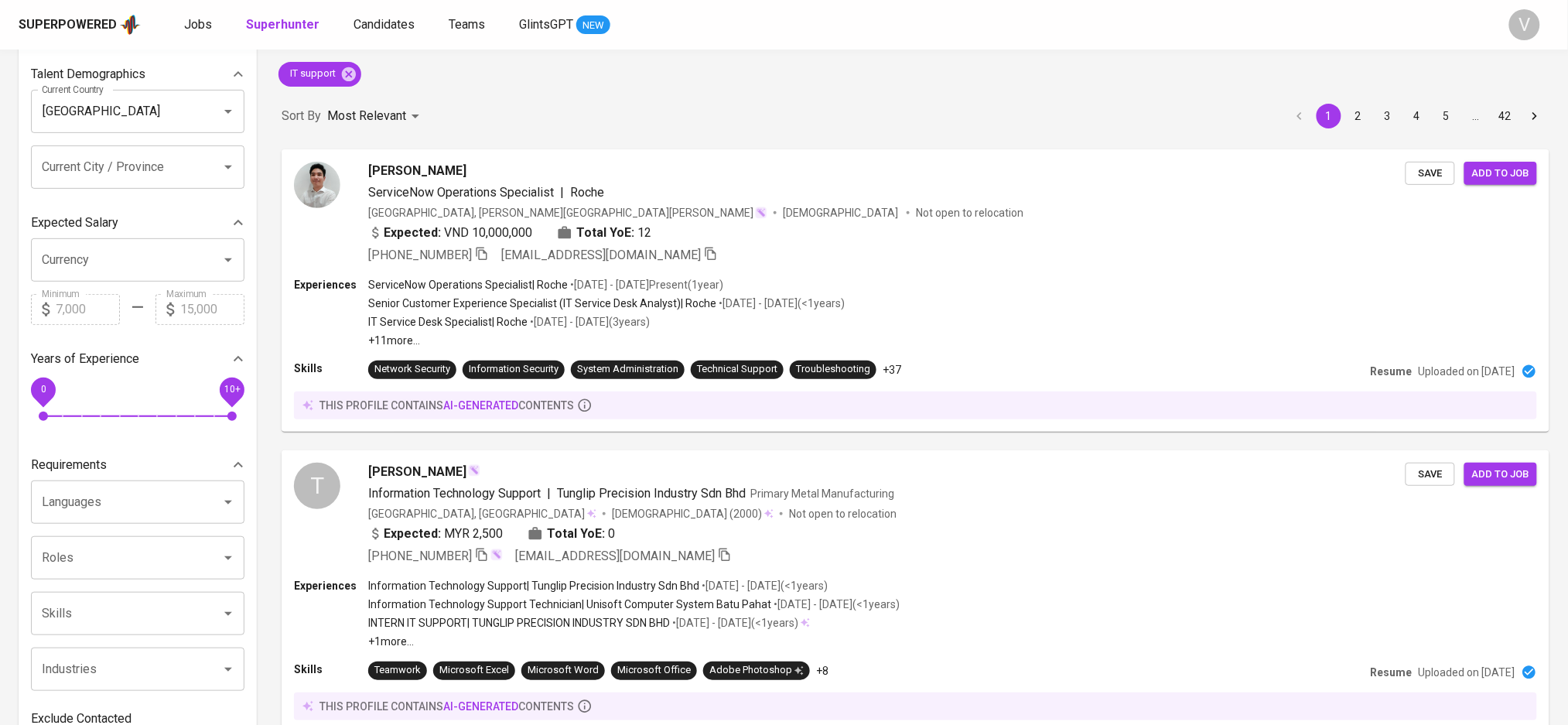
click at [201, 550] on div at bounding box center [217, 558] width 40 height 22
drag, startPoint x: 242, startPoint y: 553, endPoint x: 233, endPoint y: 549, distance: 9.8
click at [242, 551] on div "Roles" at bounding box center [137, 558] width 213 height 43
click at [233, 549] on icon "Open" at bounding box center [228, 558] width 18 height 18
click at [912, 174] on div "Hoang Pham" at bounding box center [887, 170] width 1041 height 18
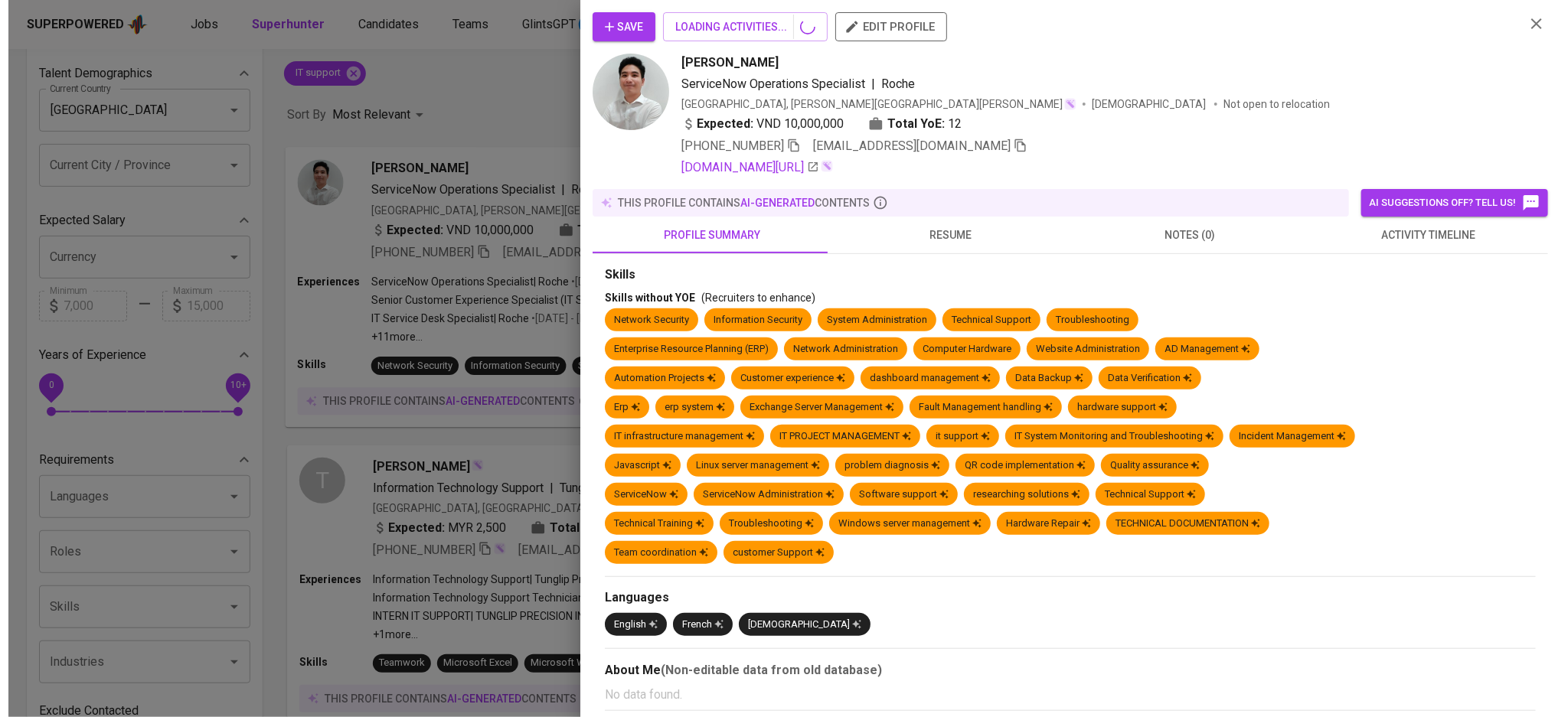
scroll to position [408, 0]
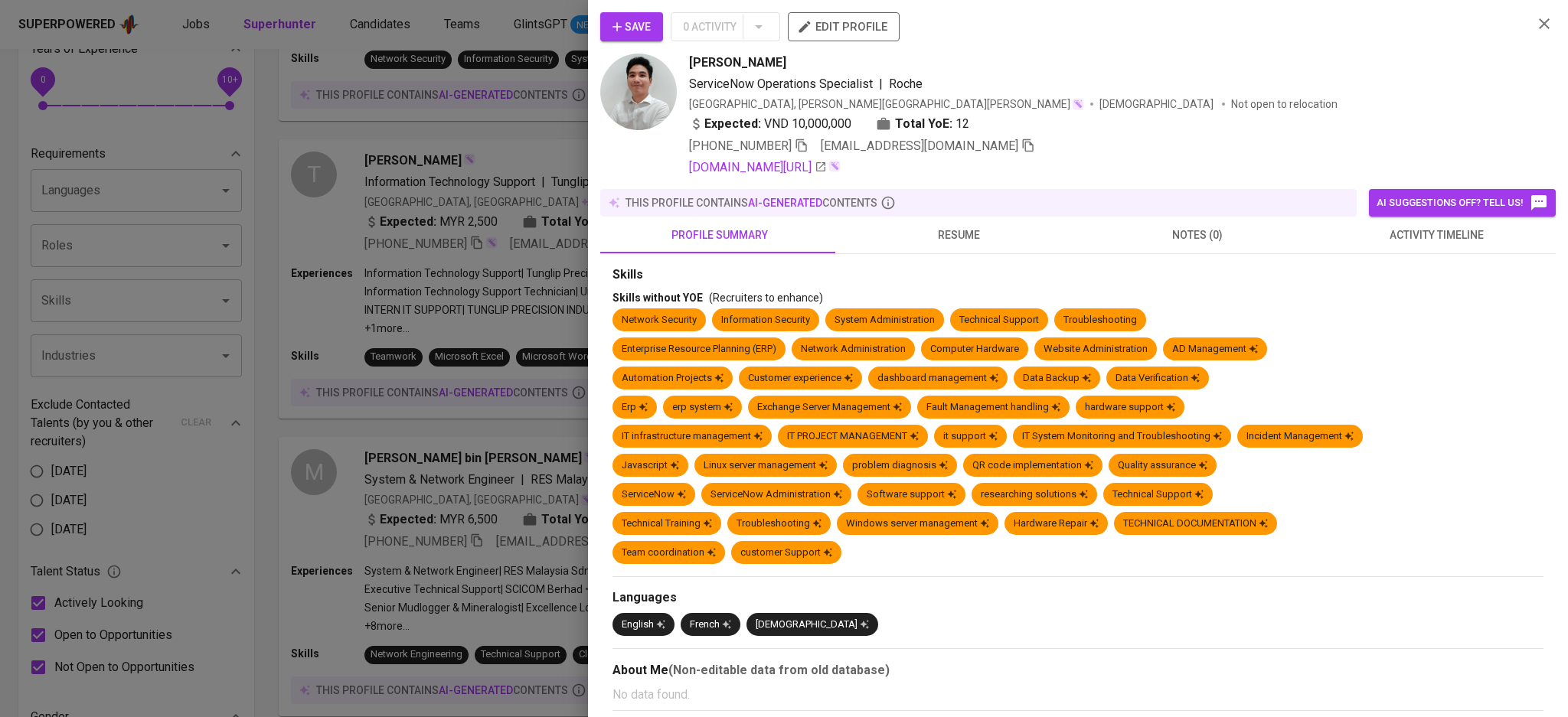
click at [1169, 226] on span "notes (0)" at bounding box center [1197, 235] width 221 height 19
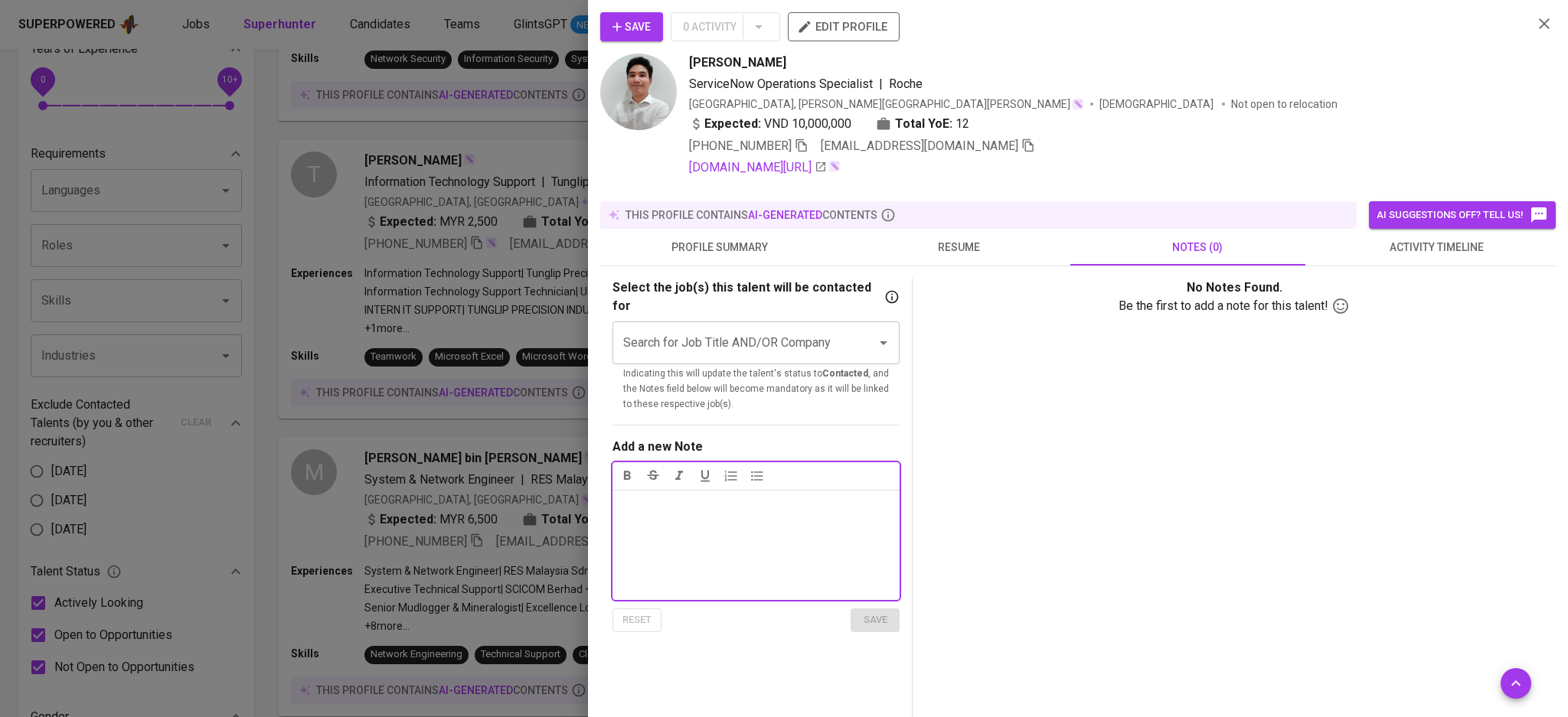
scroll to position [102, 0]
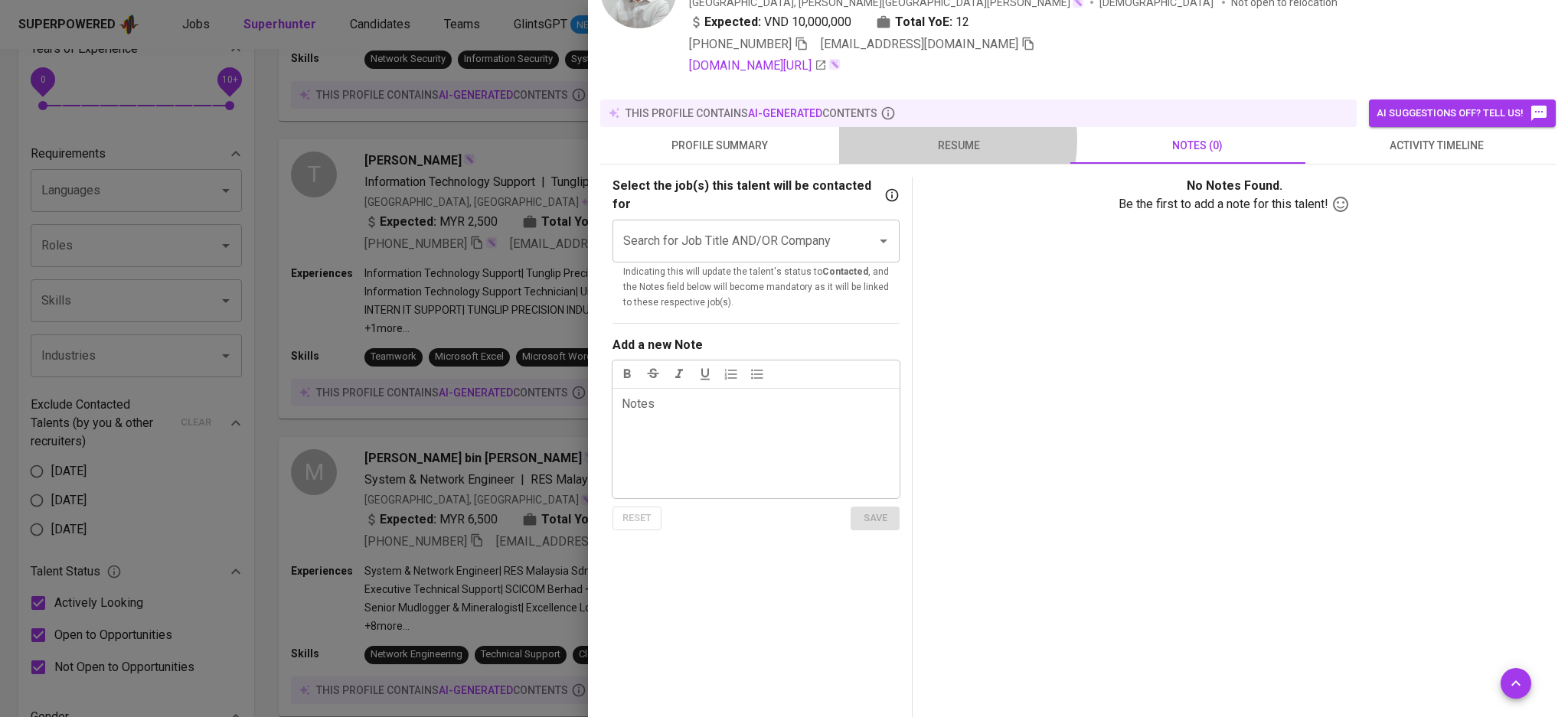
click at [933, 140] on span "resume" at bounding box center [958, 146] width 221 height 19
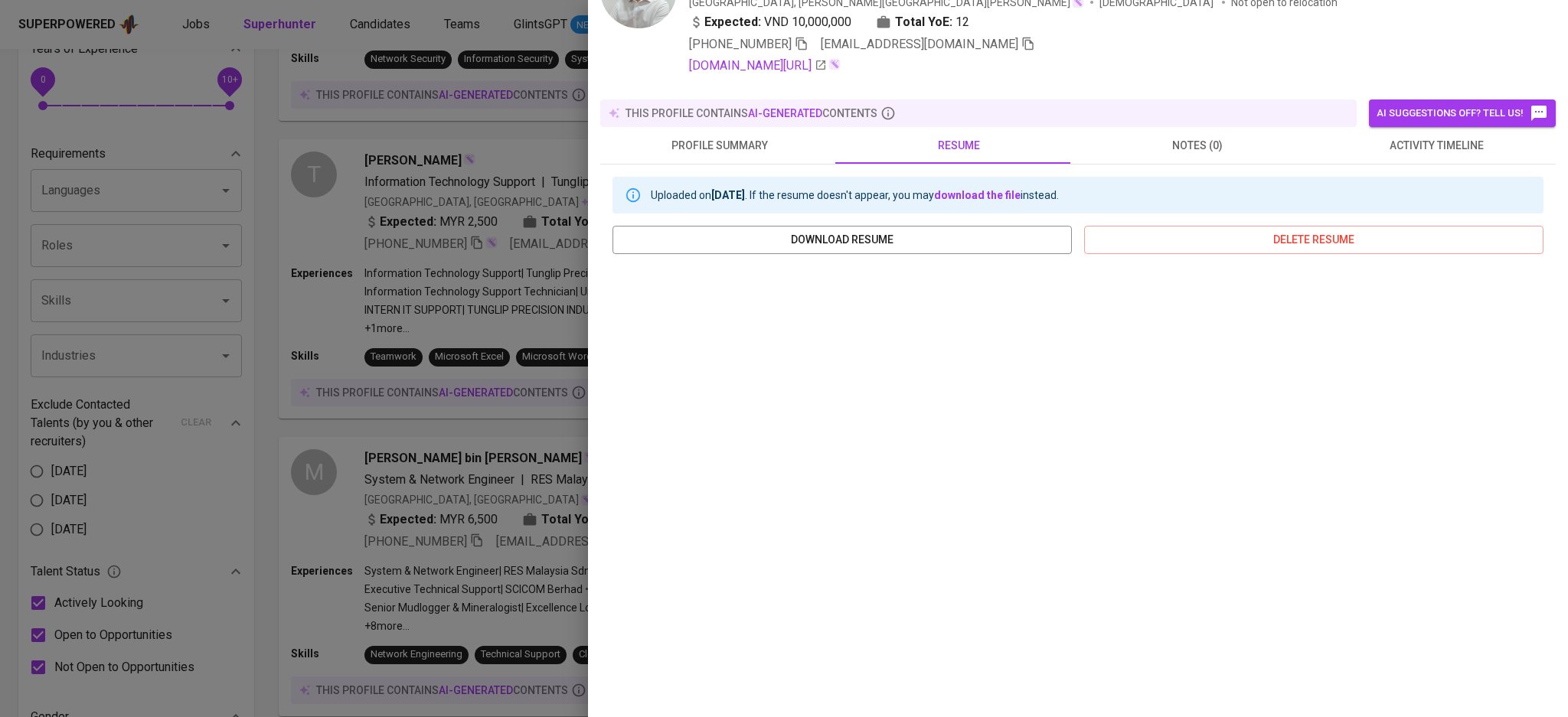
scroll to position [0, 0]
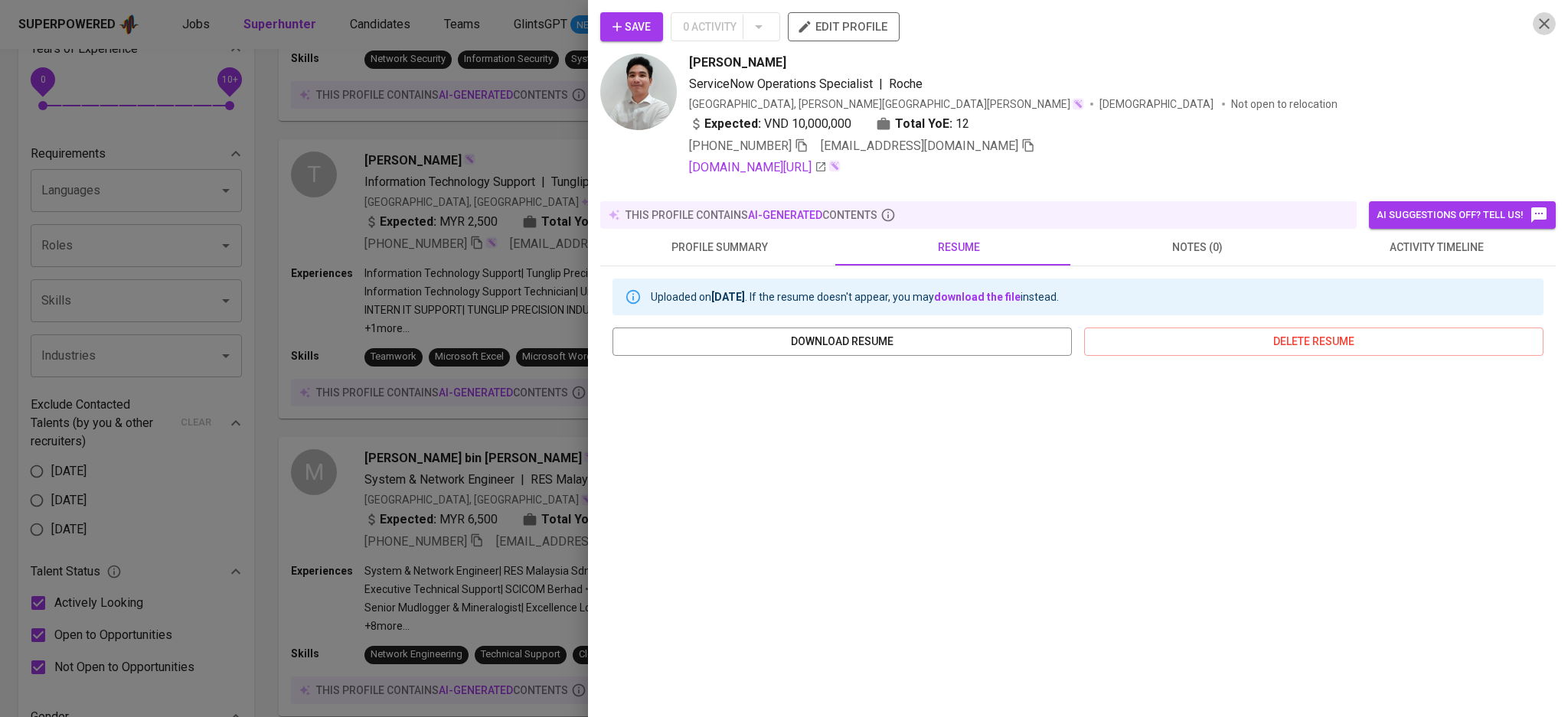
click at [1535, 17] on icon "button" at bounding box center [1544, 24] width 18 height 18
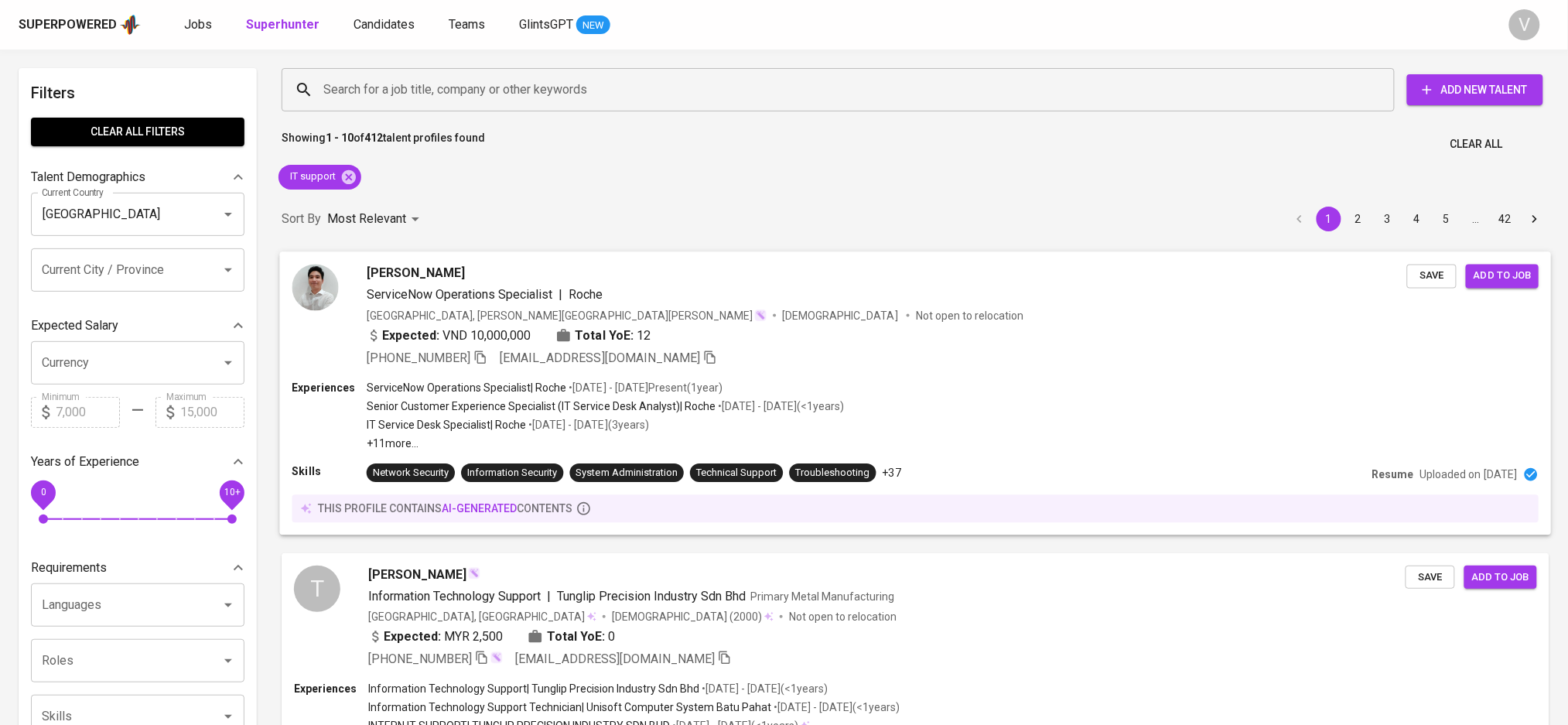
click at [376, 266] on span "Hoang Pham" at bounding box center [416, 273] width 99 height 18
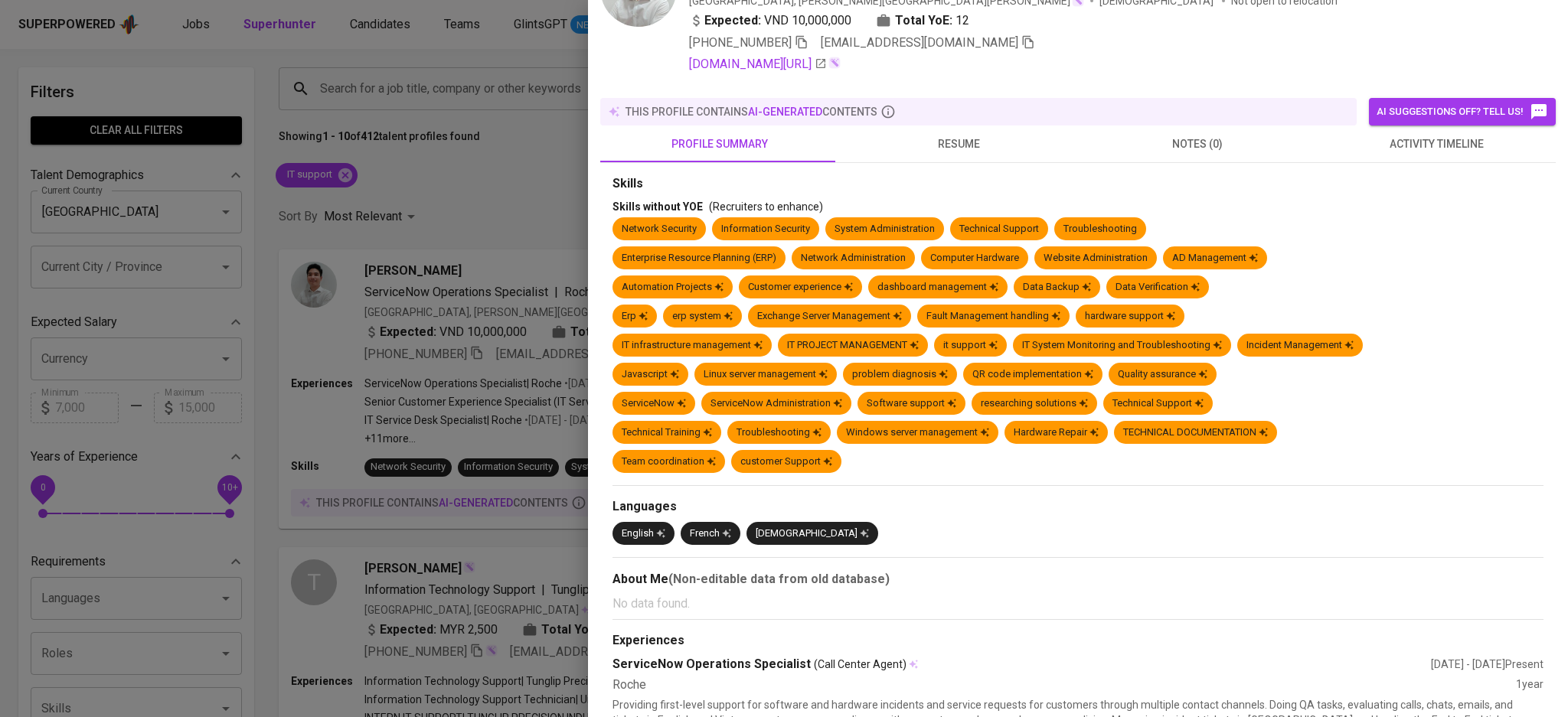
scroll to position [77, 0]
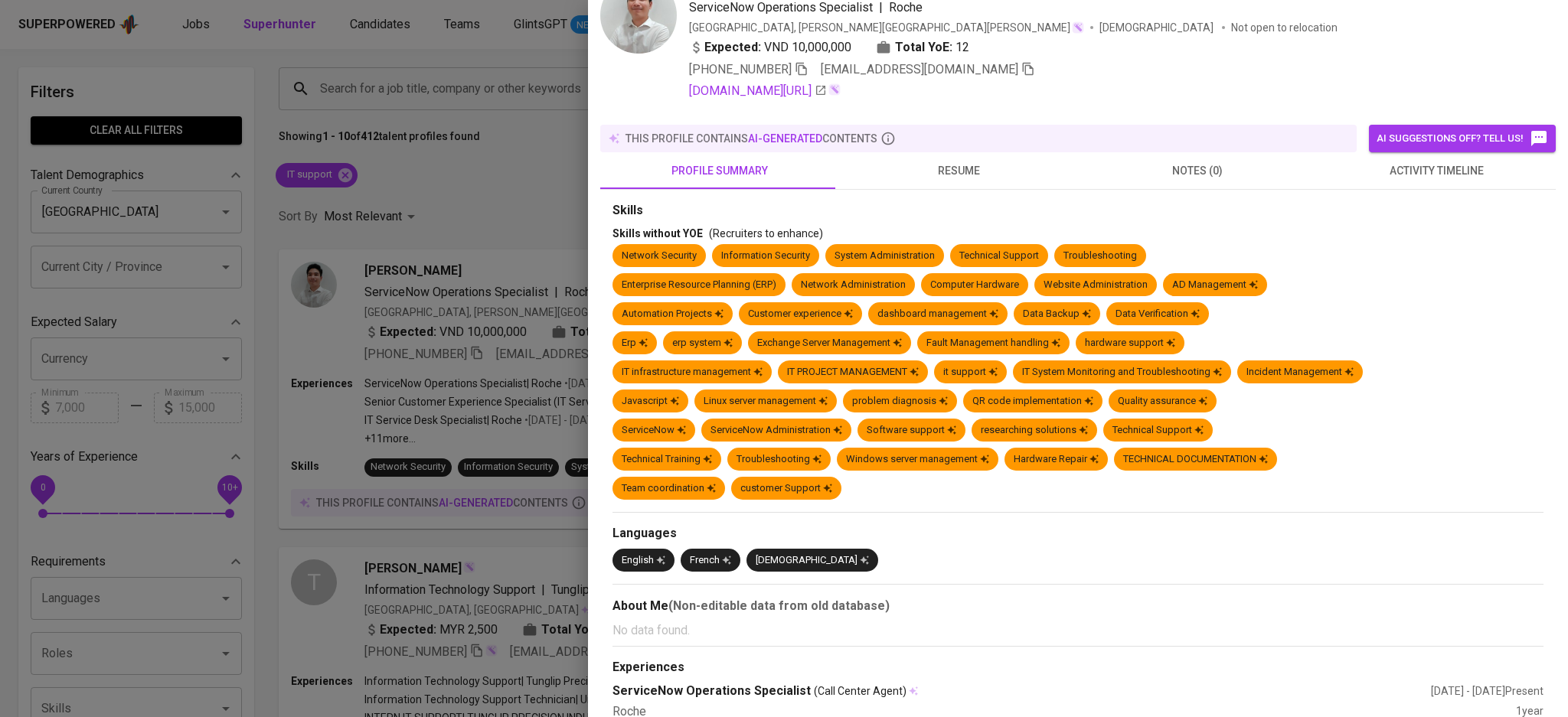
click at [939, 161] on span "resume" at bounding box center [958, 170] width 221 height 19
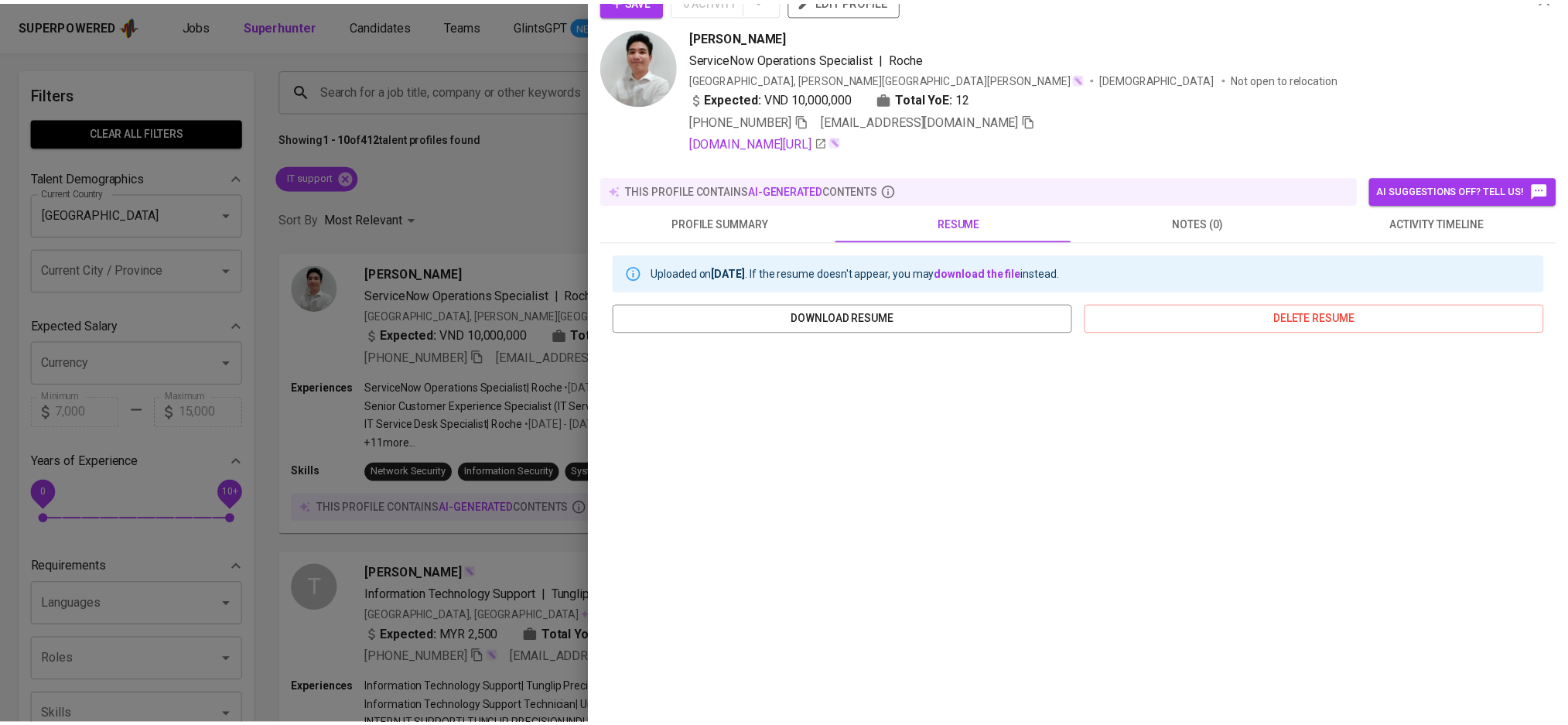
scroll to position [0, 0]
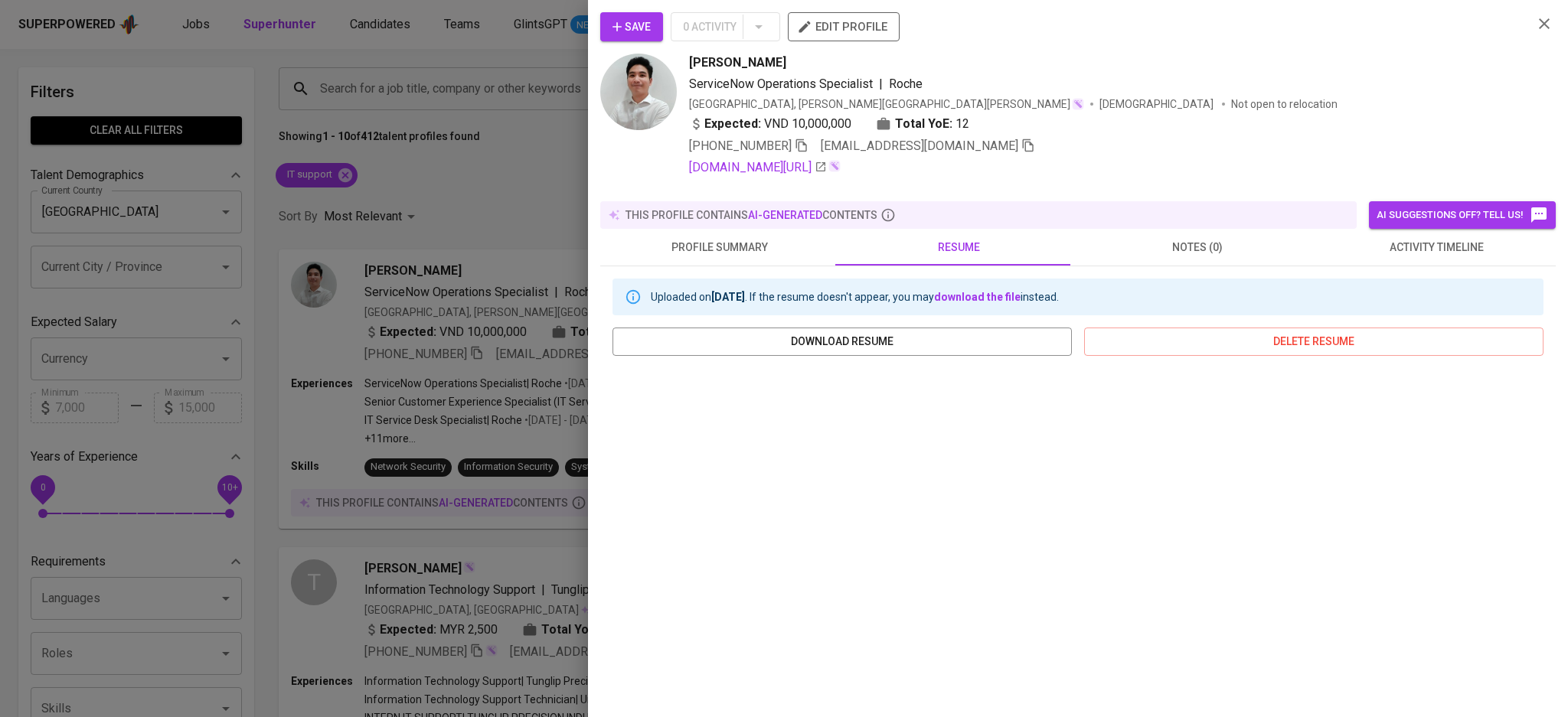
click at [1535, 25] on icon "button" at bounding box center [1544, 24] width 18 height 18
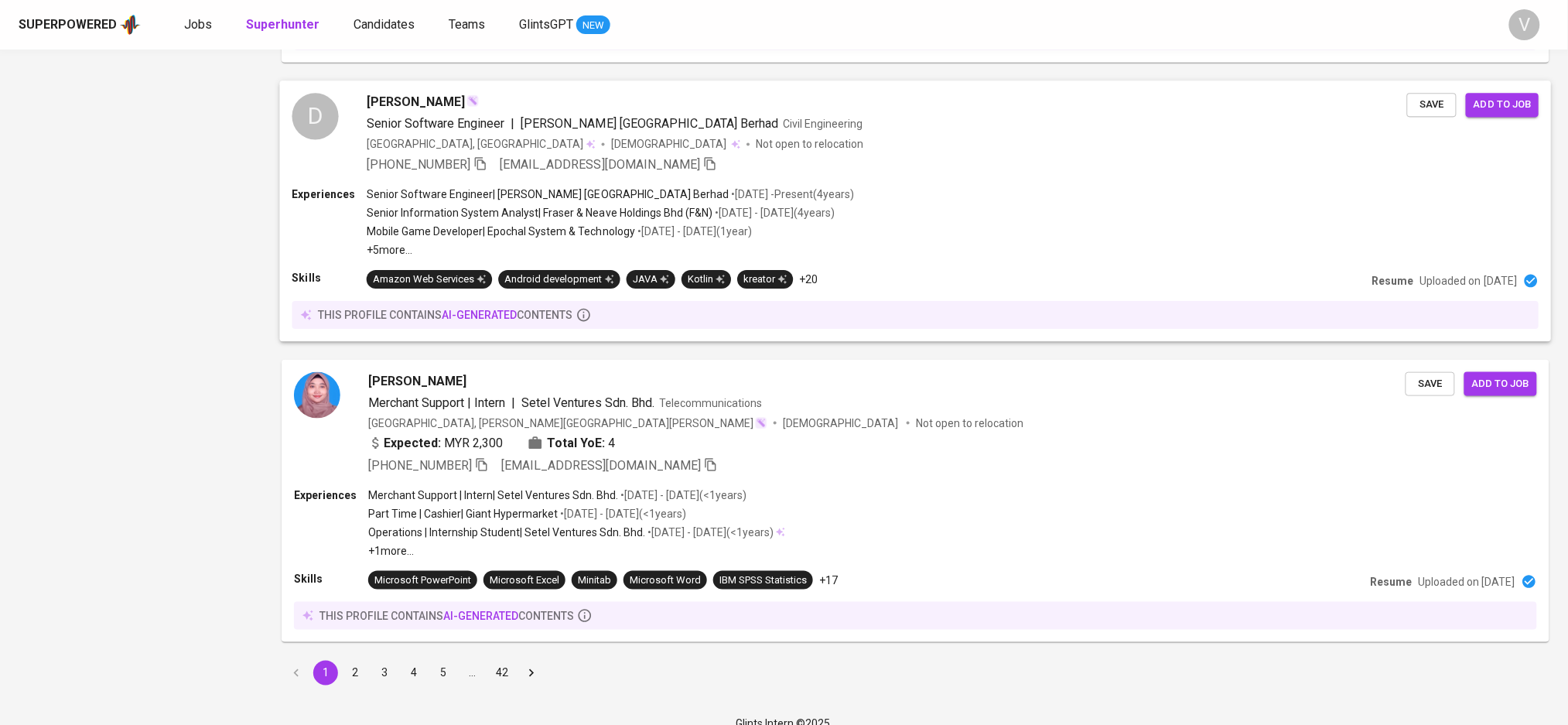
scroll to position [2597, 0]
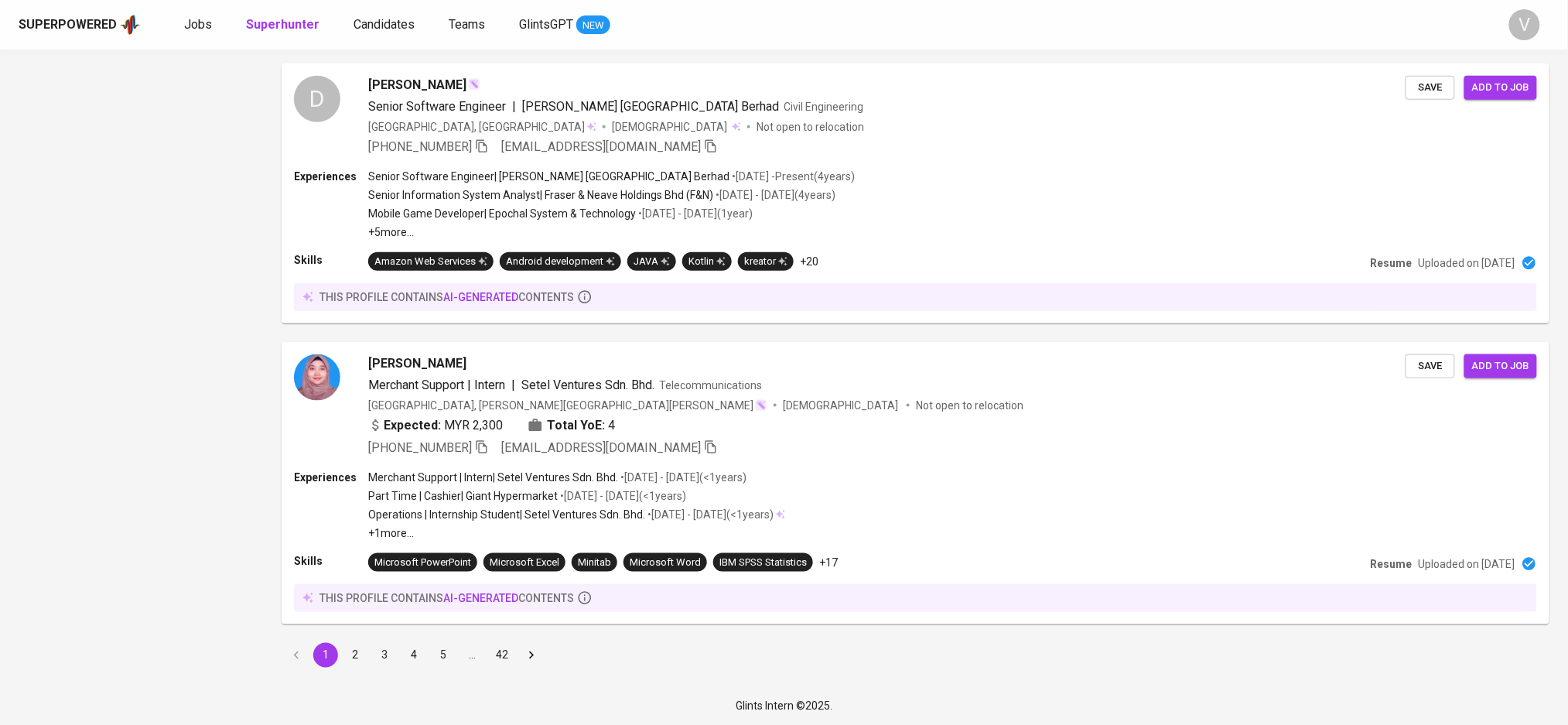
click at [365, 651] on button "2" at bounding box center [355, 656] width 25 height 25
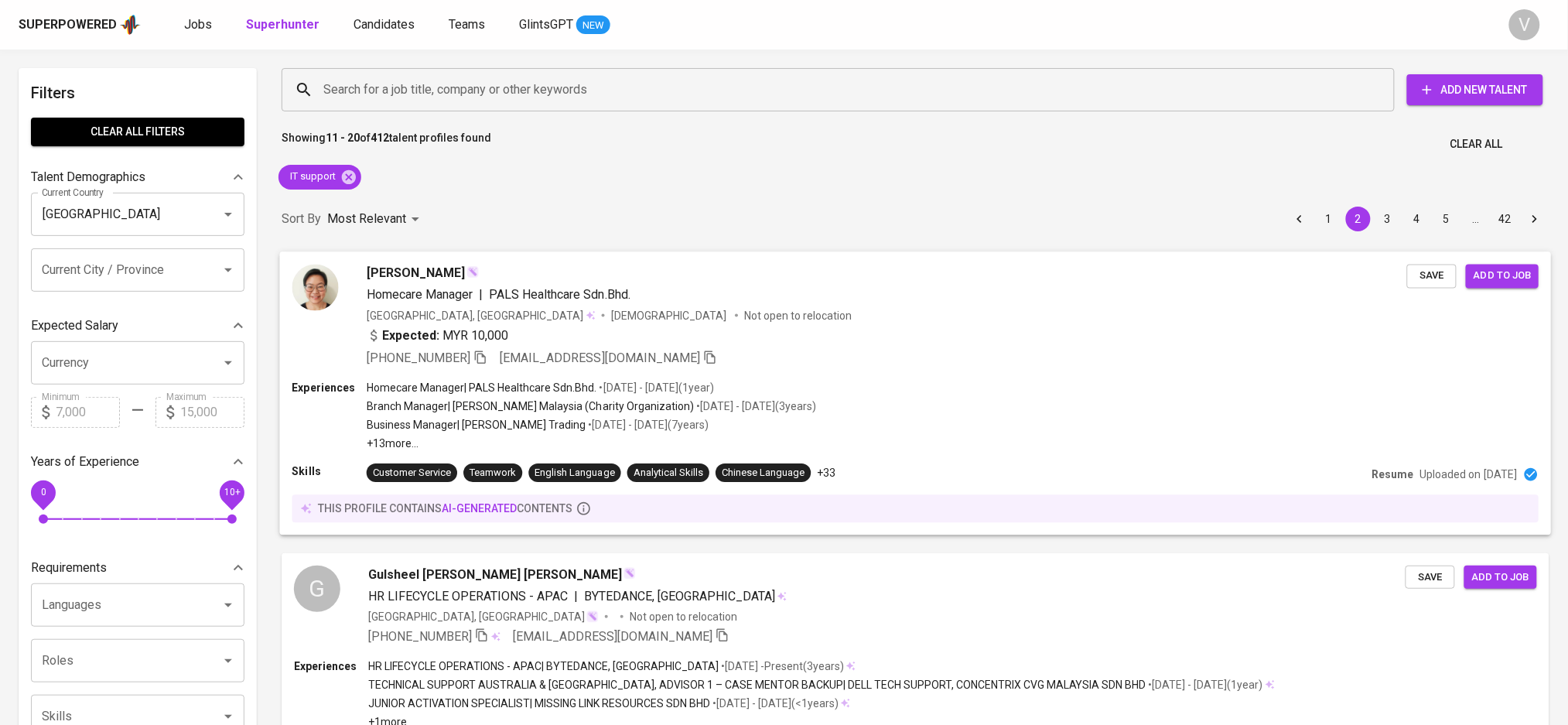
click at [430, 288] on span "Homecare Manager" at bounding box center [420, 294] width 106 height 15
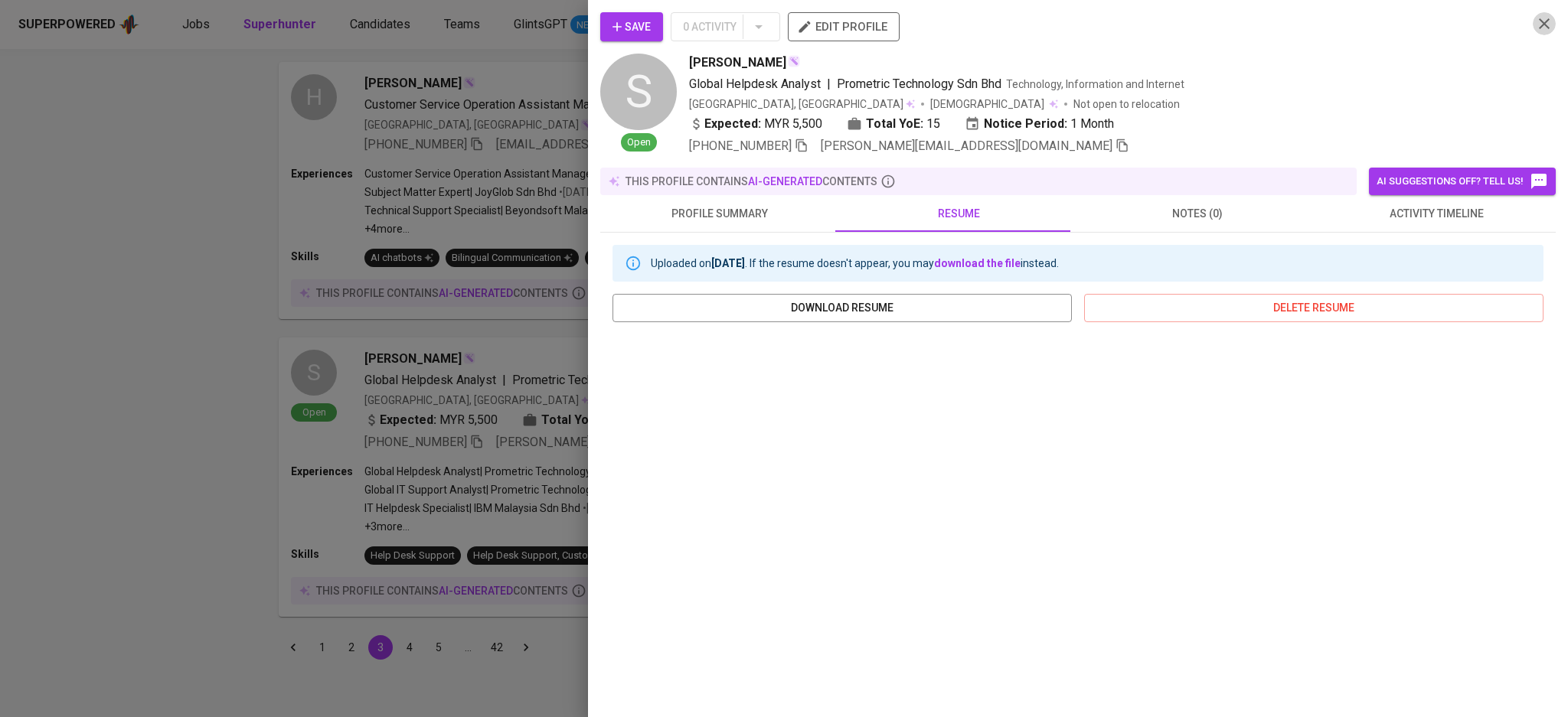
click at [1535, 22] on icon "button" at bounding box center [1544, 24] width 18 height 18
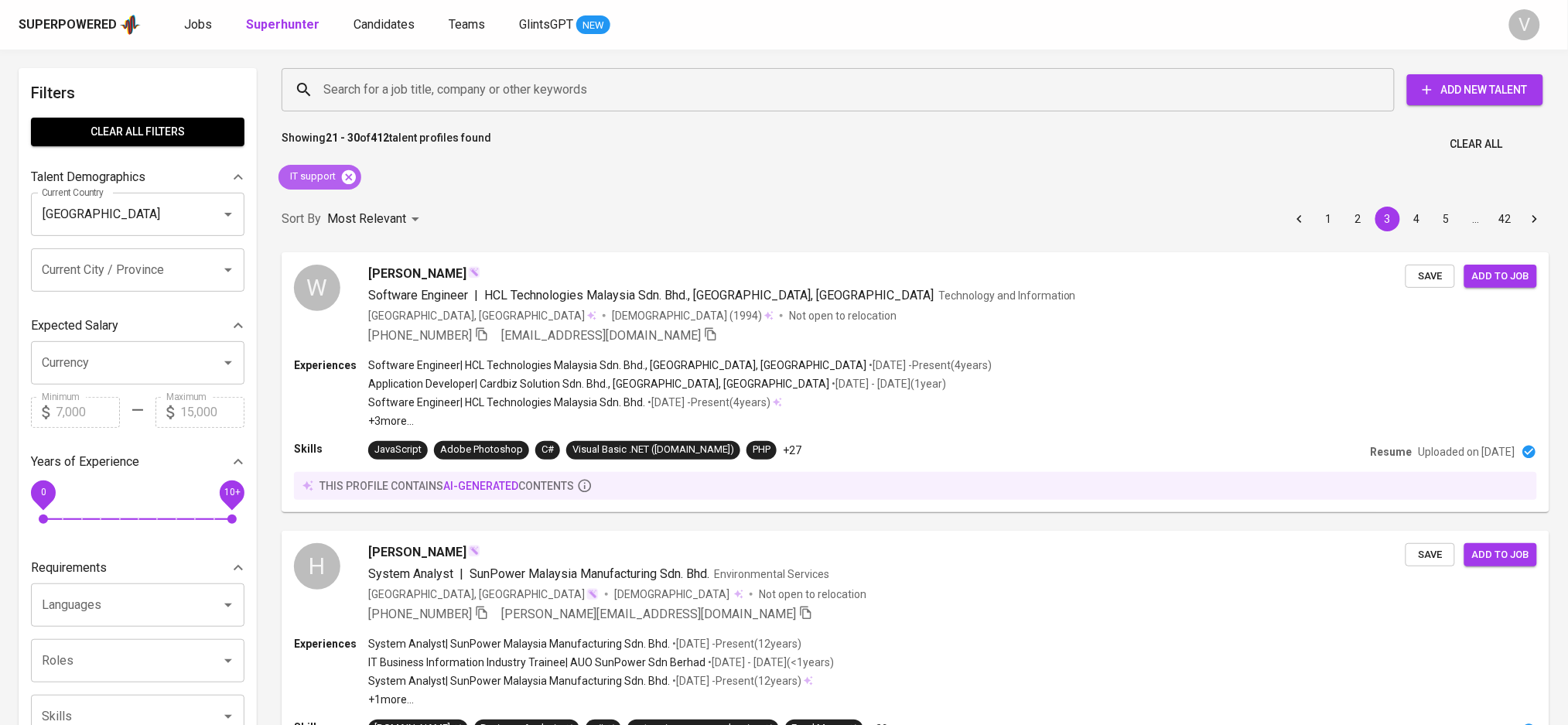
click at [348, 173] on icon at bounding box center [349, 176] width 14 height 14
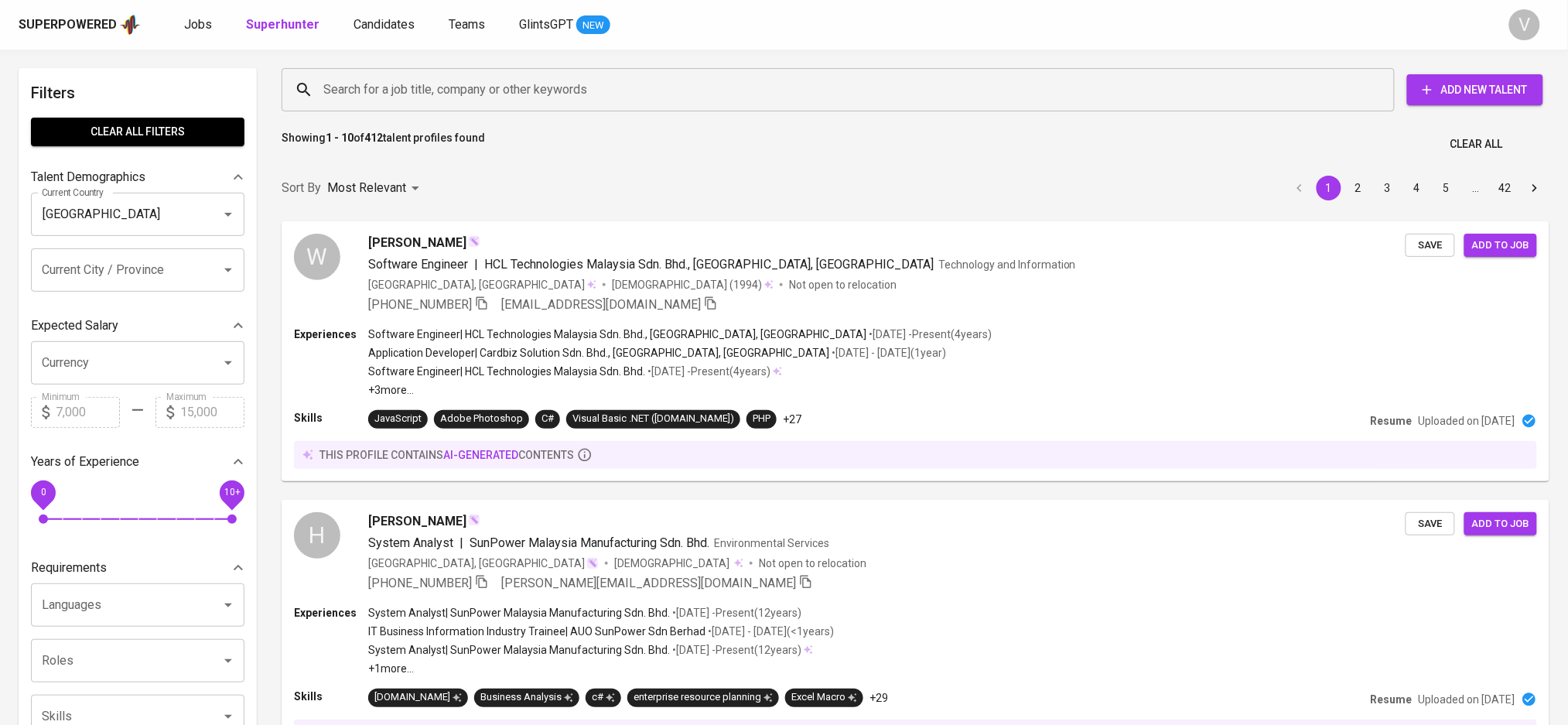
click at [440, 87] on input "Search for a job title, company or other keywords" at bounding box center [842, 89] width 1045 height 29
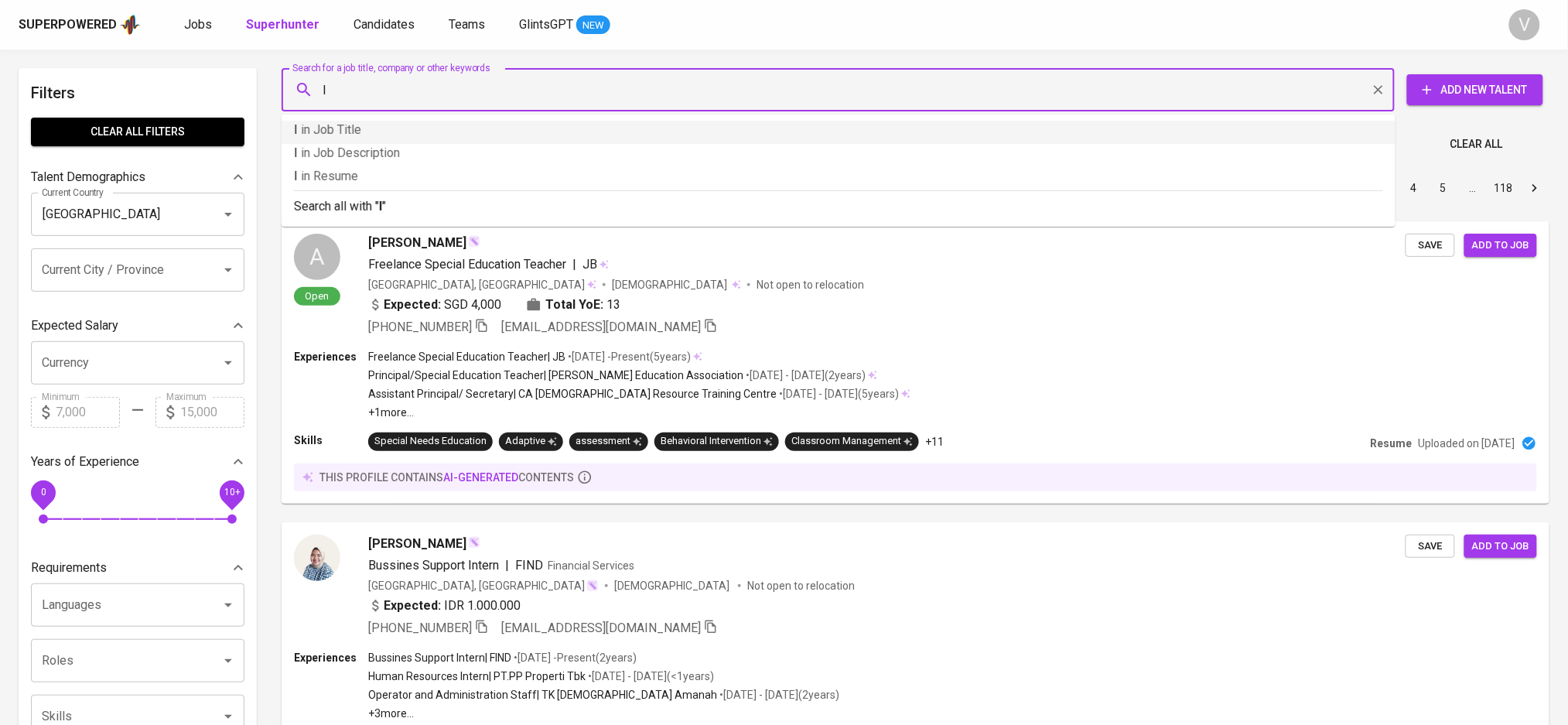
type input "I"
type input ""IT specialist""
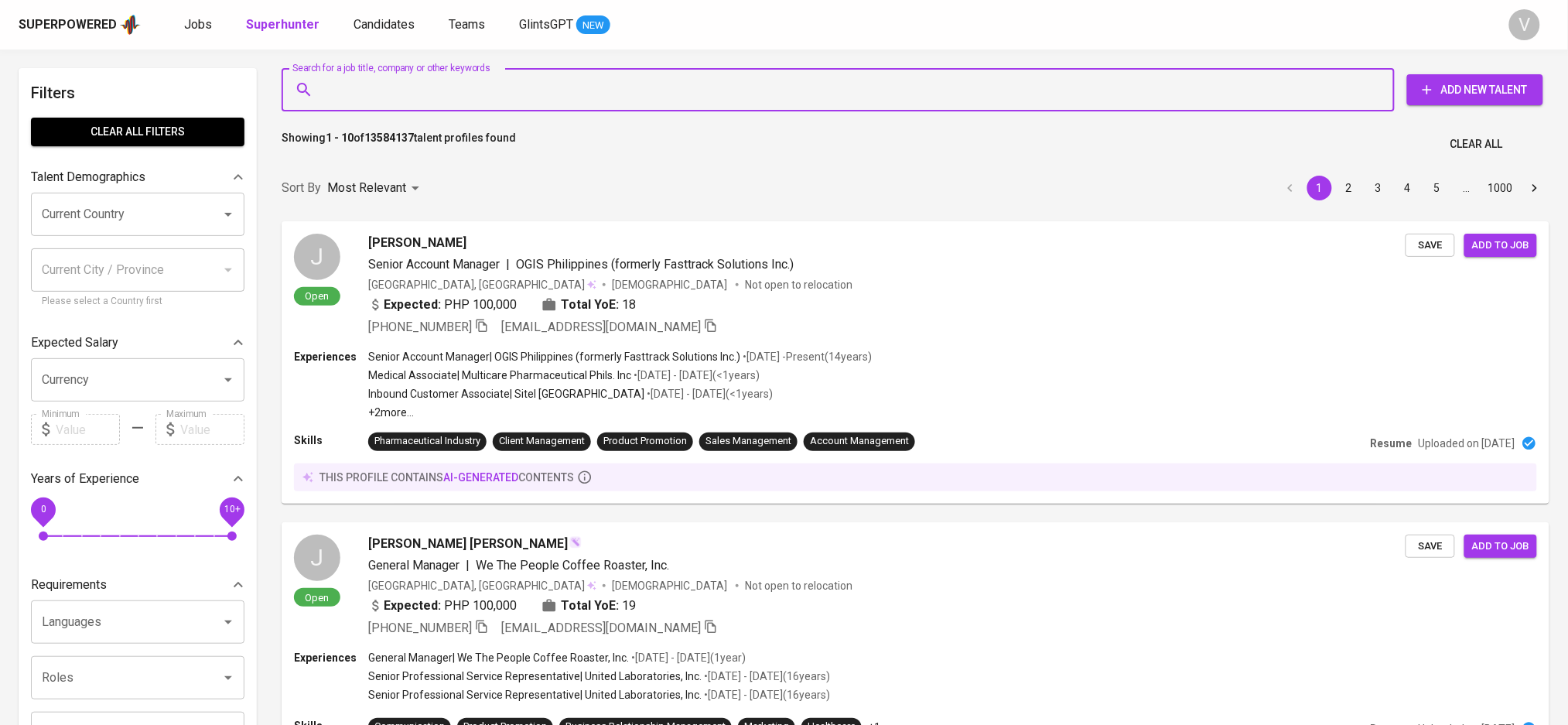
click at [463, 88] on input "Search for a job title, company or other keywords" at bounding box center [842, 89] width 1045 height 29
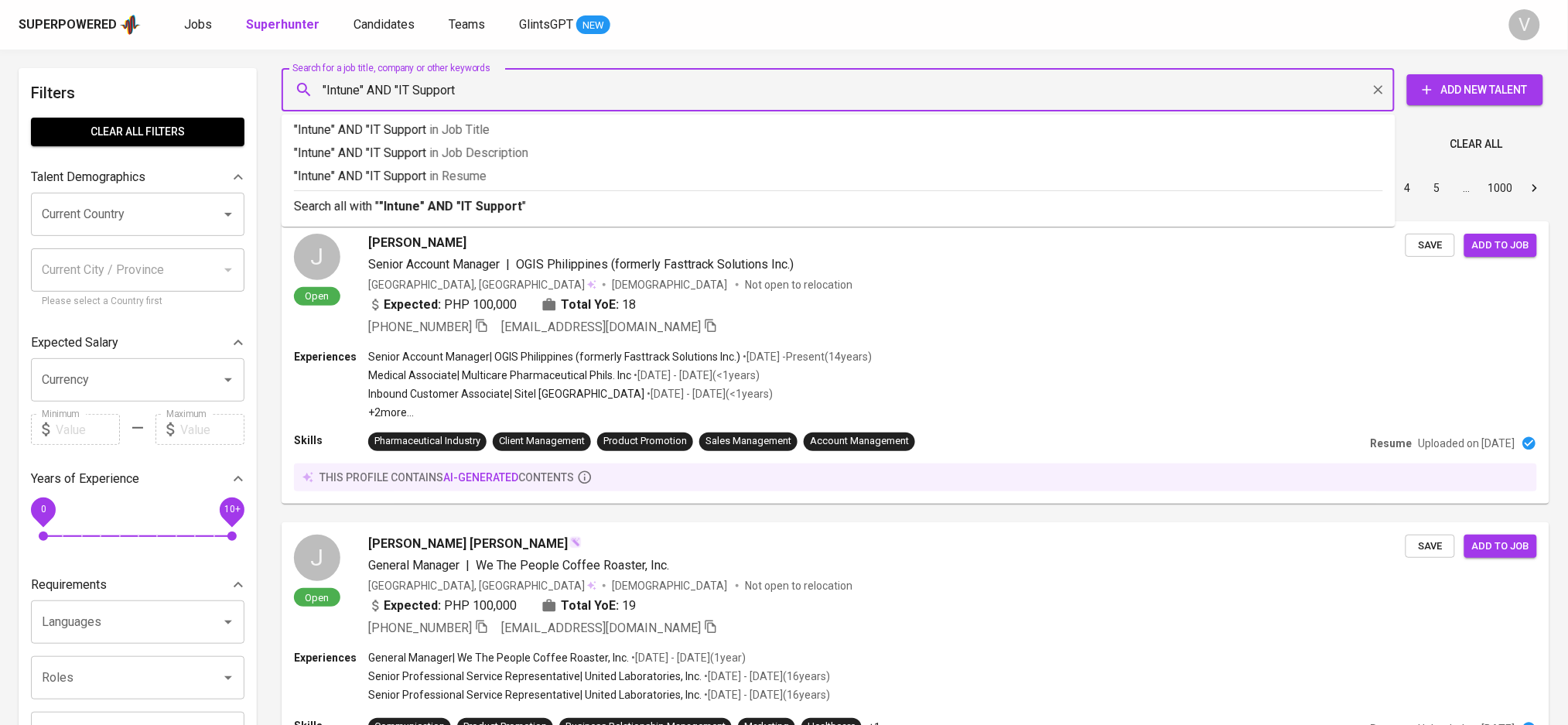
type input ""Intune" AND "IT Support""
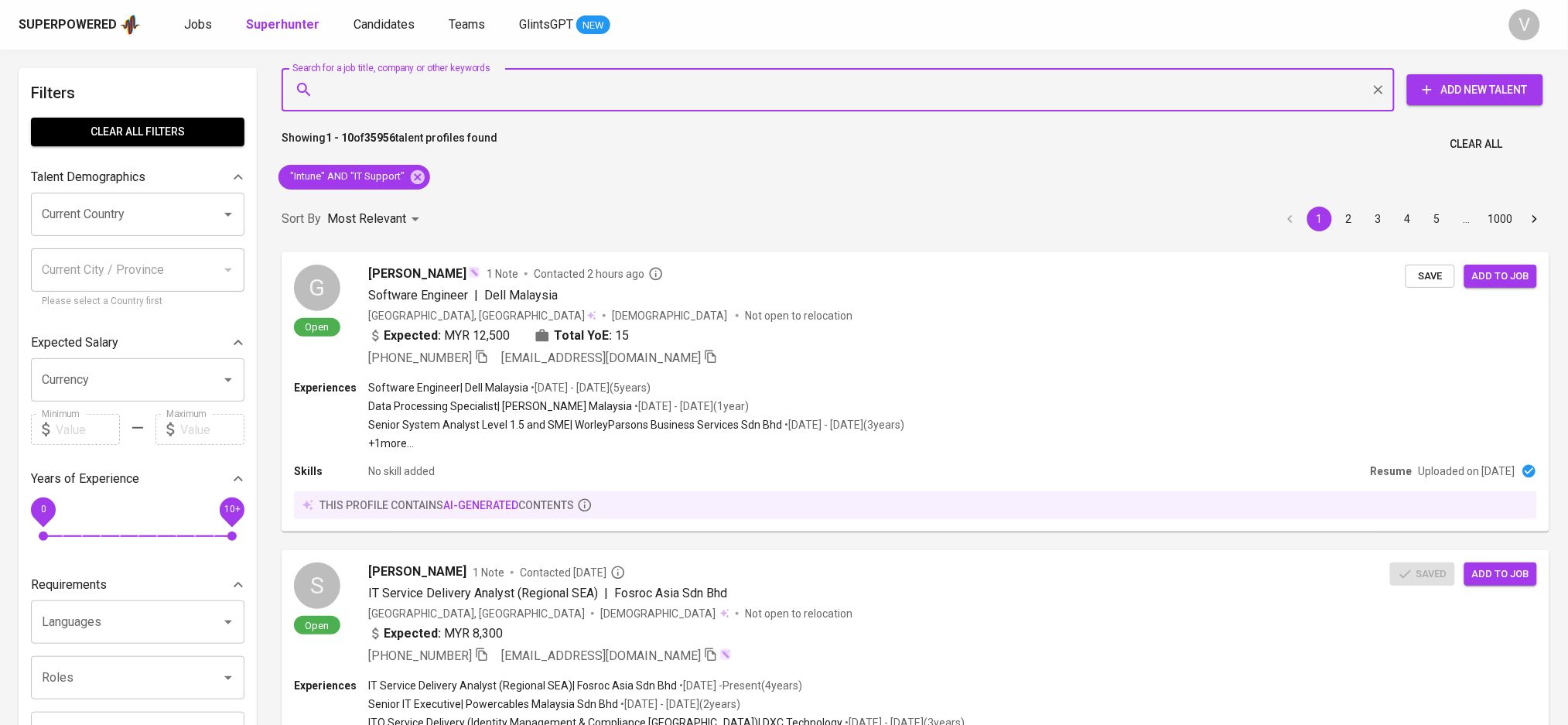
click at [125, 207] on input "Current Country" at bounding box center [115, 214] width 156 height 29
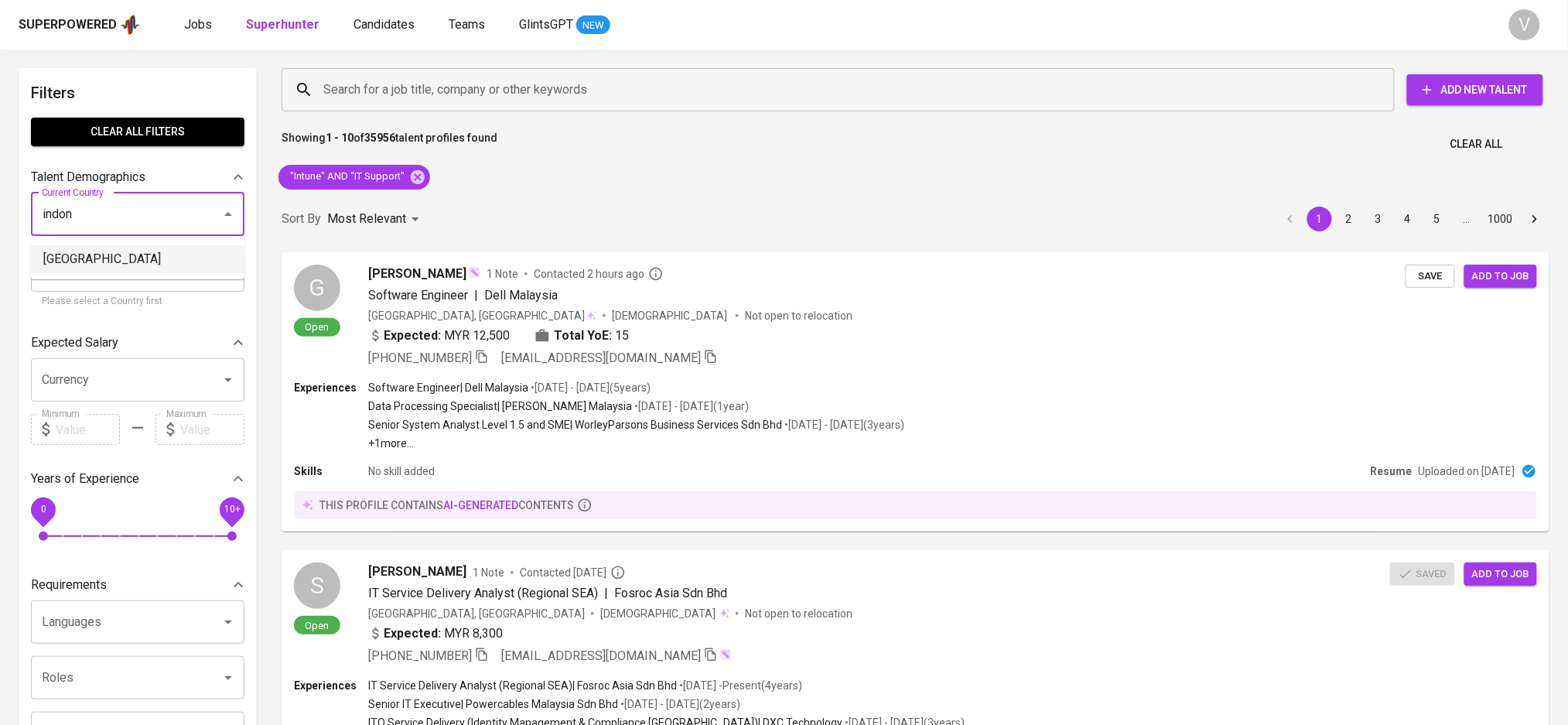
click at [196, 249] on li "[GEOGRAPHIC_DATA]" at bounding box center [137, 258] width 213 height 28
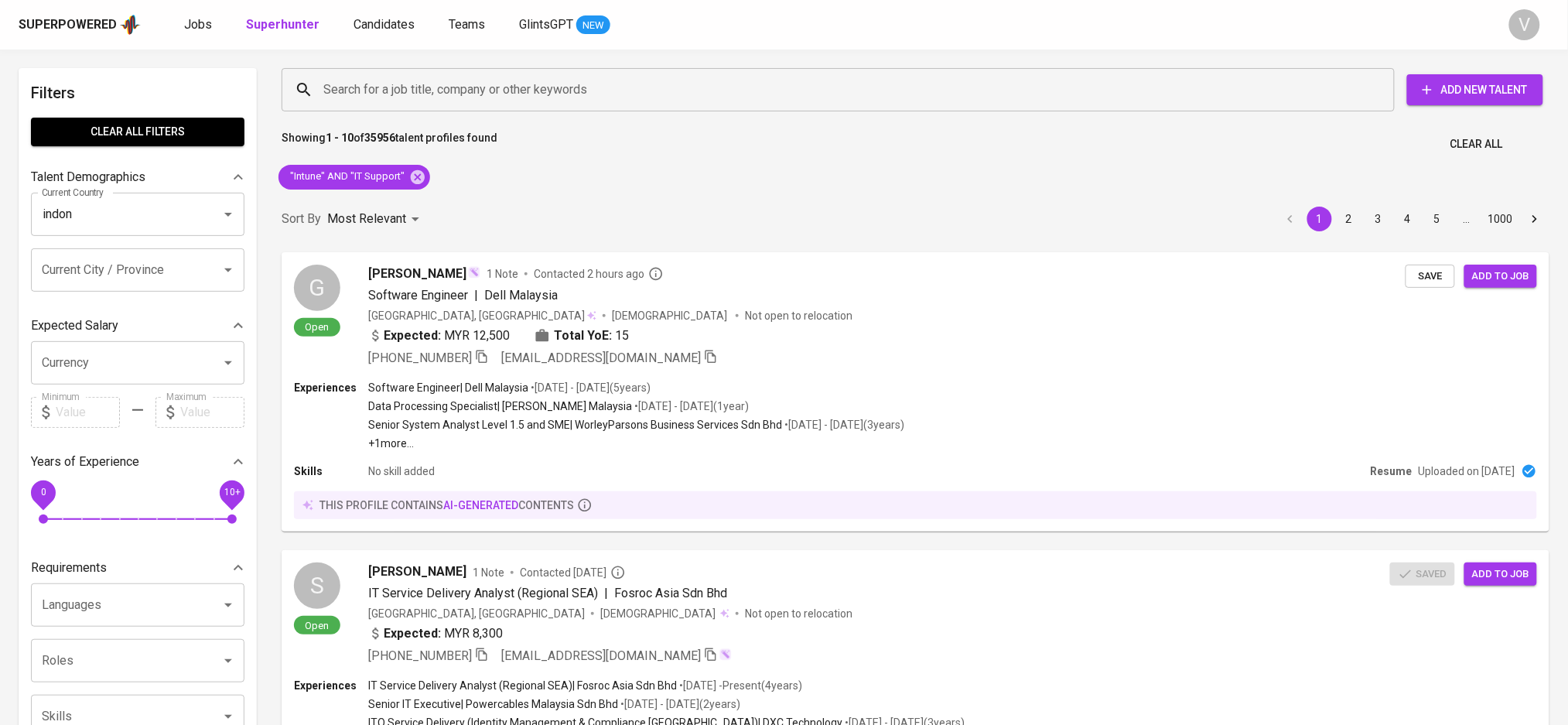
type input "[GEOGRAPHIC_DATA]"
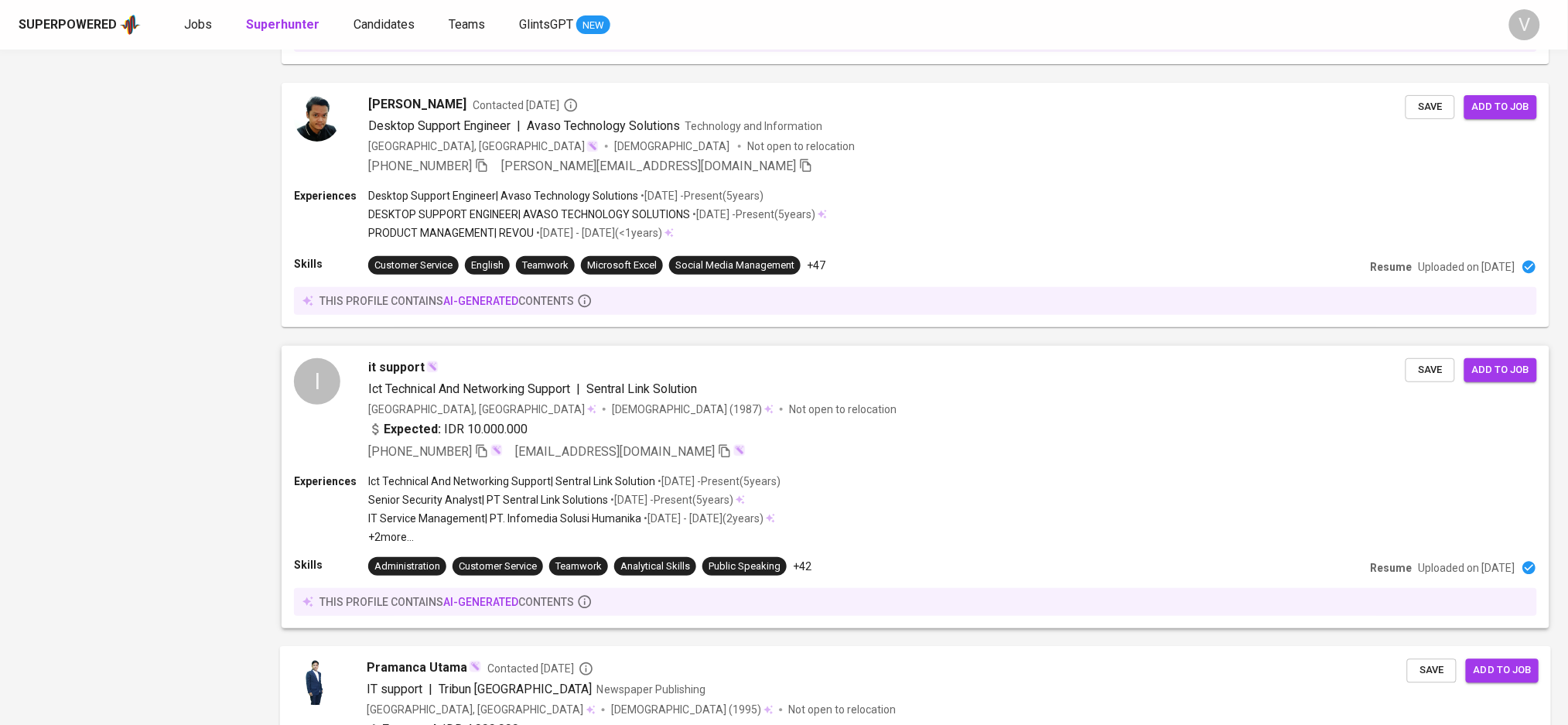
scroll to position [2551, 0]
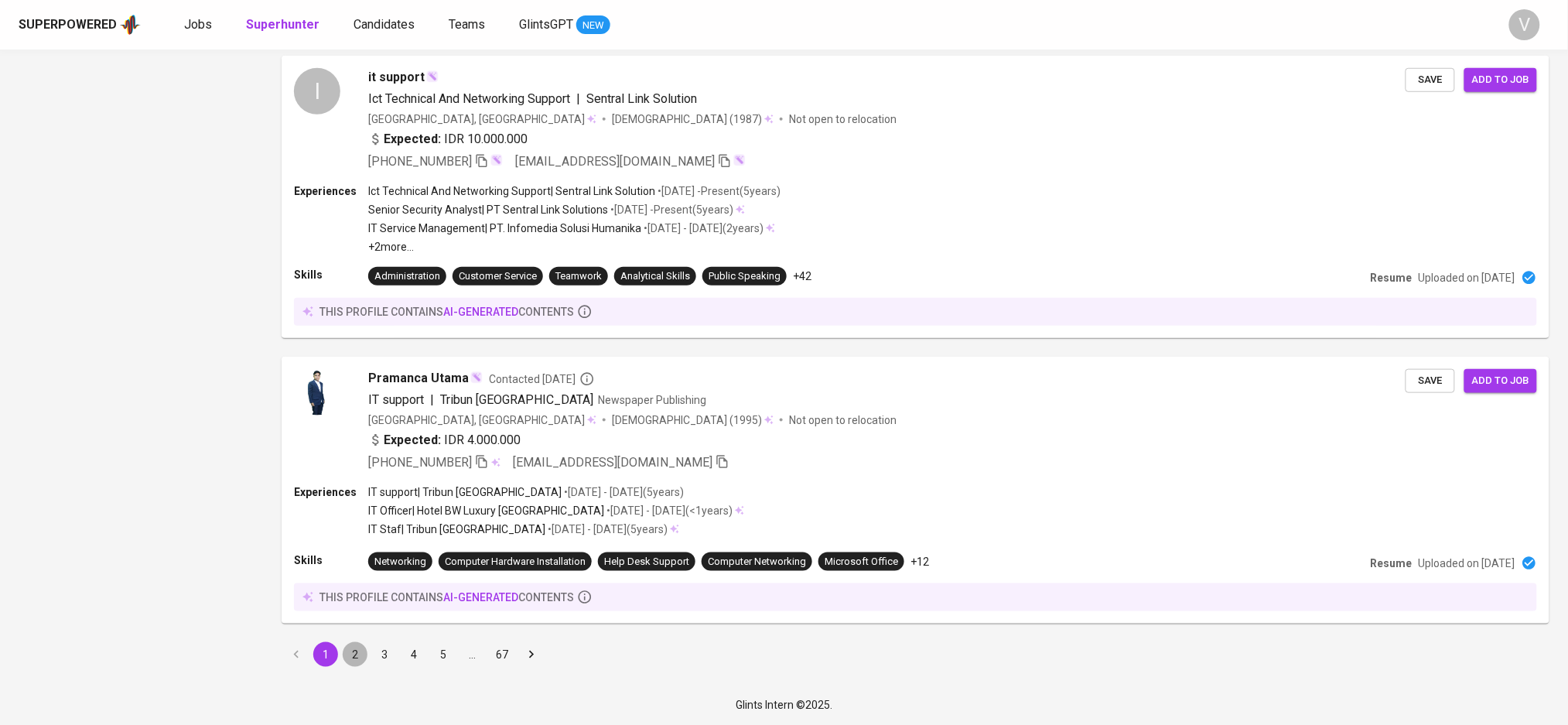
click at [352, 659] on button "2" at bounding box center [355, 655] width 25 height 25
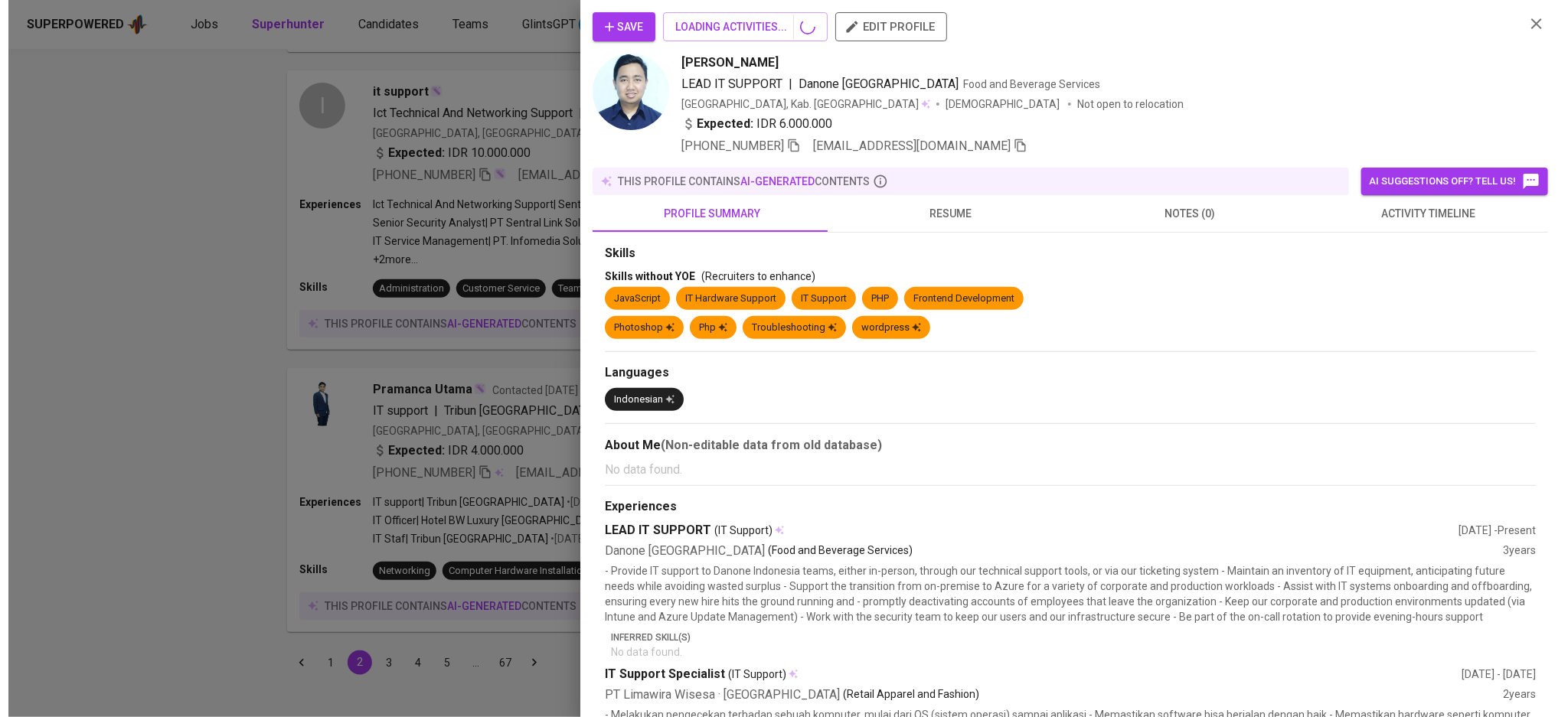
scroll to position [2040, 0]
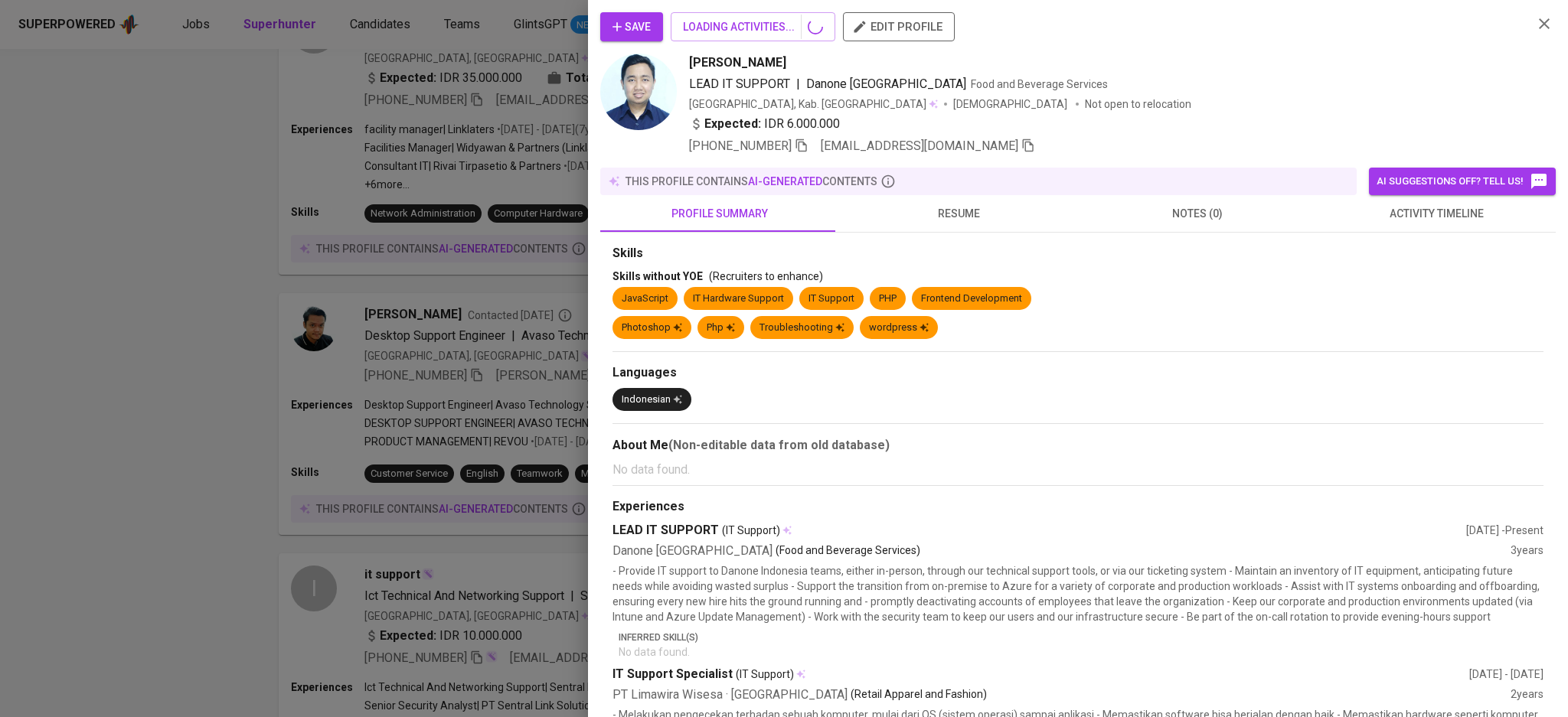
click at [1527, 23] on div "Save LOADING ACTIVITIES... edit profile Fauzi Nurfariyanto LEAD IT SUPPORT | Da…" at bounding box center [1077, 84] width 956 height 143
click at [1528, 29] on div "Save LOADING ACTIVITIES... edit profile Fauzi Nurfariyanto LEAD IT SUPPORT | Da…" at bounding box center [1077, 84] width 956 height 143
click at [1532, 22] on div "Save LOADING ACTIVITIES... edit profile Fauzi Nurfariyanto LEAD IT SUPPORT | Da…" at bounding box center [1077, 84] width 956 height 143
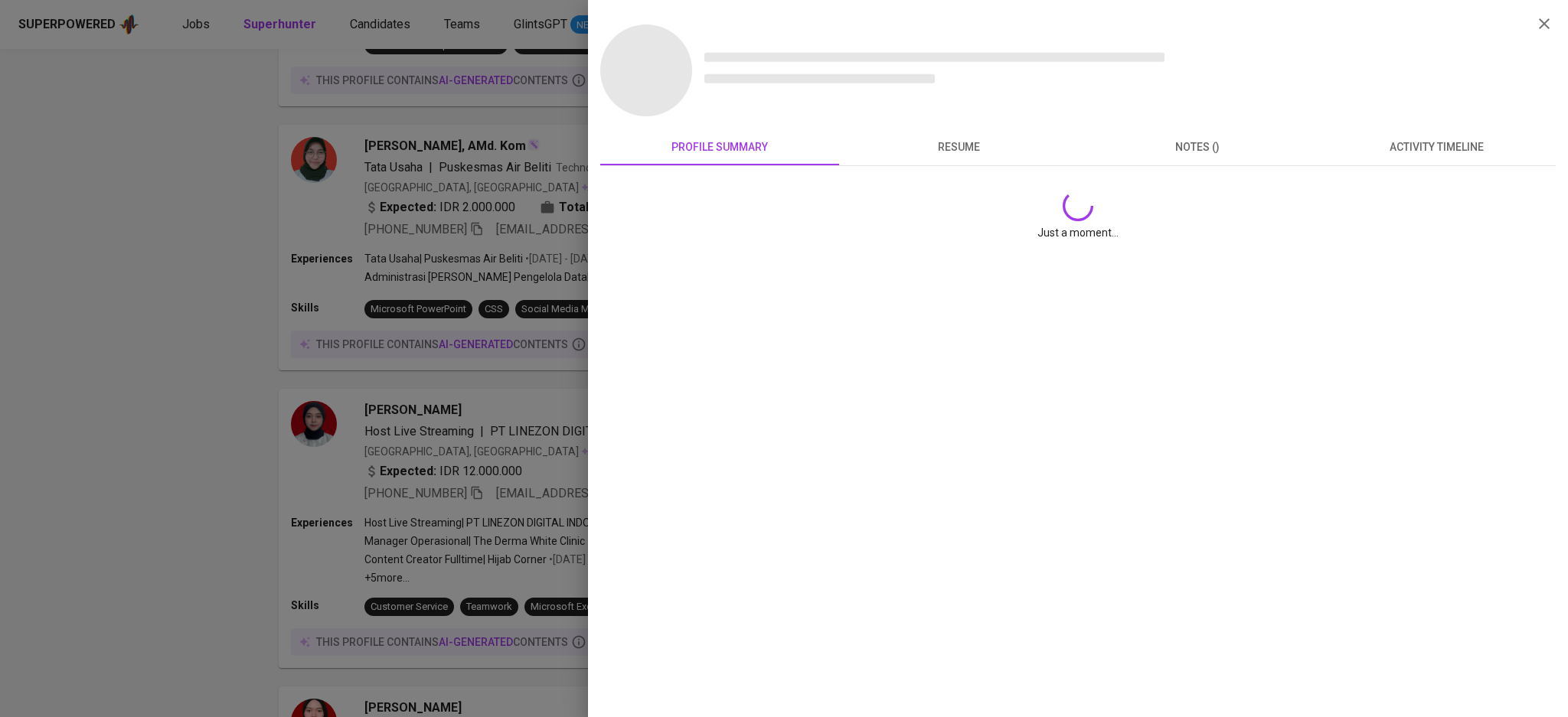
click at [116, 133] on div at bounding box center [784, 358] width 1568 height 717
click at [118, 141] on div at bounding box center [784, 358] width 1568 height 717
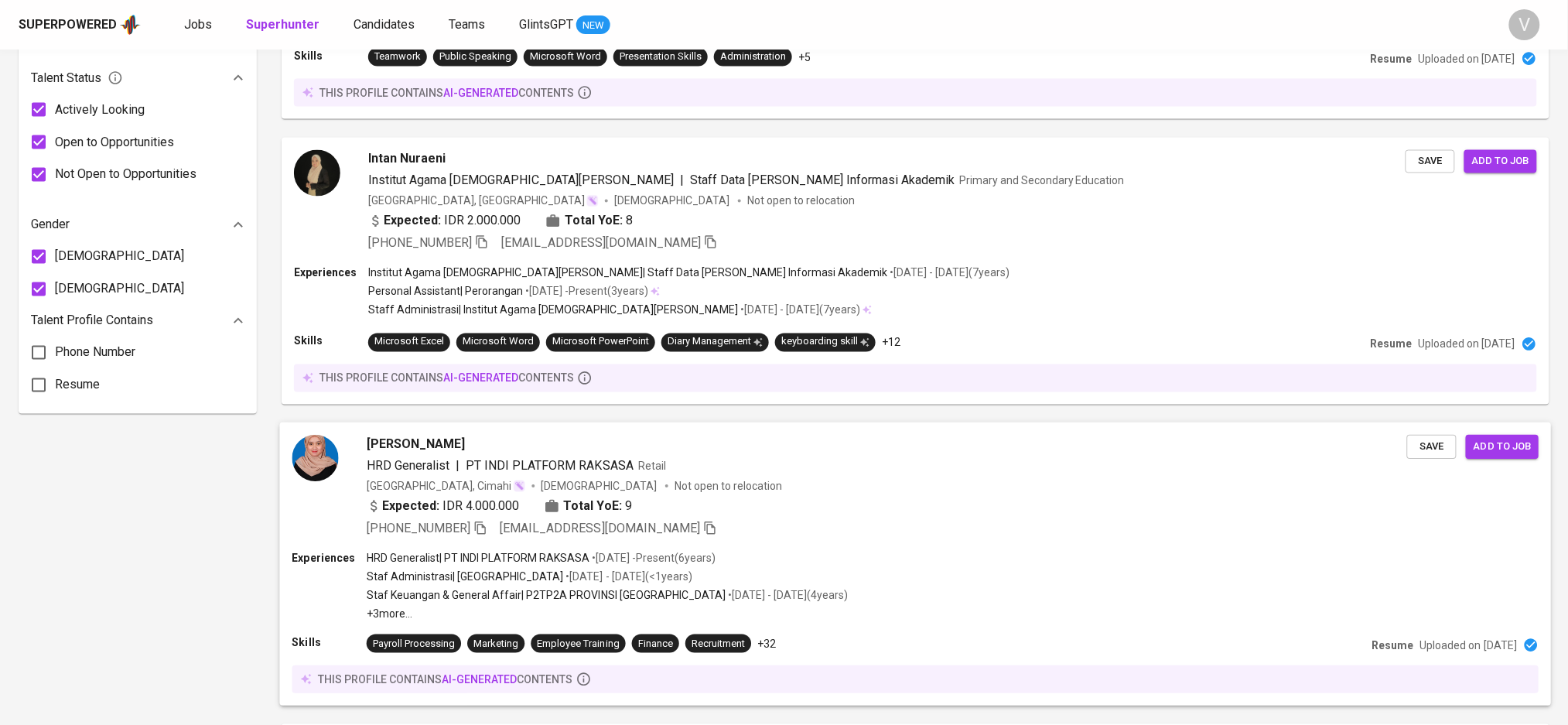
scroll to position [1032, 0]
